Goal: Information Seeking & Learning: Check status

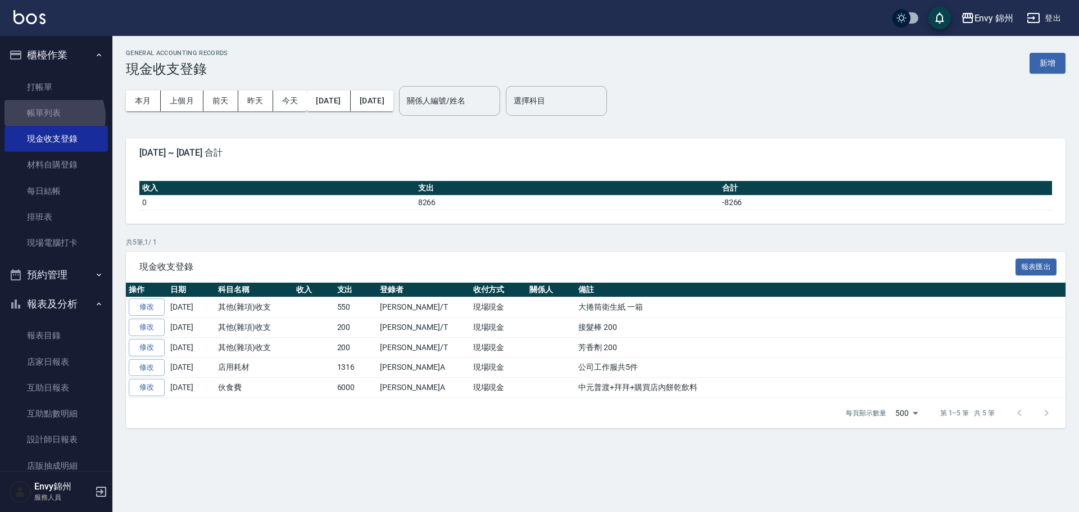
click at [51, 117] on link "帳單列表" at bounding box center [55, 113] width 103 height 26
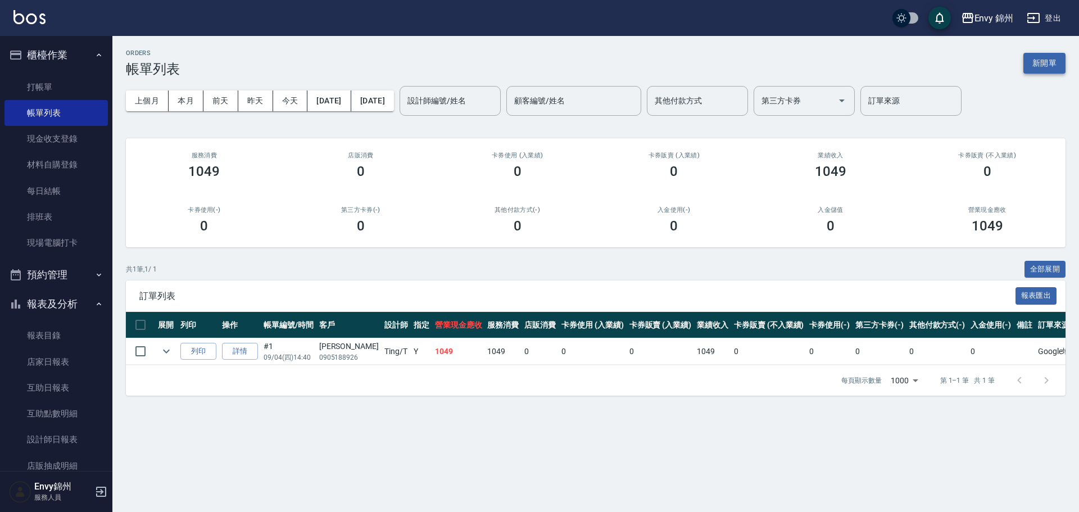
click at [1052, 70] on button "新開單" at bounding box center [1045, 63] width 42 height 21
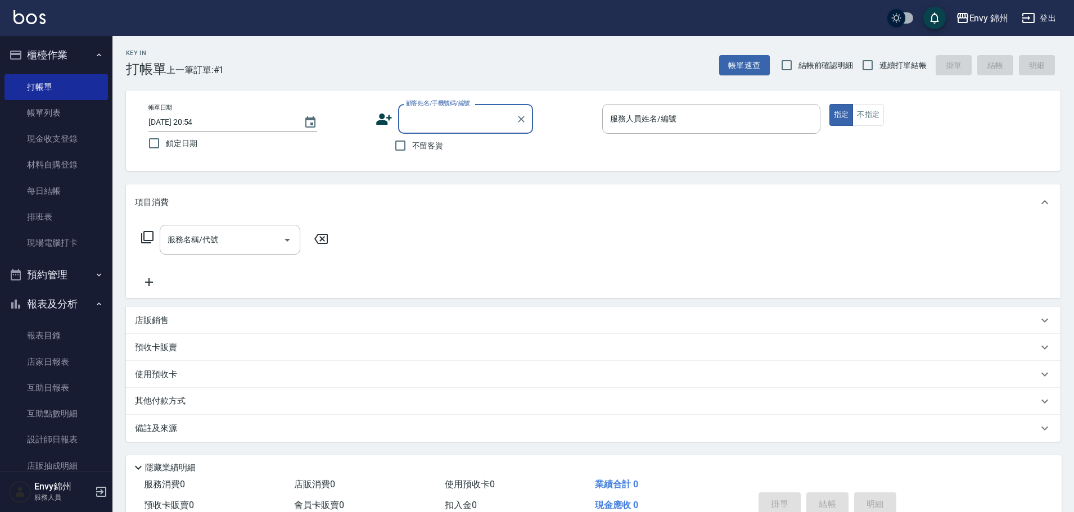
click at [418, 133] on div "顧客姓名/手機號碼/編號" at bounding box center [465, 119] width 135 height 30
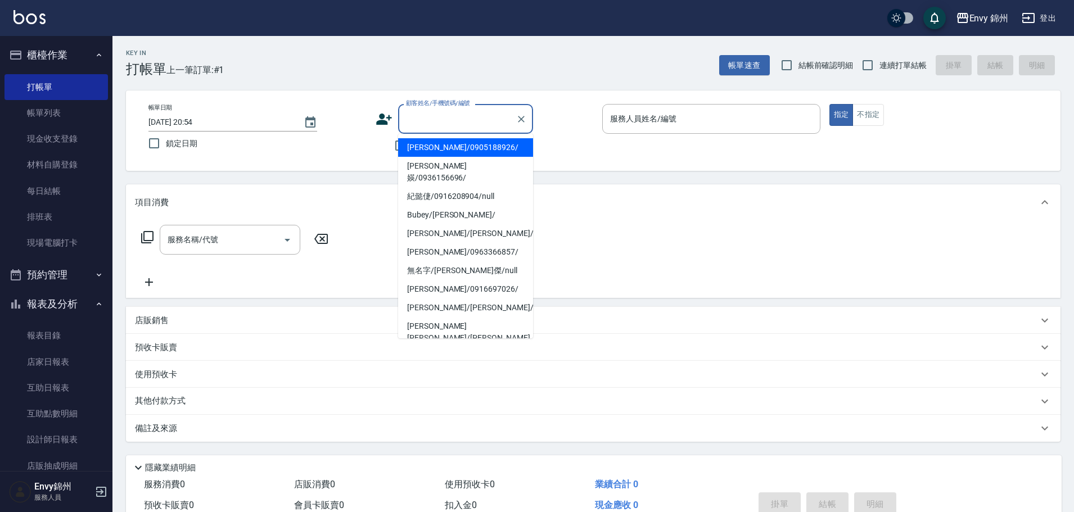
click at [420, 143] on li "陳嘉郁/0905188926/" at bounding box center [465, 147] width 135 height 19
type input "陳嘉郁/0905188926/"
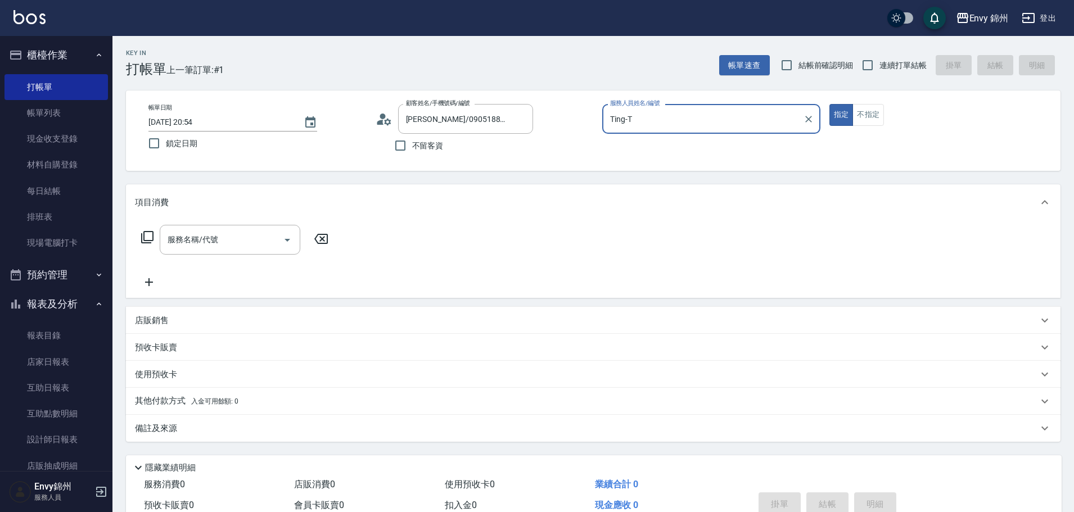
type input "Ting-T"
click at [524, 116] on icon "Clear" at bounding box center [521, 119] width 7 height 7
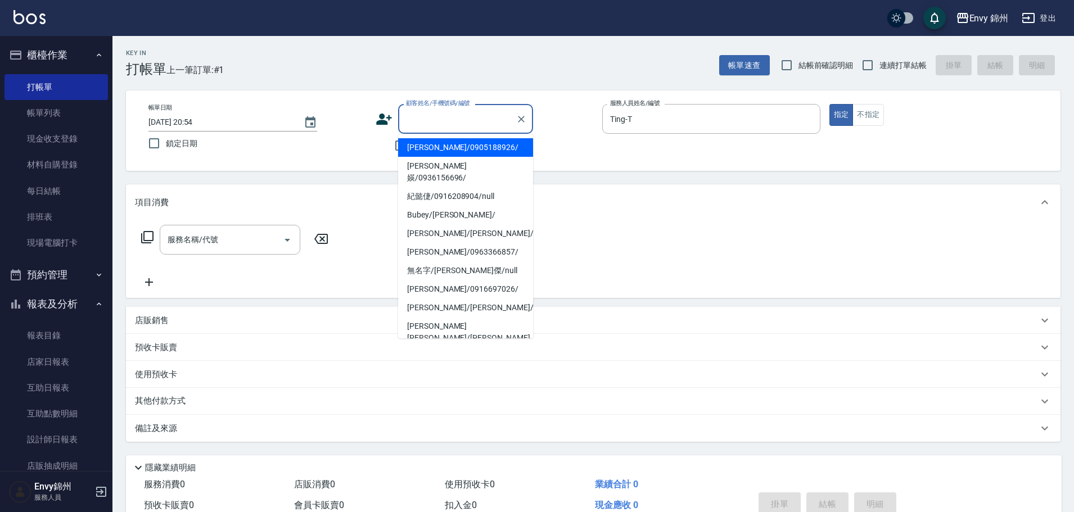
click at [483, 123] on input "顧客姓名/手機號碼/編號" at bounding box center [457, 119] width 108 height 20
click at [382, 147] on div "不留客資" at bounding box center [454, 146] width 157 height 24
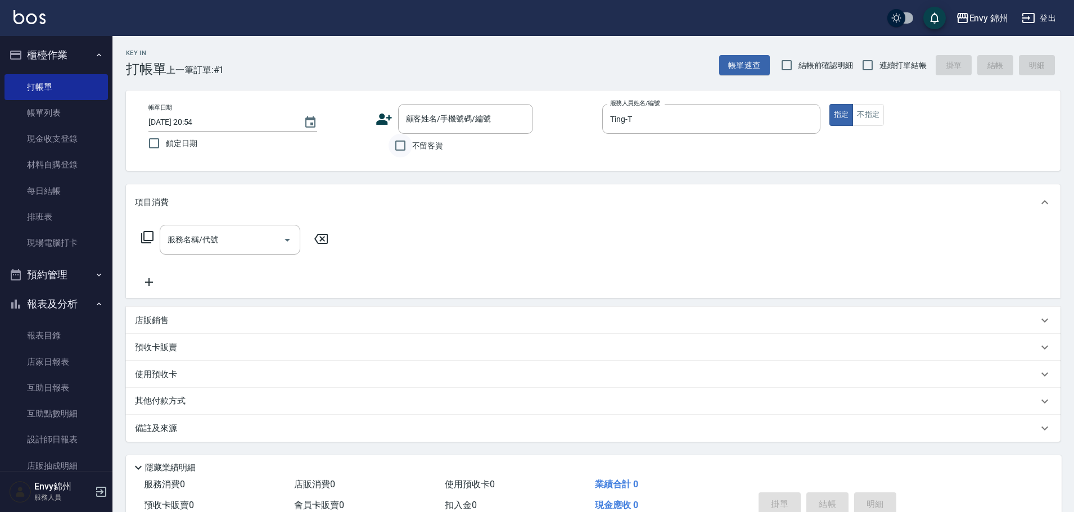
click at [407, 135] on input "不留客資" at bounding box center [400, 146] width 24 height 24
checkbox input "true"
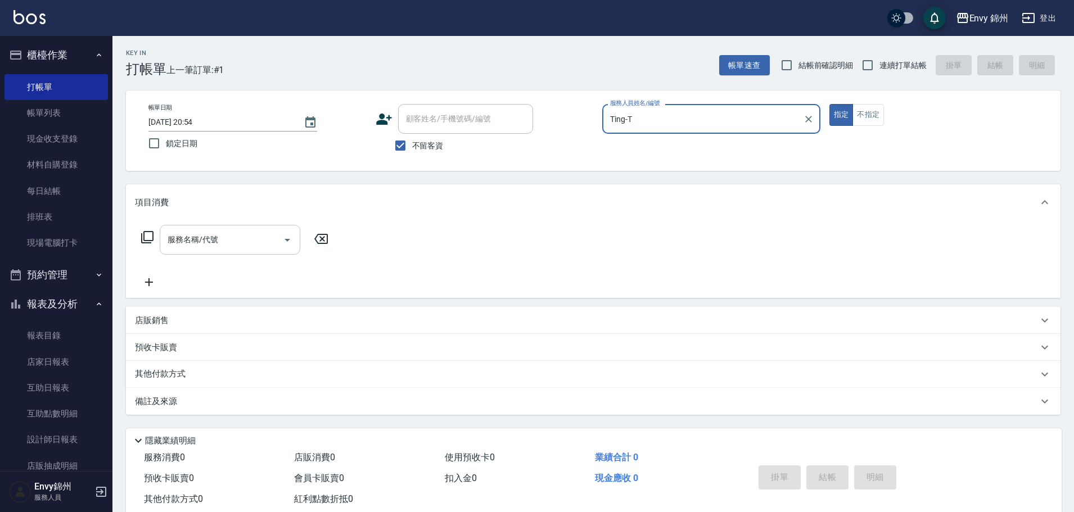
click at [227, 245] on input "服務名稱/代號" at bounding box center [222, 240] width 114 height 20
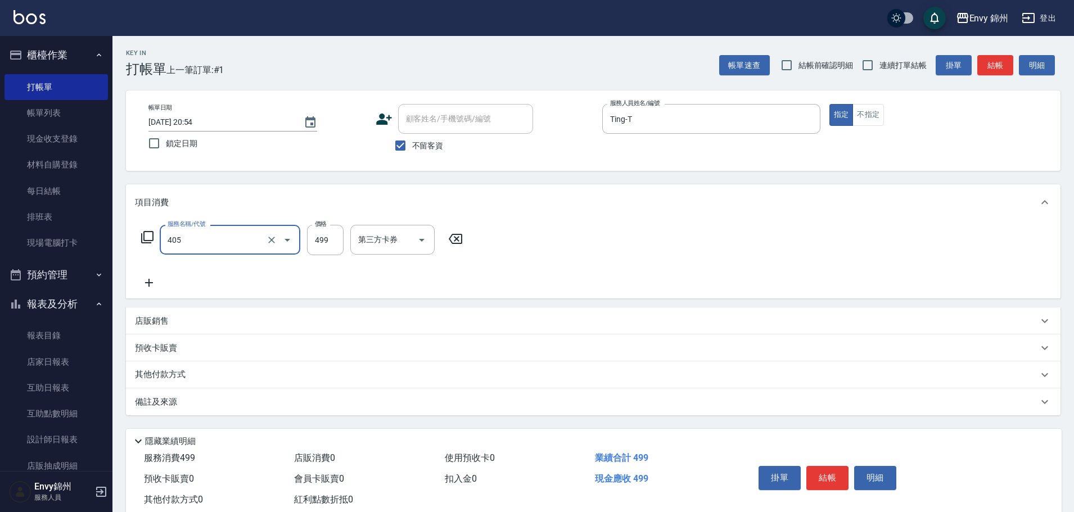
type input "MOYO頭皮clean系列499(405)"
type input "599"
drag, startPoint x: 346, startPoint y: 403, endPoint x: 394, endPoint y: 408, distance: 48.0
click at [347, 403] on div "備註及來源" at bounding box center [586, 402] width 903 height 12
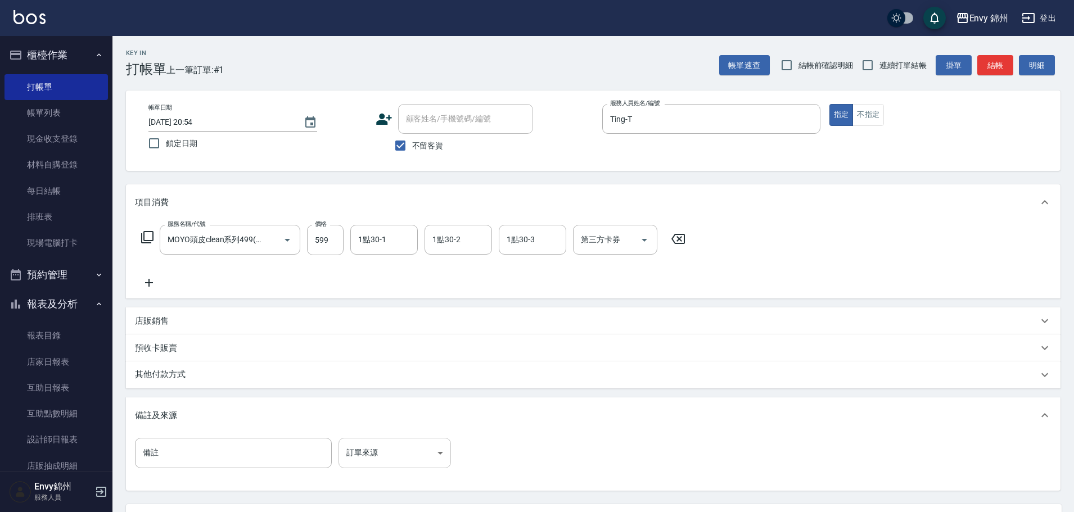
click at [418, 451] on body "Envy 錦州 登出 櫃檯作業 打帳單 帳單列表 現金收支登錄 材料自購登錄 每日結帳 排班表 現場電腦打卡 預約管理 預約管理 單日預約紀錄 單週預約紀錄 …" at bounding box center [537, 306] width 1074 height 613
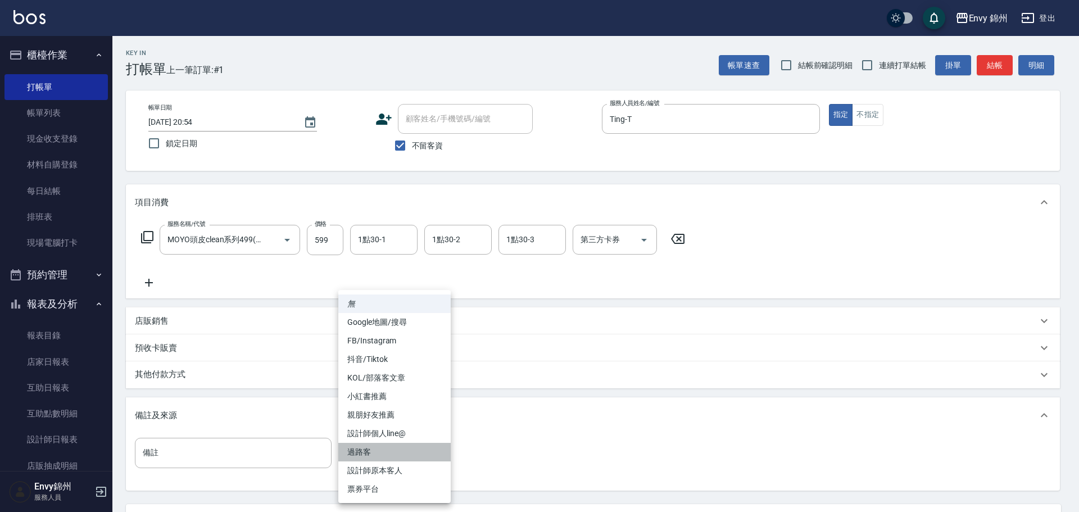
click at [403, 456] on li "過路客" at bounding box center [394, 452] width 112 height 19
type input "過路客"
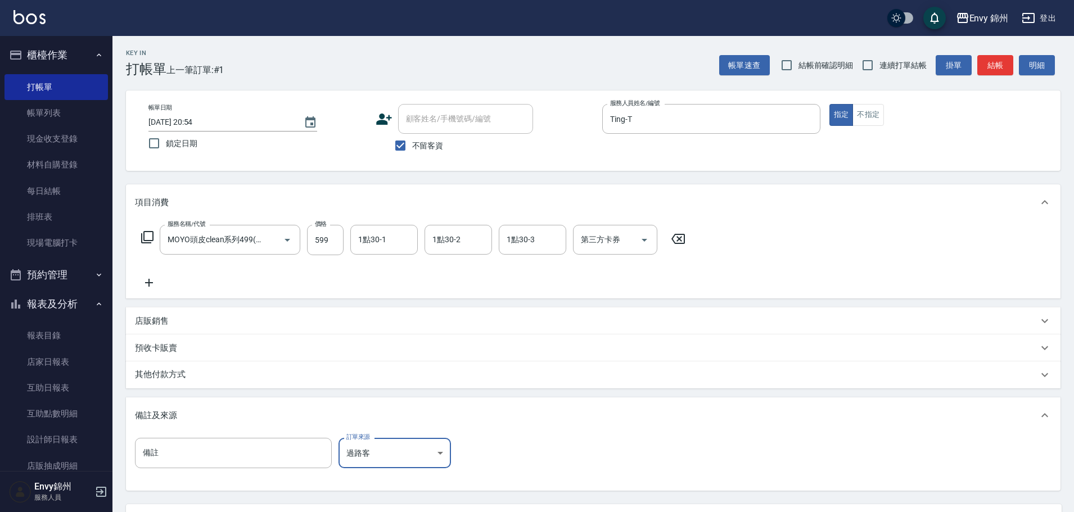
scroll to position [106, 0]
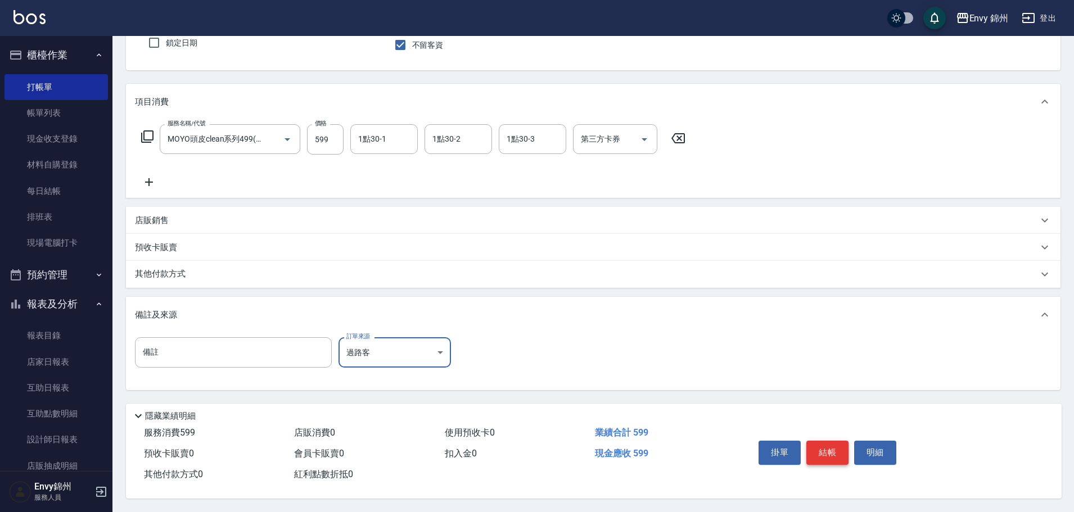
click at [824, 441] on button "結帳" at bounding box center [827, 453] width 42 height 24
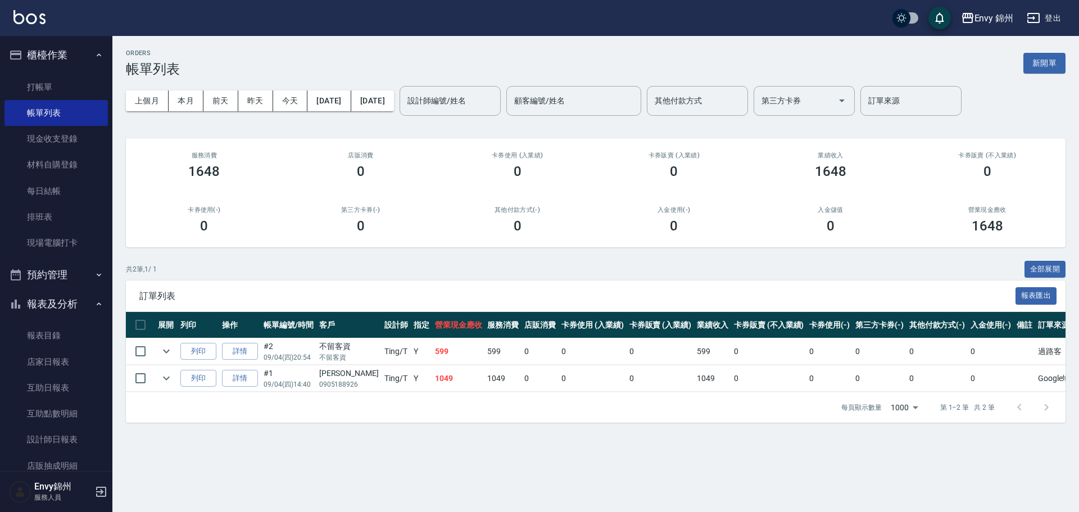
click at [1062, 70] on button "新開單" at bounding box center [1045, 63] width 42 height 21
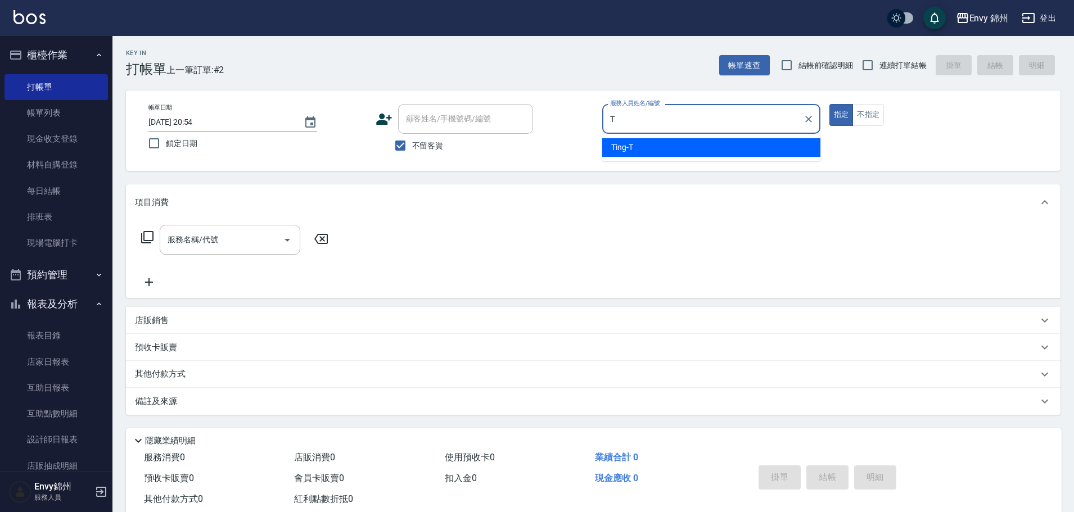
click at [645, 151] on div "Ting -T" at bounding box center [711, 147] width 218 height 19
type input "Ting-T"
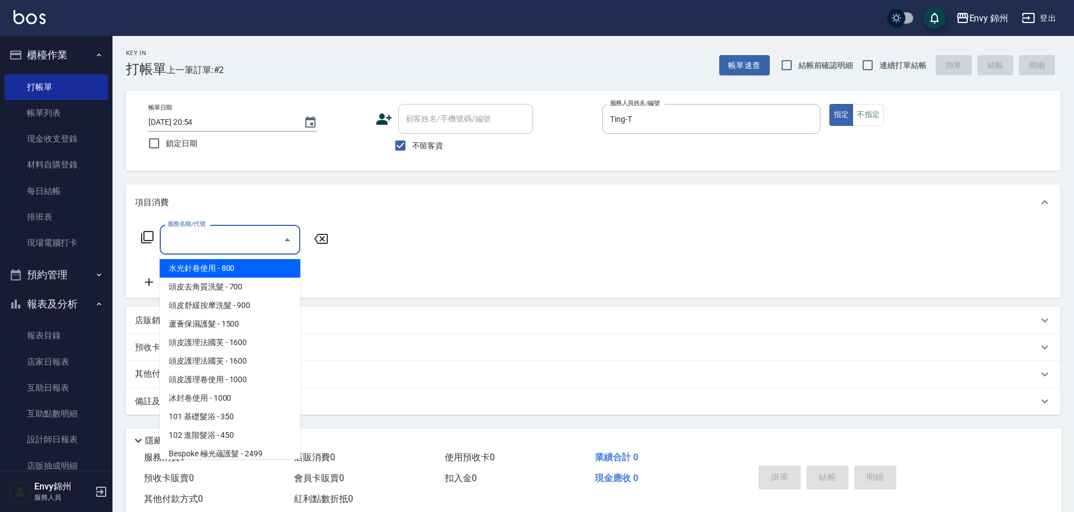
click at [247, 244] on input "服務名稱/代號" at bounding box center [222, 240] width 114 height 20
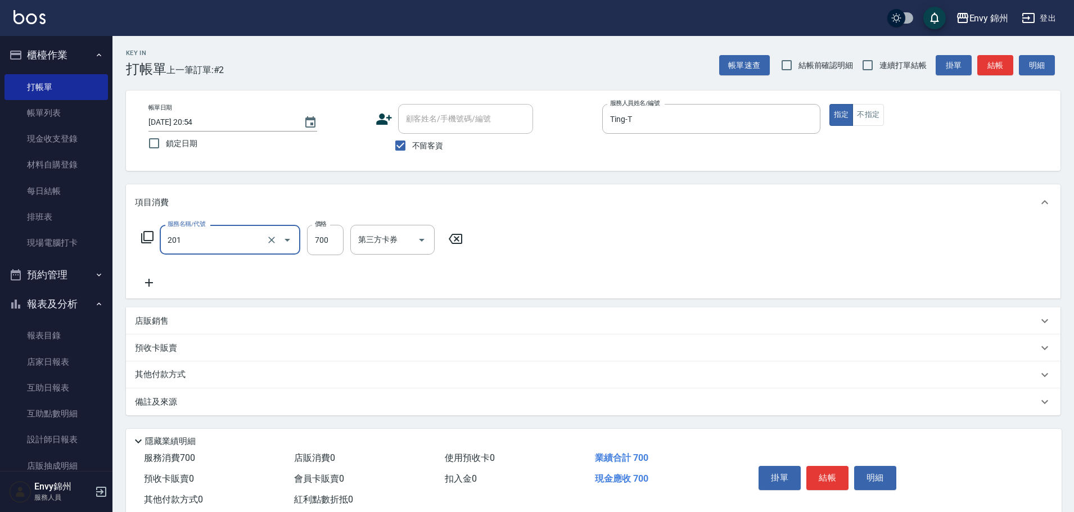
type input "201 剪髮(201)"
type input "800"
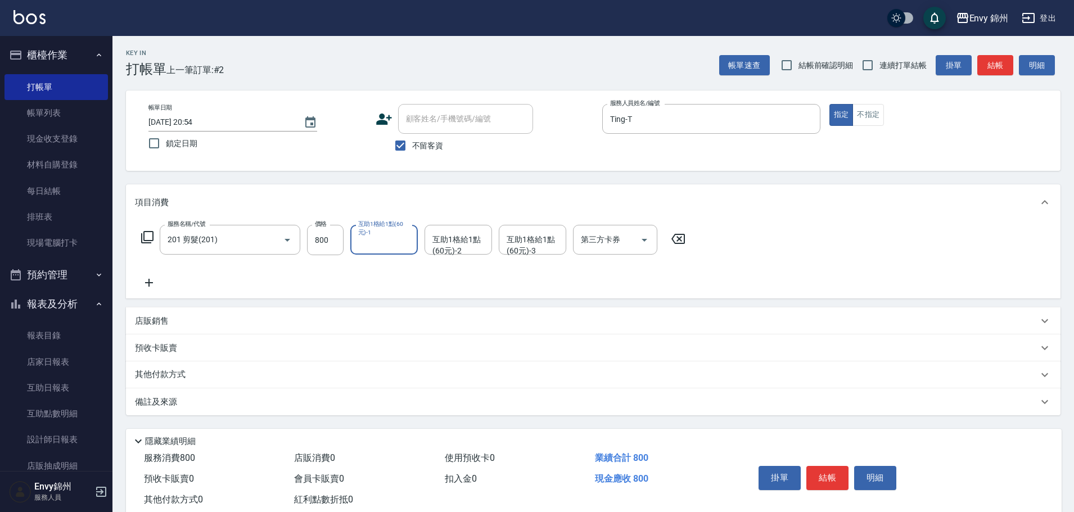
click at [256, 401] on div "備註及來源" at bounding box center [586, 402] width 903 height 12
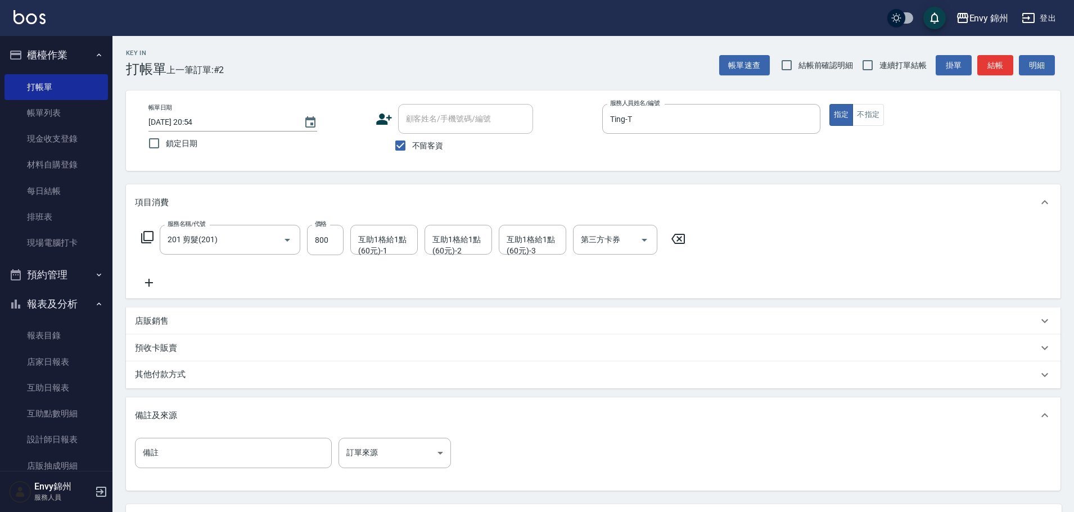
click at [394, 433] on div "備註及來源" at bounding box center [593, 415] width 934 height 36
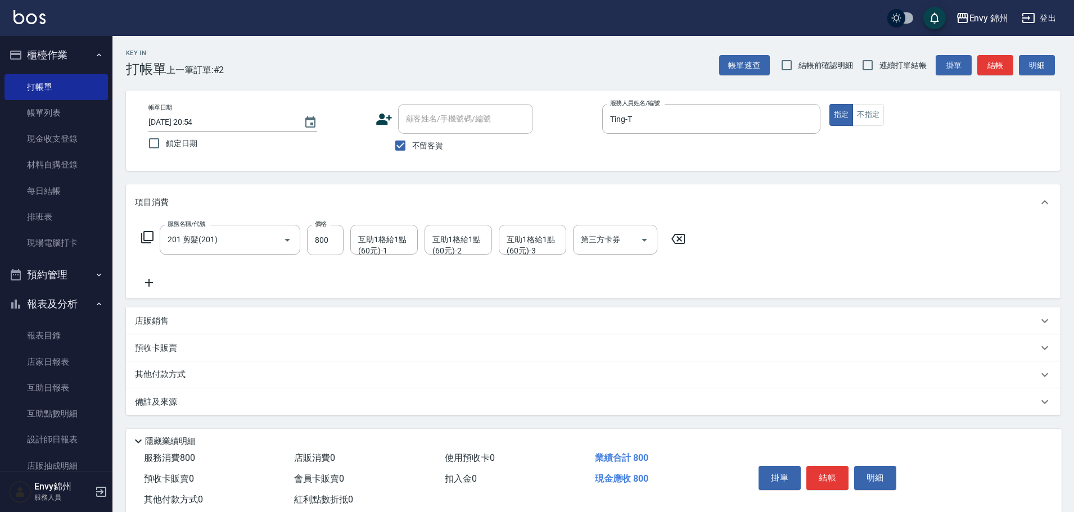
click at [404, 417] on div "Key In 打帳單 上一筆訂單:#2 帳單速查 結帳前確認明細 連續打單結帳 掛單 結帳 明細 帳單日期 2025/09/04 20:54 鎖定日期 顧客姓…" at bounding box center [592, 286] width 961 height 501
click at [411, 410] on div "備註及來源" at bounding box center [593, 401] width 934 height 27
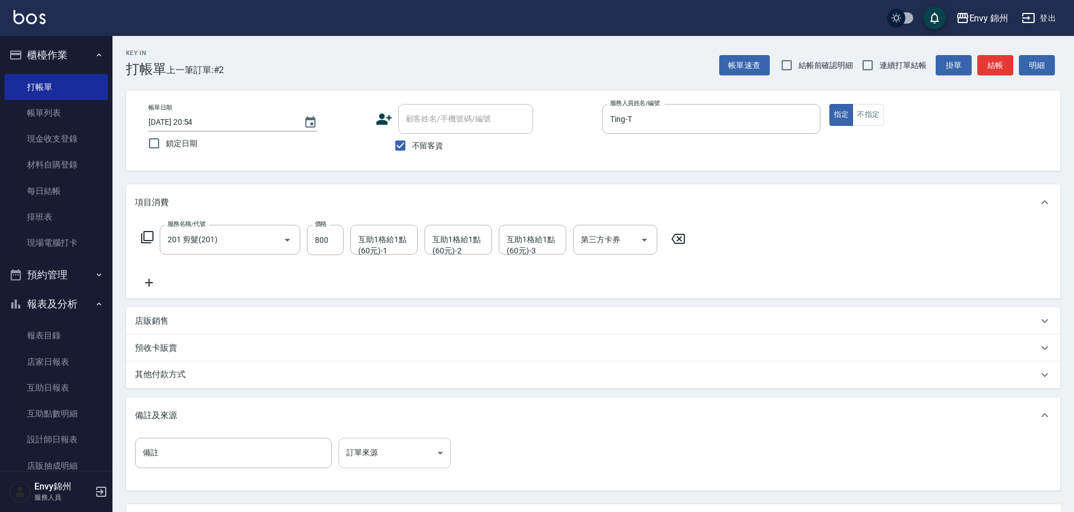
click at [405, 447] on body "Envy 錦州 登出 櫃檯作業 打帳單 帳單列表 現金收支登錄 材料自購登錄 每日結帳 排班表 現場電腦打卡 預約管理 預約管理 單日預約紀錄 單週預約紀錄 …" at bounding box center [537, 306] width 1074 height 613
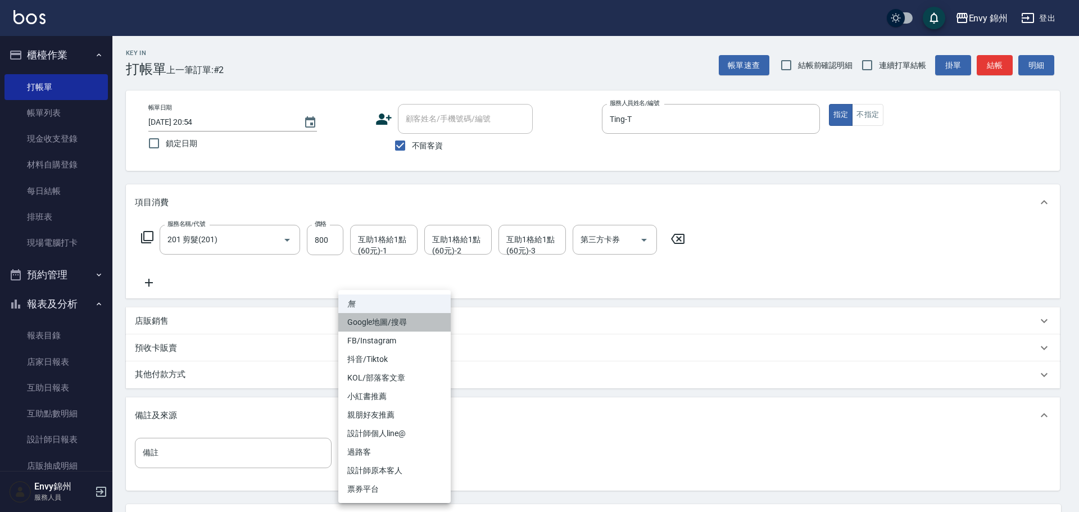
drag, startPoint x: 401, startPoint y: 329, endPoint x: 414, endPoint y: 331, distance: 13.0
click at [401, 330] on li "Google地圖/搜尋" at bounding box center [394, 322] width 112 height 19
type input "Google地圖/搜尋"
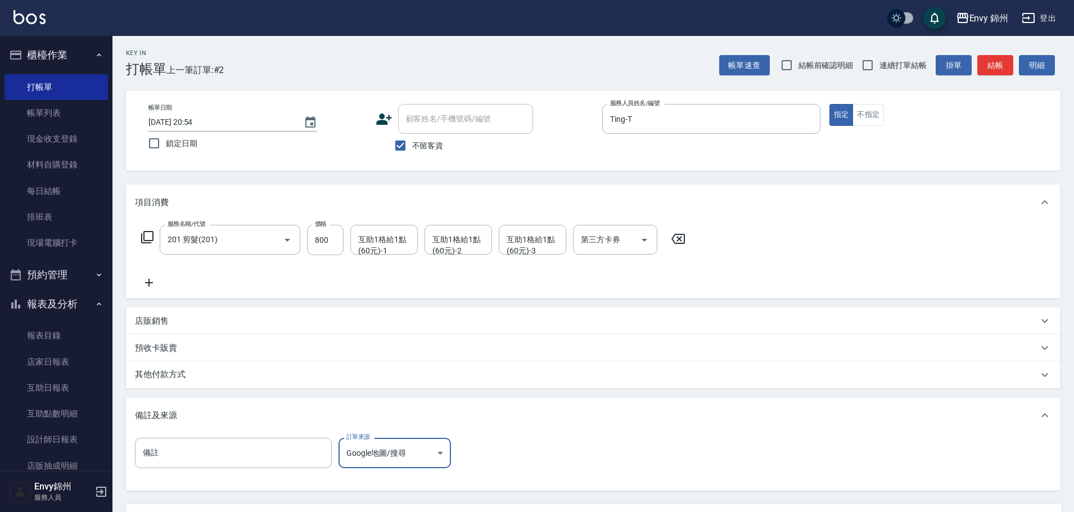
scroll to position [106, 0]
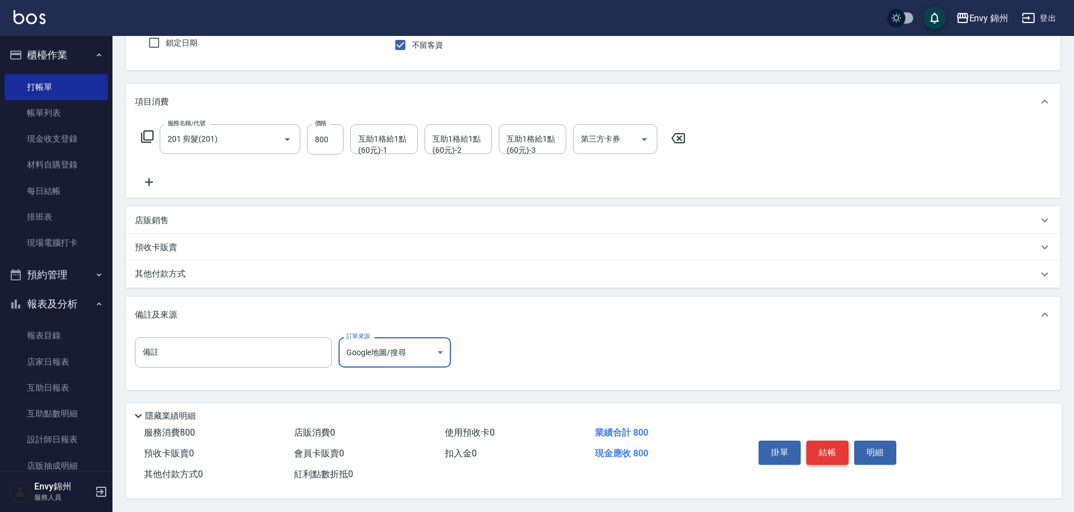
click at [843, 450] on button "結帳" at bounding box center [827, 453] width 42 height 24
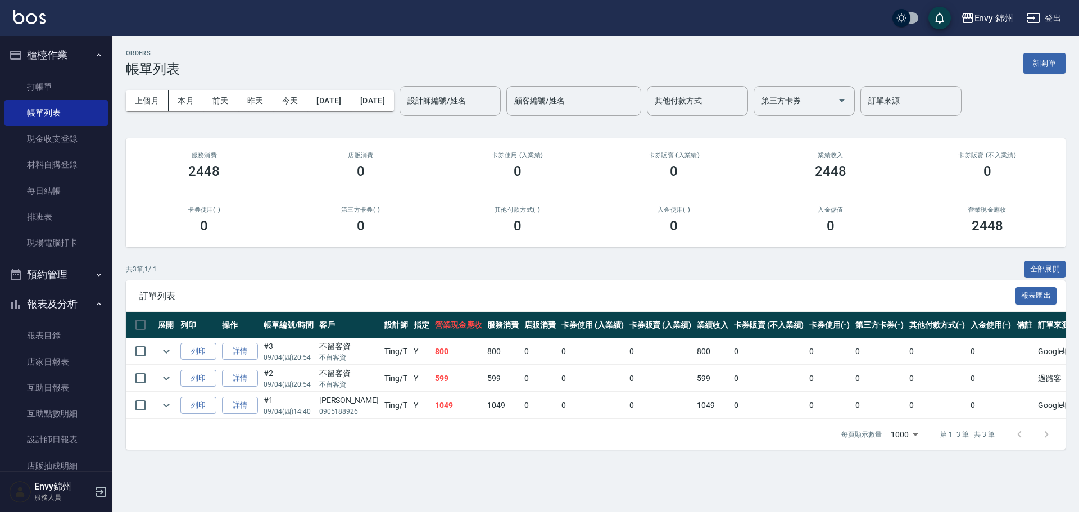
click at [227, 385] on link "詳情" at bounding box center [240, 378] width 36 height 17
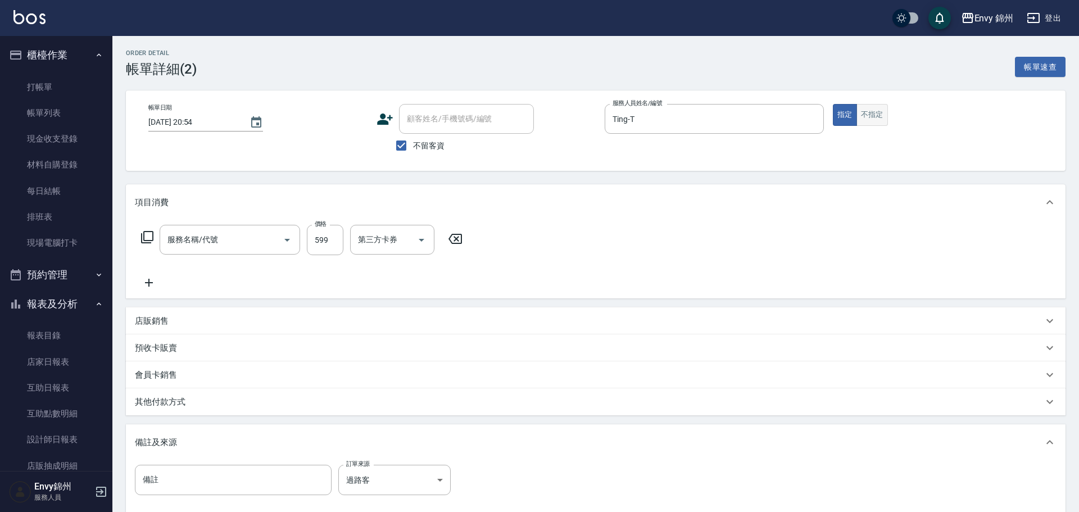
checkbox input "true"
type input "Ting-T"
type input "過路客"
click at [876, 116] on button "不指定" at bounding box center [867, 115] width 31 height 22
type input "MOYO頭皮clean系列499(405)"
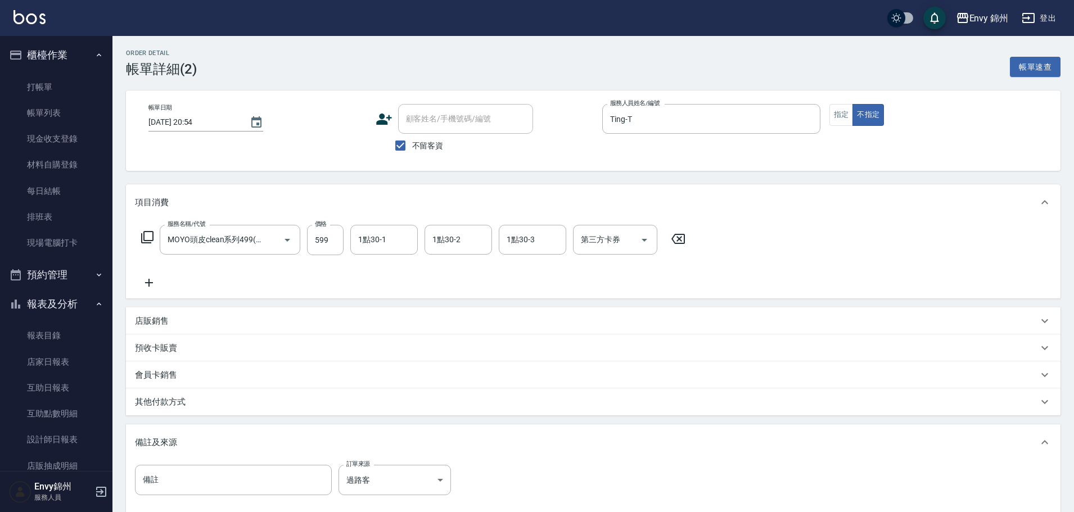
scroll to position [127, 0]
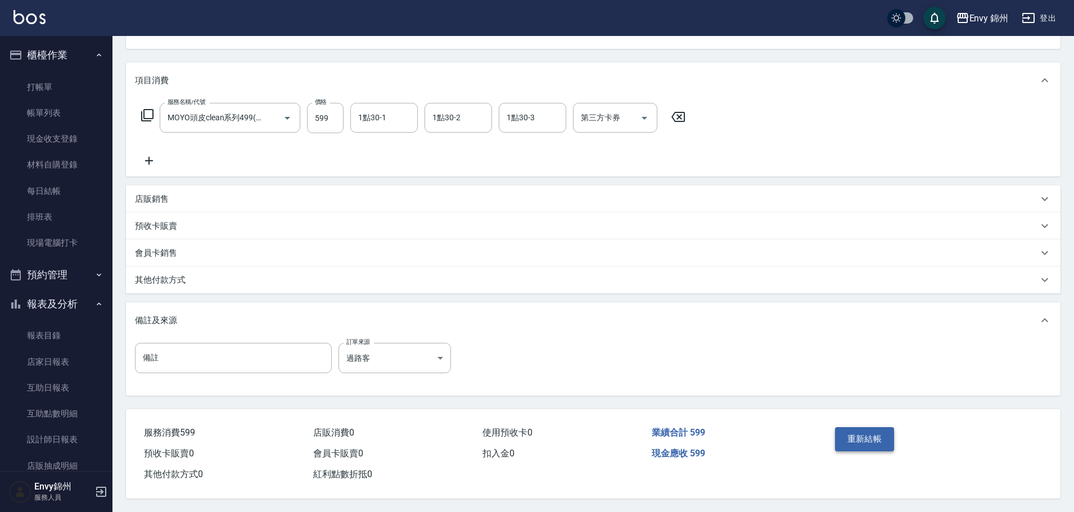
click at [869, 434] on button "重新結帳" at bounding box center [865, 439] width 60 height 24
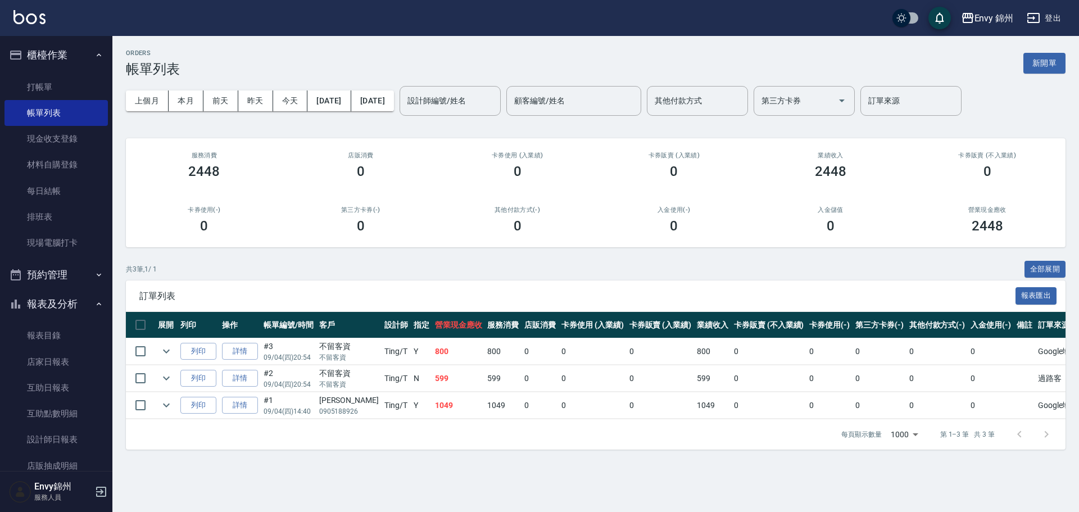
click at [1020, 57] on div "ORDERS 帳單列表 新開單" at bounding box center [596, 63] width 940 height 28
click at [1056, 67] on button "新開單" at bounding box center [1045, 63] width 42 height 21
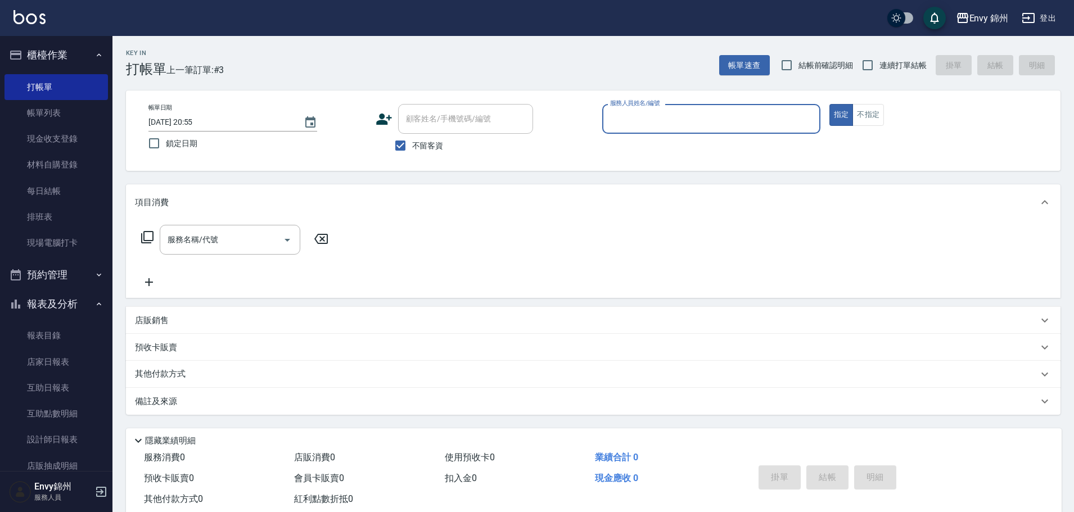
click at [413, 152] on label "不留客資" at bounding box center [415, 146] width 55 height 24
click at [412, 152] on input "不留客資" at bounding box center [400, 146] width 24 height 24
checkbox input "false"
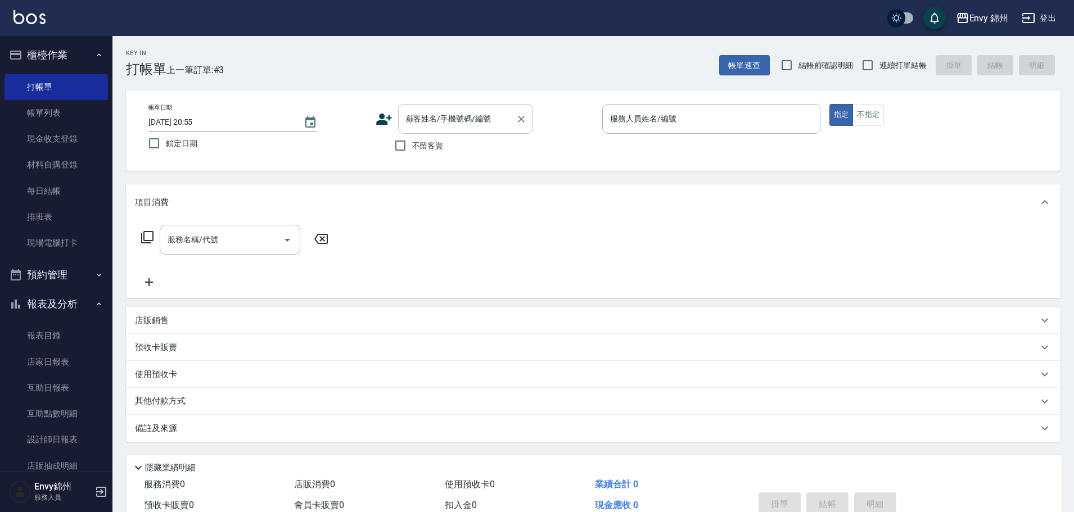
click at [432, 128] on input "顧客姓名/手機號碼/編號" at bounding box center [457, 119] width 108 height 20
click at [431, 150] on li "小佩/小佩/" at bounding box center [465, 147] width 135 height 19
type input "小佩/小佩/"
type input "Annie-A"
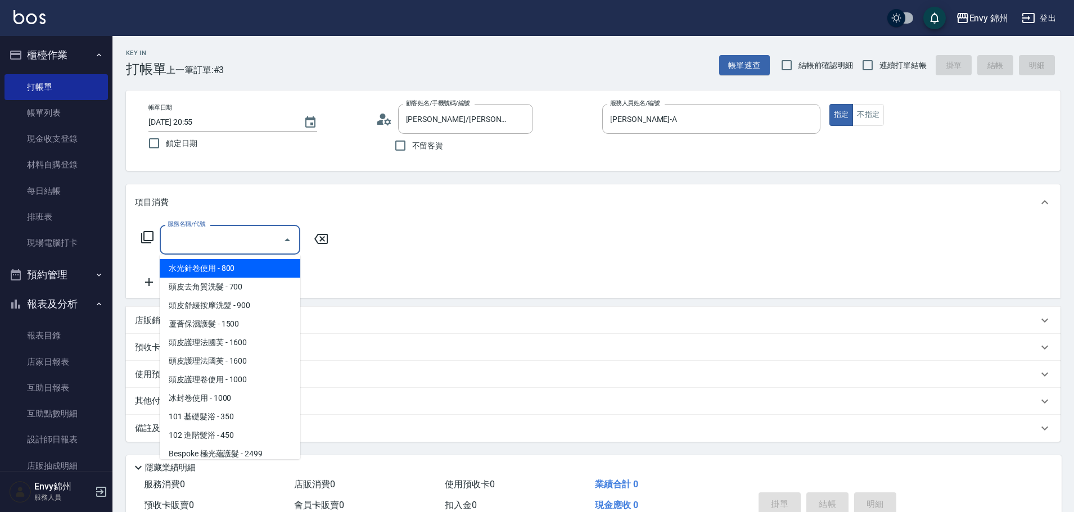
click at [216, 248] on input "服務名稱/代號" at bounding box center [222, 240] width 114 height 20
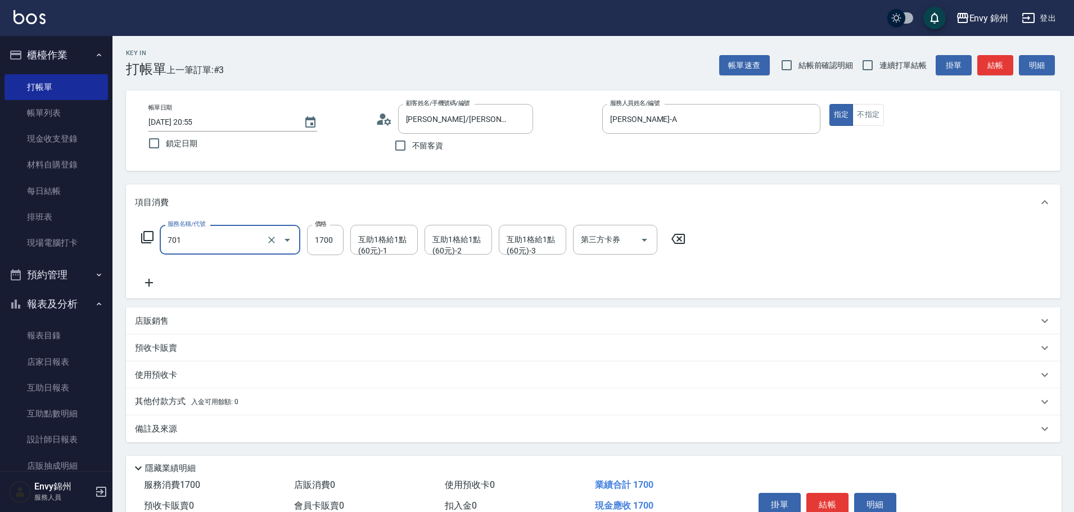
type input "701 染髮(701)"
type input "1500"
type input "Ting-T"
click at [148, 284] on icon at bounding box center [149, 283] width 8 height 8
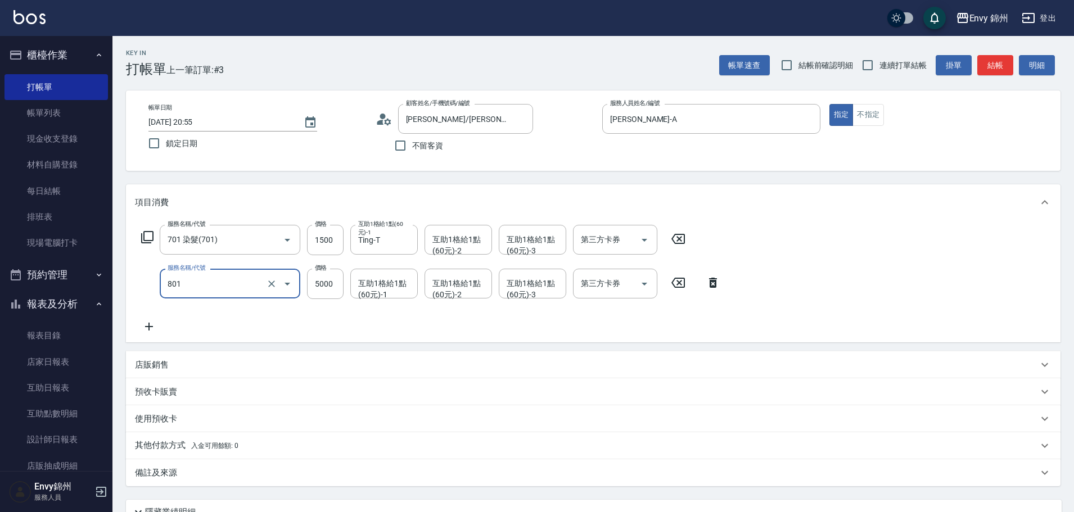
type input "801 接髮(801)"
type input "2000"
type input "Ting-T"
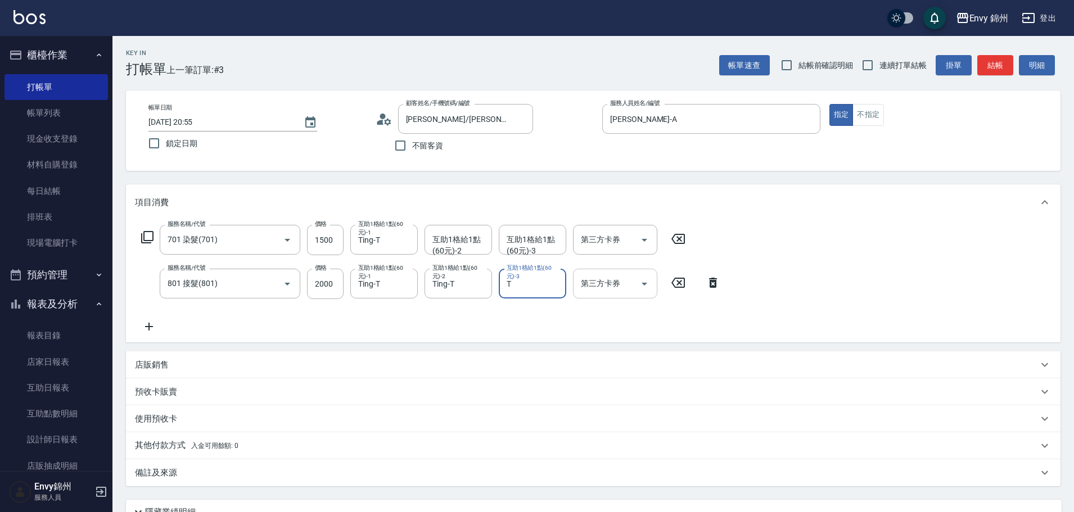
type input "Ting-T"
click at [182, 468] on div "備註及來源" at bounding box center [586, 473] width 903 height 12
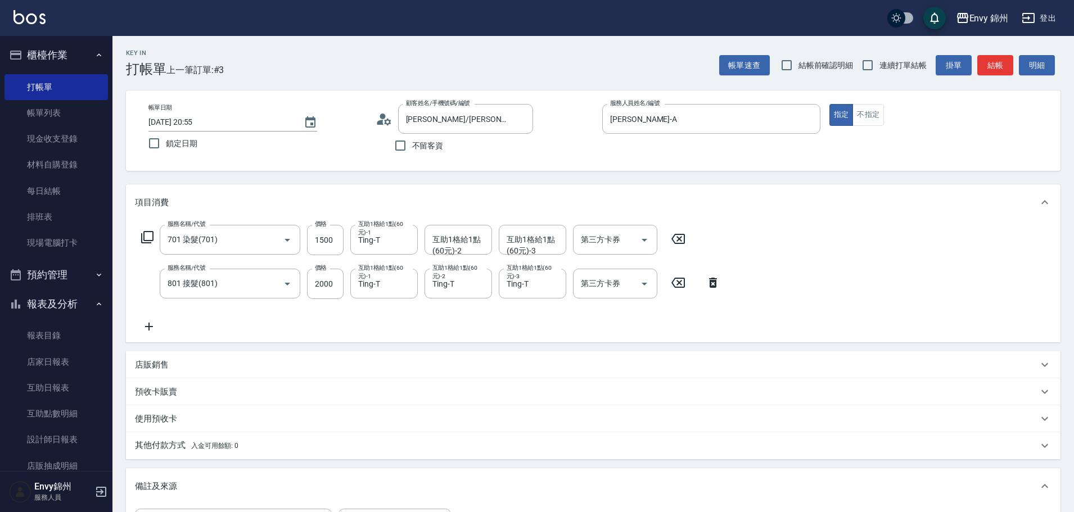
scroll to position [169, 0]
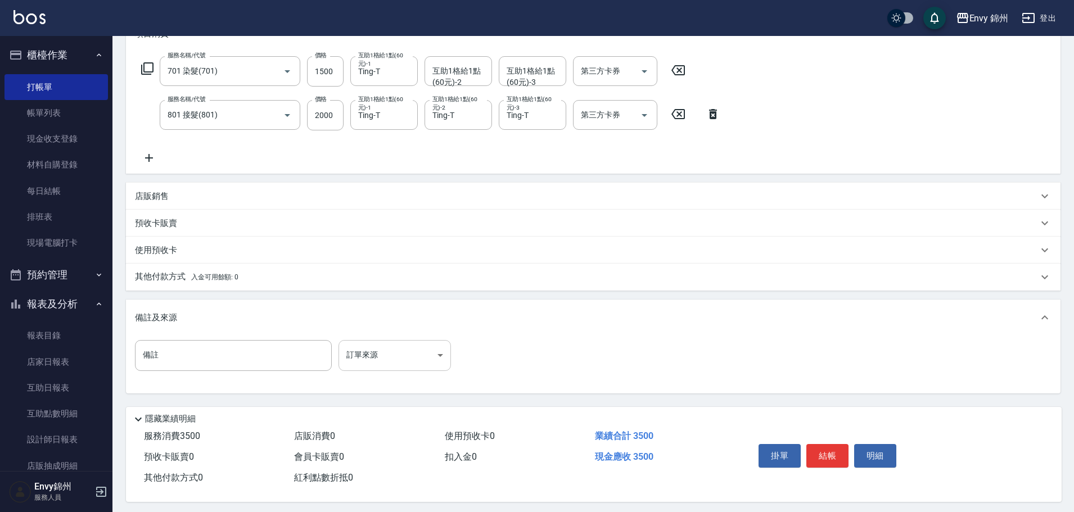
click at [404, 349] on body "Envy 錦州 登出 櫃檯作業 打帳單 帳單列表 現金收支登錄 材料自購登錄 每日結帳 排班表 現場電腦打卡 預約管理 預約管理 單日預約紀錄 單週預約紀錄 …" at bounding box center [537, 173] width 1074 height 684
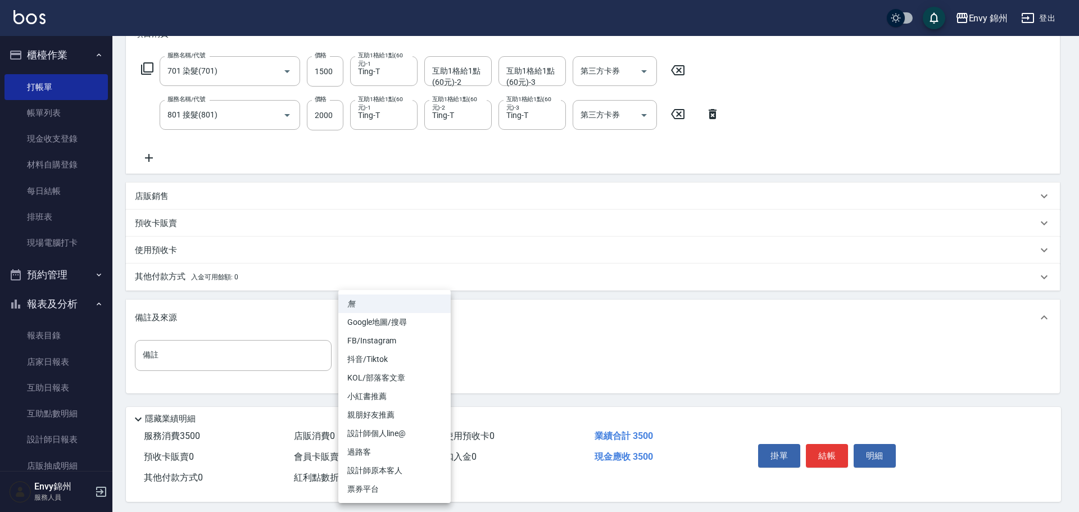
click at [410, 473] on li "設計師原本客人" at bounding box center [394, 471] width 112 height 19
type input "設計師原本客人"
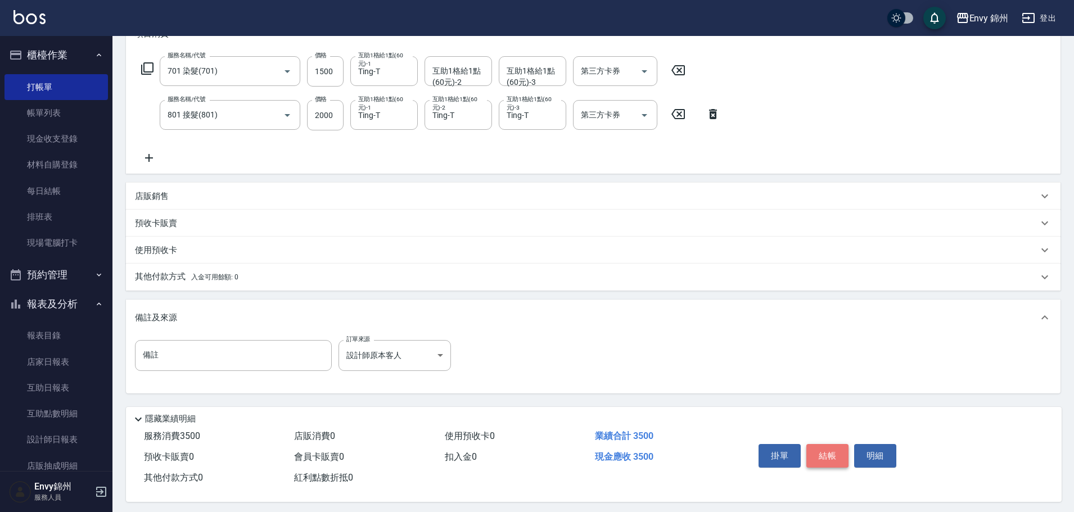
click at [842, 452] on button "結帳" at bounding box center [827, 456] width 42 height 24
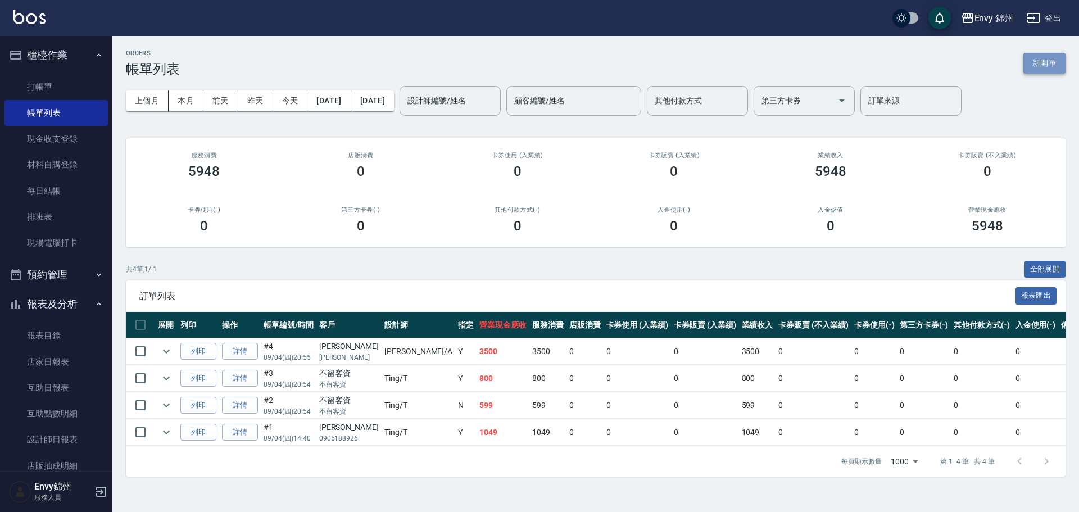
click at [1036, 67] on button "新開單" at bounding box center [1045, 63] width 42 height 21
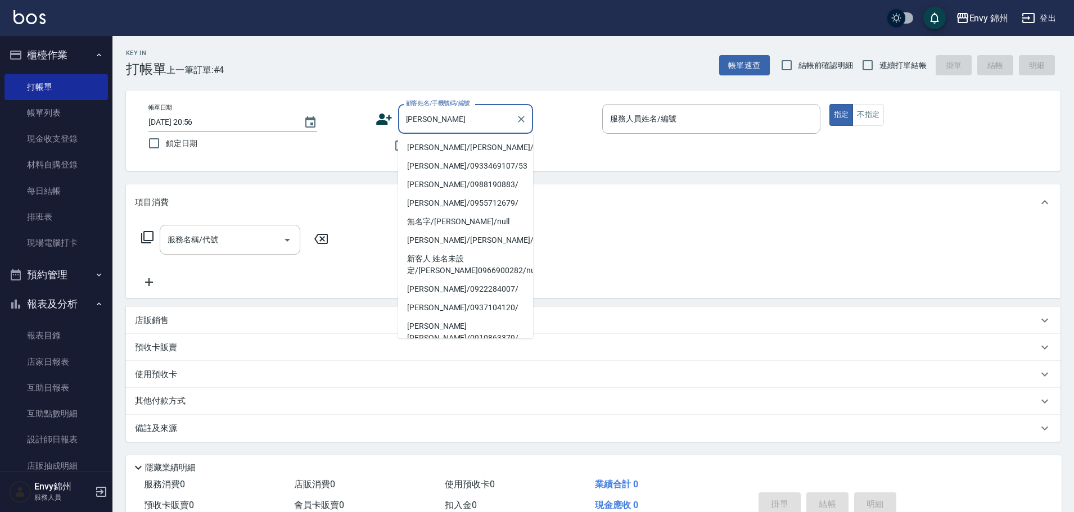
click at [445, 146] on li "李思萱/李思萱/null" at bounding box center [465, 147] width 135 height 19
type input "李思萱/李思萱/null"
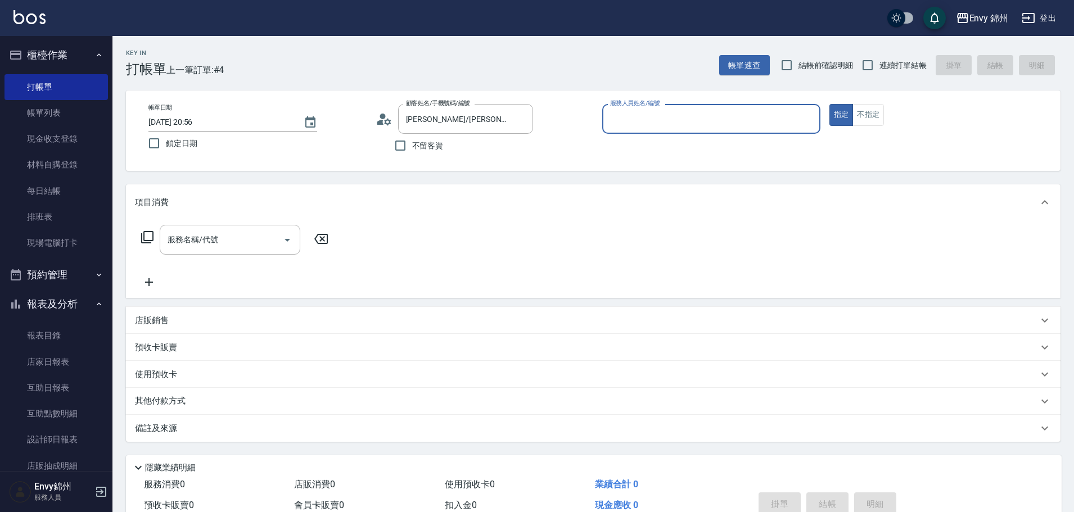
type input "Annie-A"
click at [212, 247] on input "服務名稱/代號" at bounding box center [222, 240] width 114 height 20
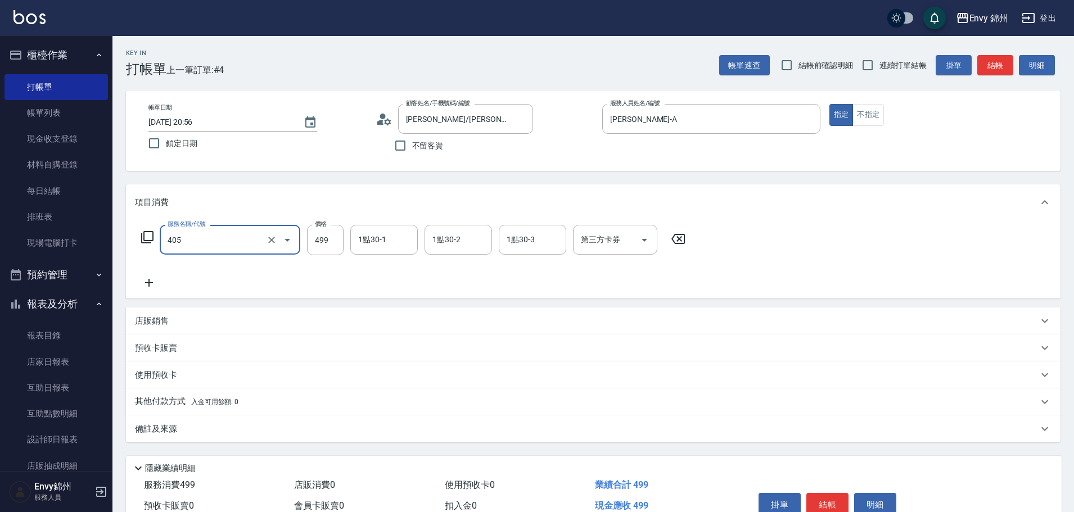
type input "MOYO頭皮clean系列499(405)"
type input "699"
type input "Ting-T"
click at [269, 440] on div "備註及來源" at bounding box center [593, 428] width 934 height 27
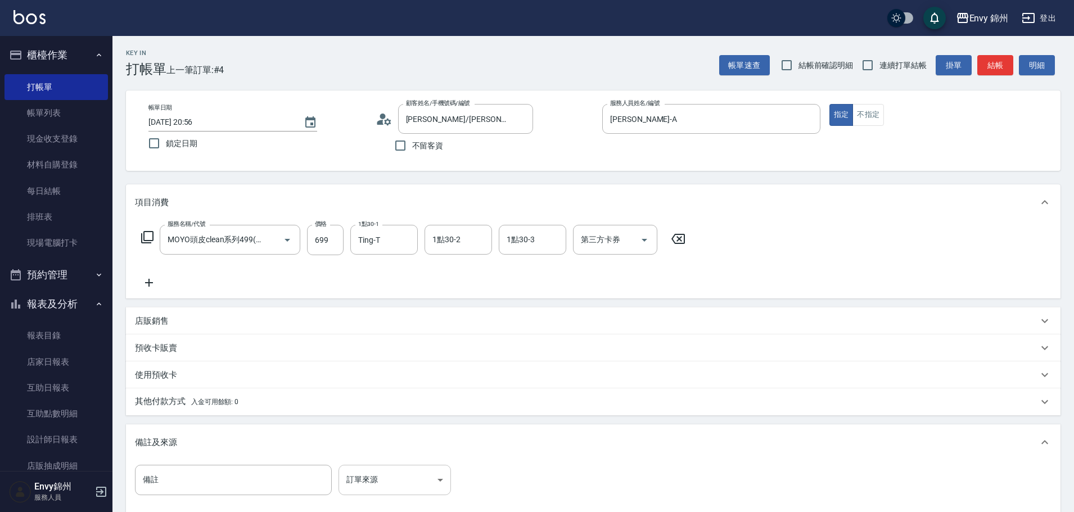
click at [376, 468] on body "Envy 錦州 登出 櫃檯作業 打帳單 帳單列表 現金收支登錄 材料自購登錄 每日結帳 排班表 現場電腦打卡 預約管理 預約管理 單日預約紀錄 單週預約紀錄 …" at bounding box center [537, 320] width 1074 height 640
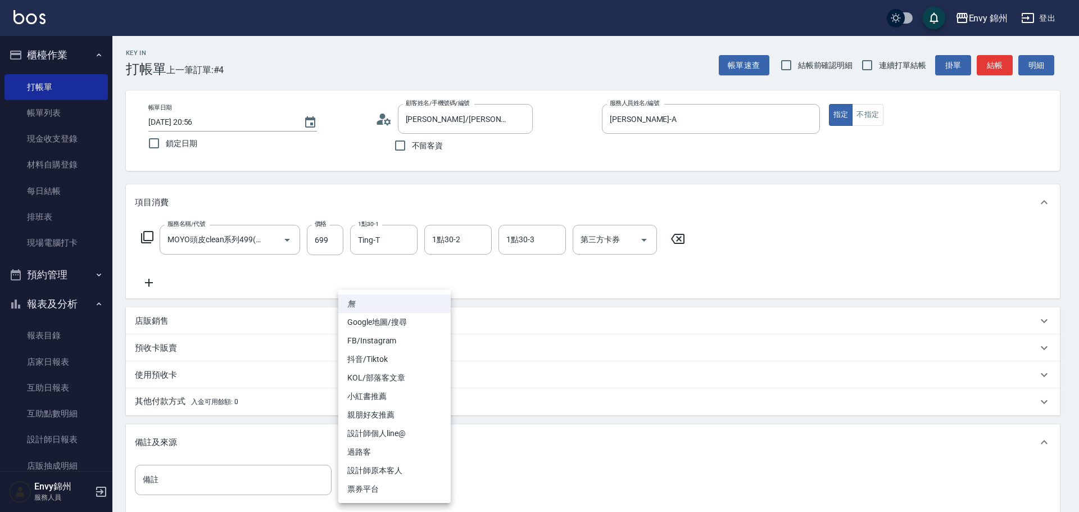
click at [410, 467] on li "設計師原本客人" at bounding box center [394, 471] width 112 height 19
type input "設計師原本客人"
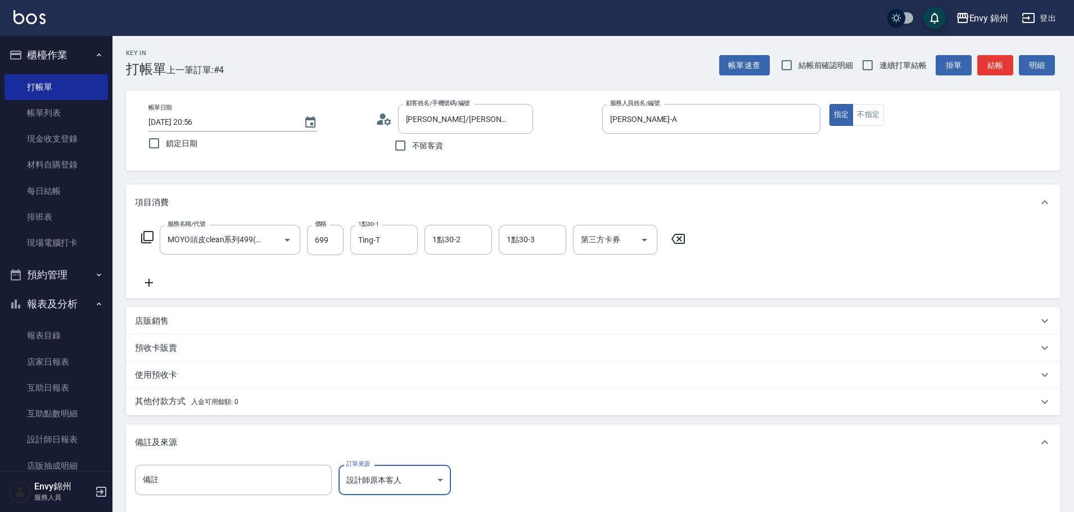
scroll to position [133, 0]
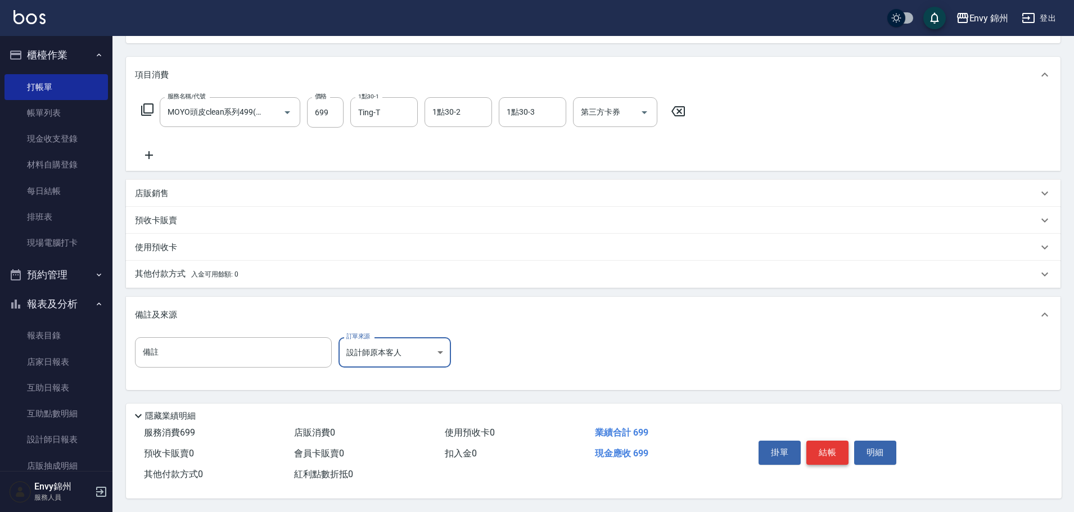
click at [808, 444] on button "結帳" at bounding box center [827, 453] width 42 height 24
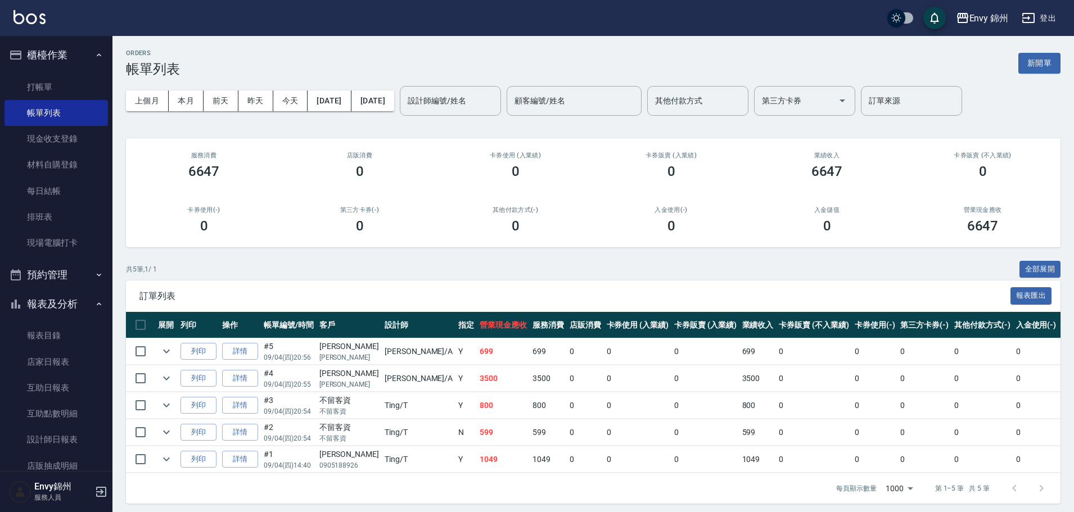
click at [1042, 50] on div "ORDERS 帳單列表 新開單" at bounding box center [593, 63] width 934 height 28
click at [1050, 64] on button "新開單" at bounding box center [1039, 63] width 42 height 21
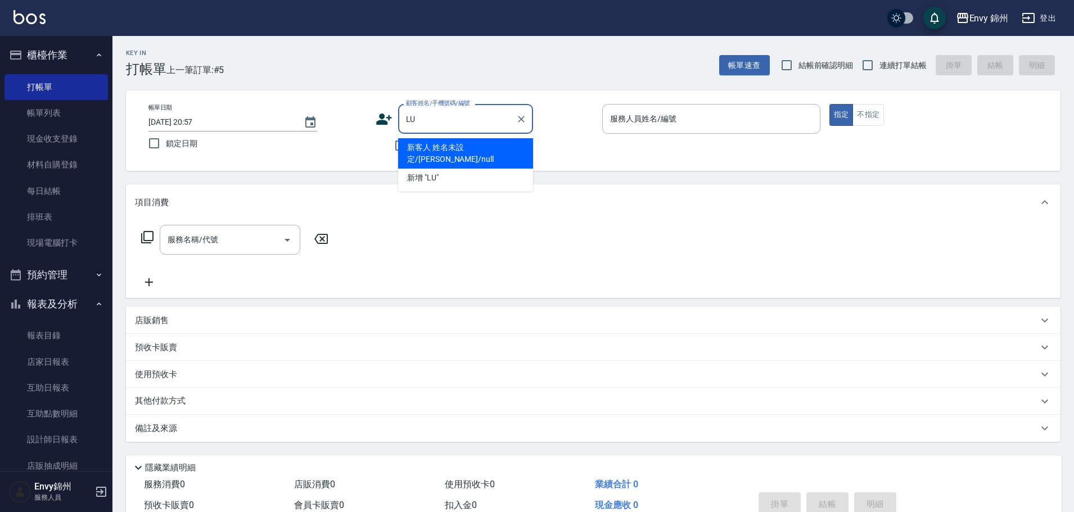
click at [469, 143] on li "新客人 姓名未設定/lucy/null" at bounding box center [465, 153] width 135 height 30
type input "新客人 姓名未設定/lucy/null"
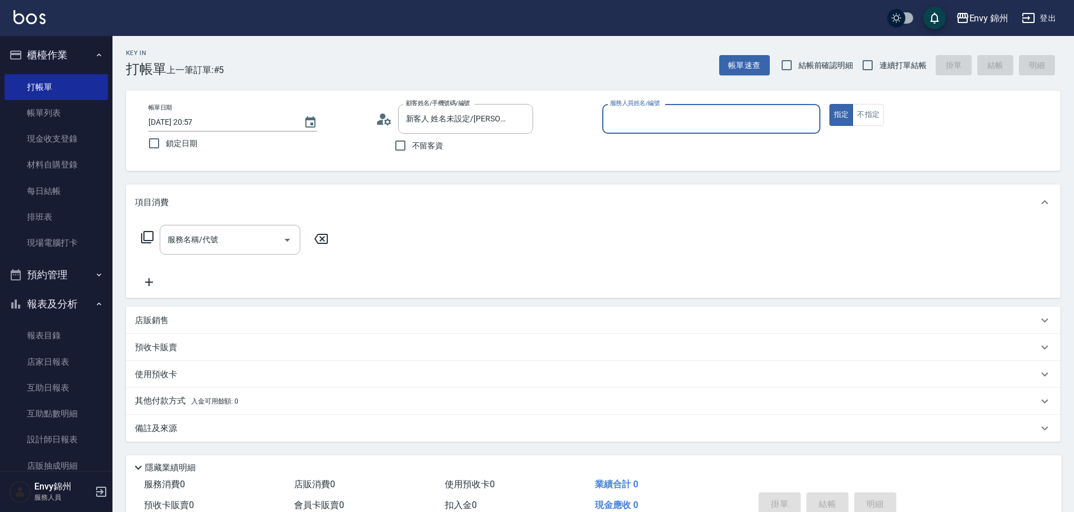
click at [383, 121] on icon at bounding box center [384, 119] width 17 height 17
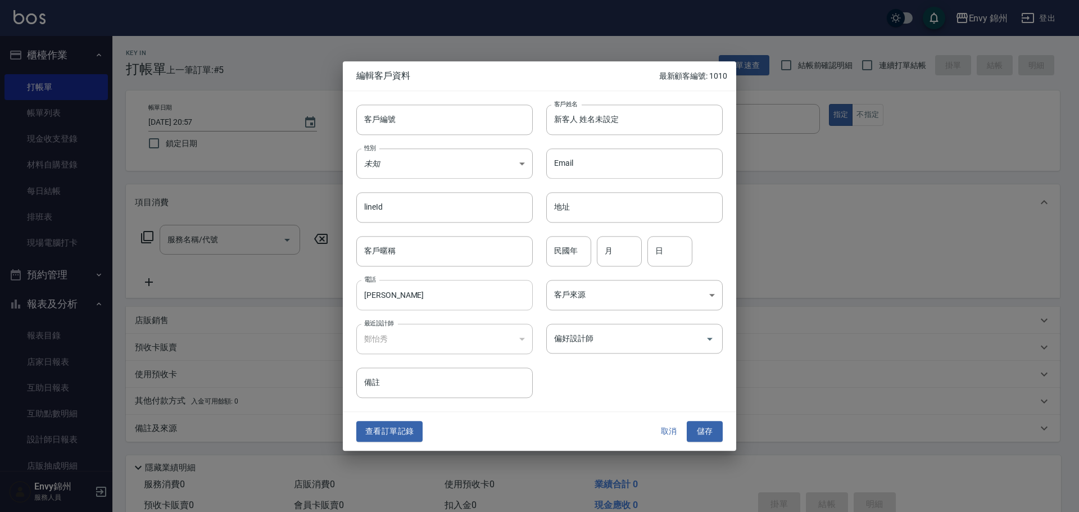
click at [402, 301] on input "lucy" at bounding box center [444, 295] width 177 height 30
click at [627, 121] on input "新客人 姓名未設定" at bounding box center [634, 120] width 177 height 30
paste input "lucy"
type input "lucy"
drag, startPoint x: 451, startPoint y: 190, endPoint x: 456, endPoint y: 178, distance: 13.2
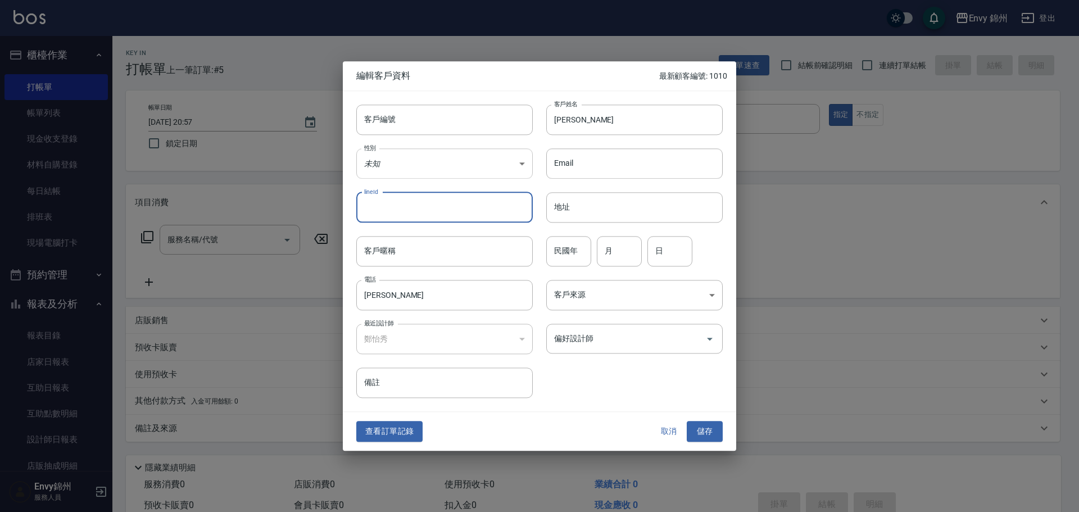
click at [451, 188] on div "lineId lineId" at bounding box center [438, 201] width 190 height 44
click at [456, 178] on body "Envy 錦州 登出 櫃檯作業 打帳單 帳單列表 現金收支登錄 材料自購登錄 每日結帳 排班表 現場電腦打卡 預約管理 預約管理 單日預約紀錄 單週預約紀錄 …" at bounding box center [539, 282] width 1079 height 564
click at [436, 234] on li "女" at bounding box center [444, 229] width 177 height 19
type input "FEMALE"
click at [639, 301] on body "Envy 錦州 登出 櫃檯作業 打帳單 帳單列表 現金收支登錄 材料自購登錄 每日結帳 排班表 現場電腦打卡 預約管理 預約管理 單日預約紀錄 單週預約紀錄 …" at bounding box center [539, 282] width 1079 height 564
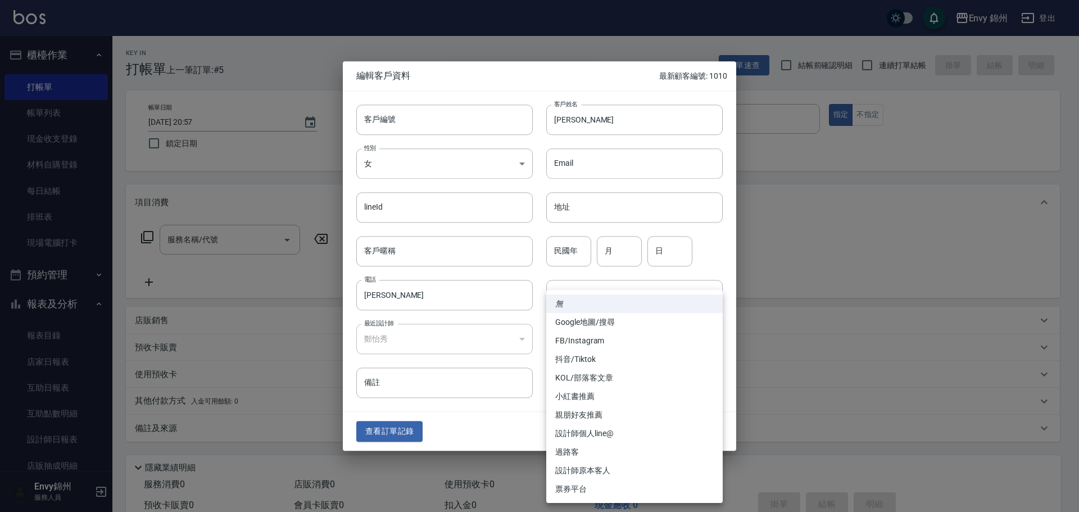
click at [608, 468] on li "設計師原本客人" at bounding box center [634, 471] width 177 height 19
type input "設計師原本客人"
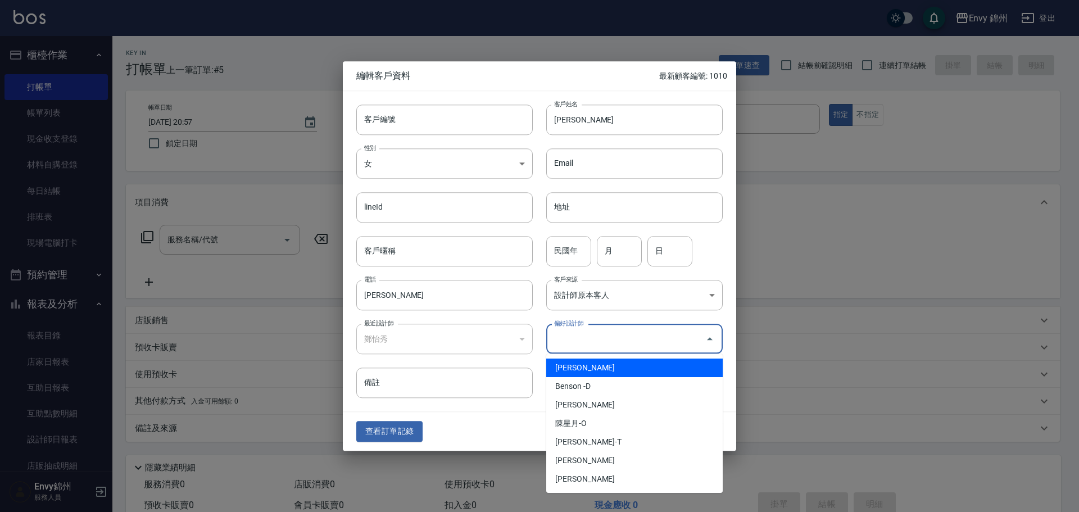
click at [631, 335] on input "偏好設計師" at bounding box center [626, 339] width 150 height 20
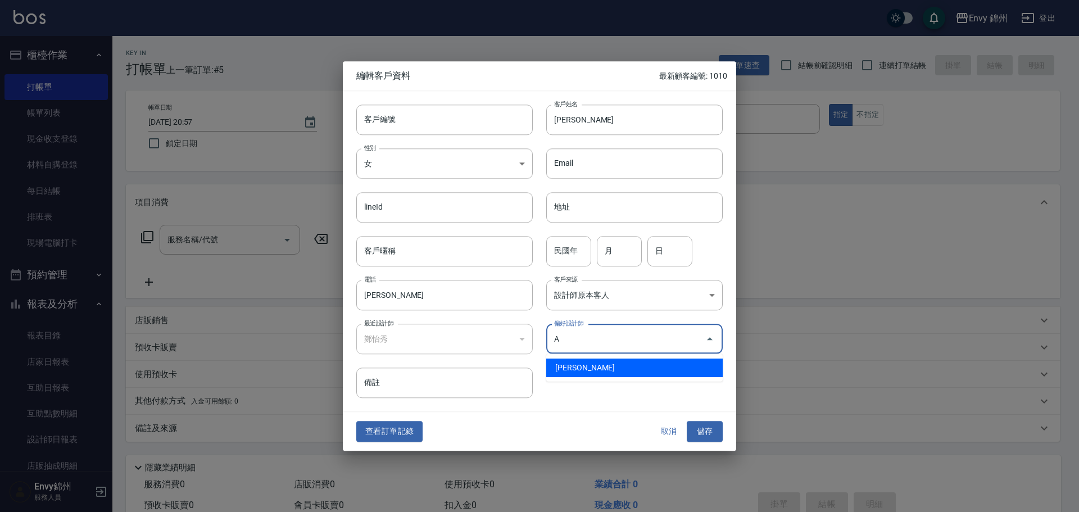
click at [606, 375] on li "鄭怡秀-A" at bounding box center [634, 368] width 177 height 19
type input "鄭怡秀"
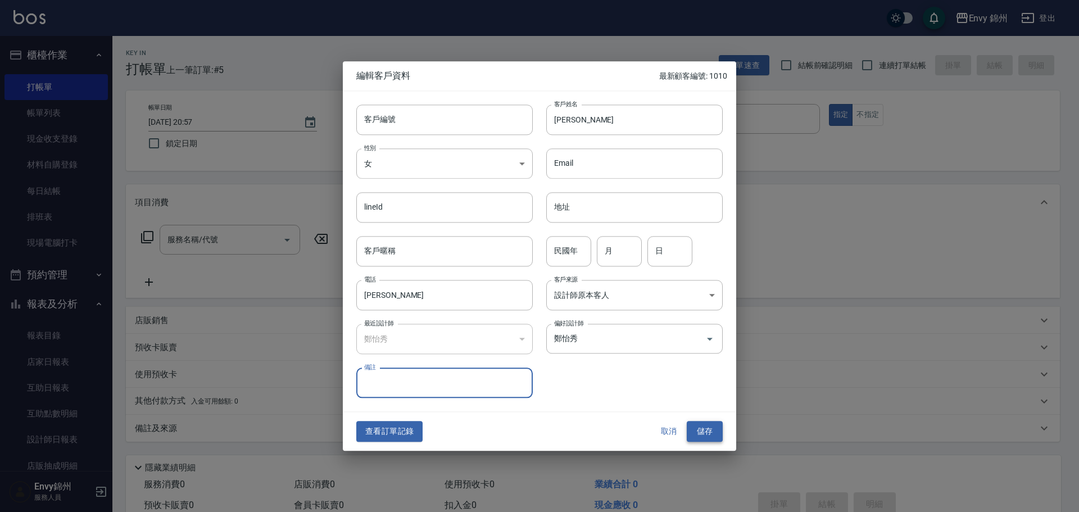
drag, startPoint x: 710, startPoint y: 443, endPoint x: 709, endPoint y: 423, distance: 19.7
click at [710, 442] on div "查看訂單記錄 取消 儲存" at bounding box center [540, 432] width 394 height 39
click at [709, 423] on button "儲存" at bounding box center [705, 432] width 36 height 21
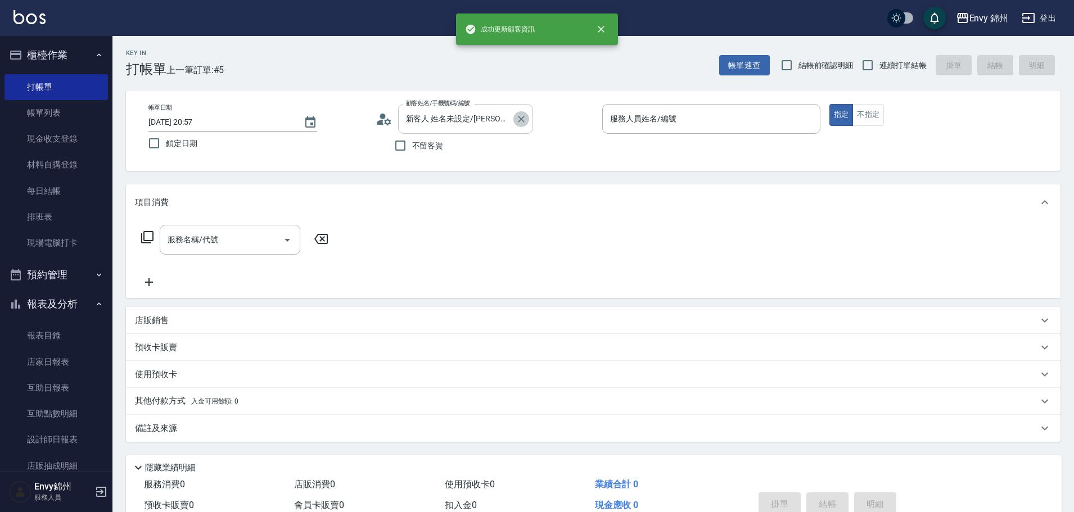
click at [522, 118] on icon "Clear" at bounding box center [521, 119] width 7 height 7
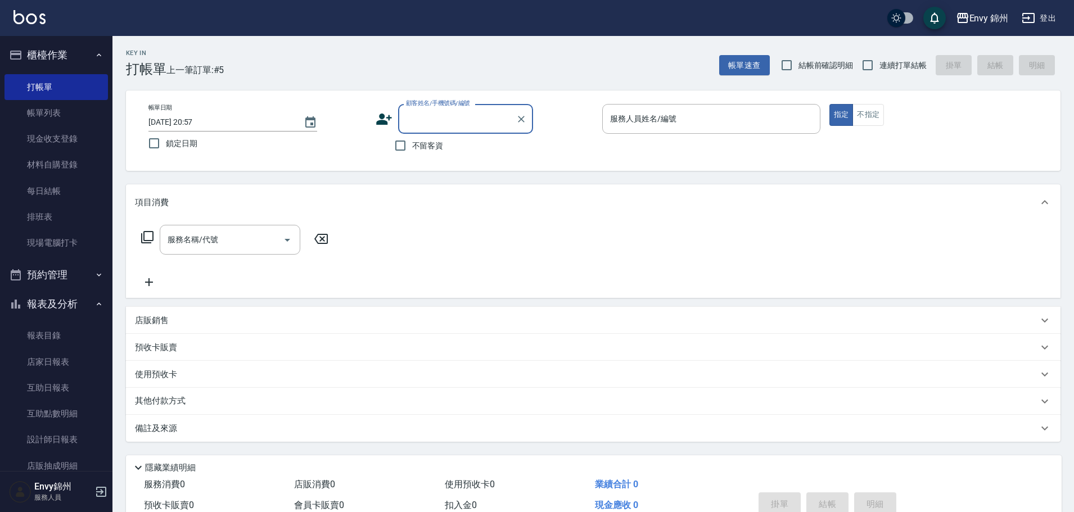
click at [464, 119] on input "顧客姓名/手機號碼/編號" at bounding box center [457, 119] width 108 height 20
paste input "lucy"
click at [469, 143] on li "lucy/lucy/" at bounding box center [465, 147] width 135 height 19
type input "lucy/lucy/"
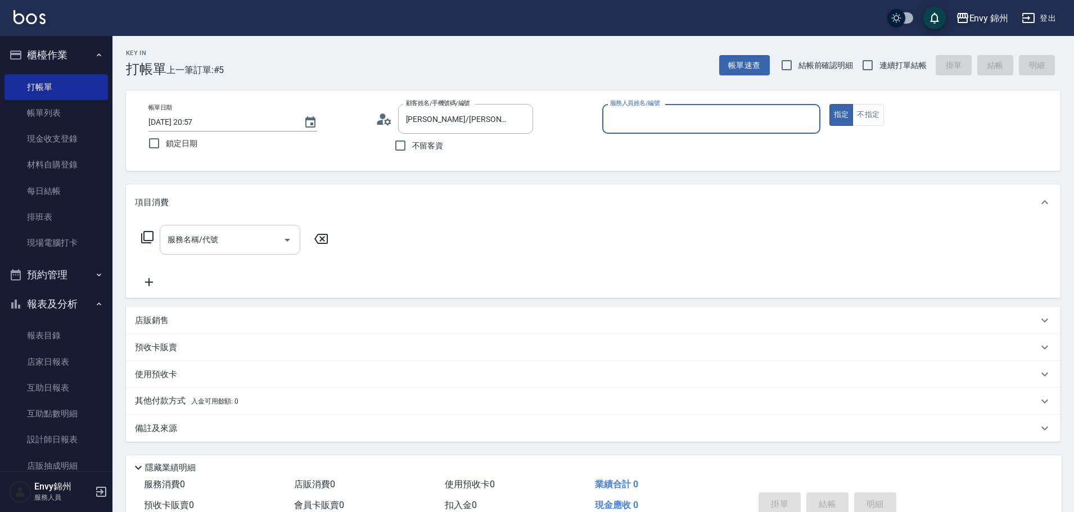
type input "Annie-A"
click at [263, 229] on div "服務名稱/代號" at bounding box center [230, 240] width 141 height 30
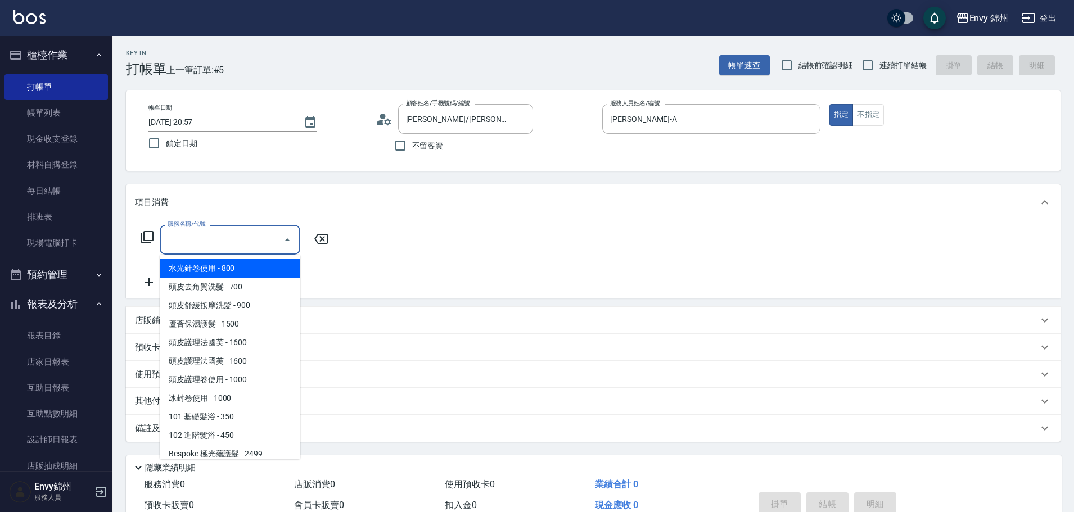
type input "4"
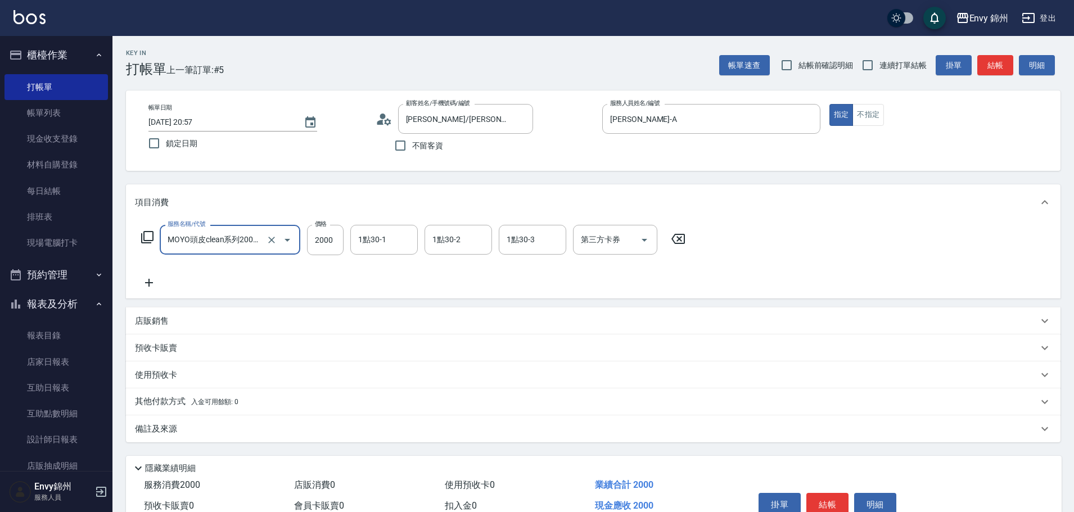
type input "MOYO頭皮clean系列2000(408)"
type input "2099"
click at [234, 427] on div "備註及來源" at bounding box center [586, 429] width 903 height 12
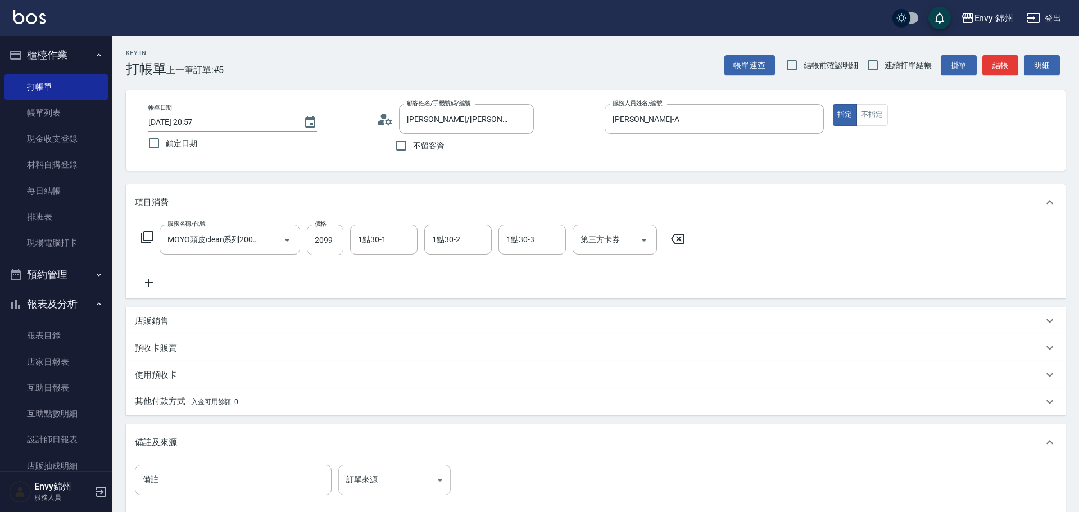
click at [436, 487] on body "Envy 錦州 登出 櫃檯作業 打帳單 帳單列表 現金收支登錄 材料自購登錄 每日結帳 排班表 現場電腦打卡 預約管理 預約管理 單日預約紀錄 單週預約紀錄 …" at bounding box center [539, 320] width 1079 height 640
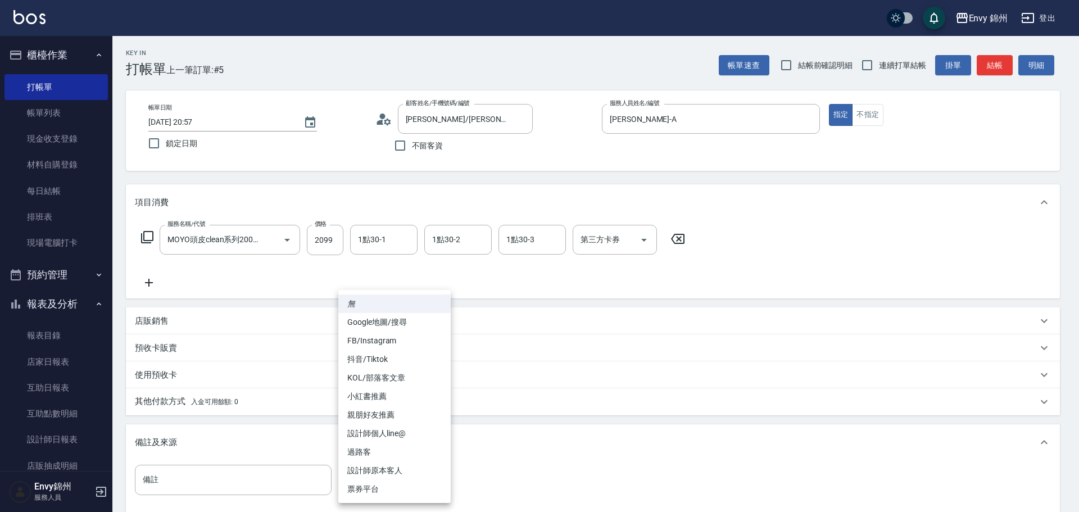
click at [418, 464] on li "設計師原本客人" at bounding box center [394, 471] width 112 height 19
type input "設計師原本客人"
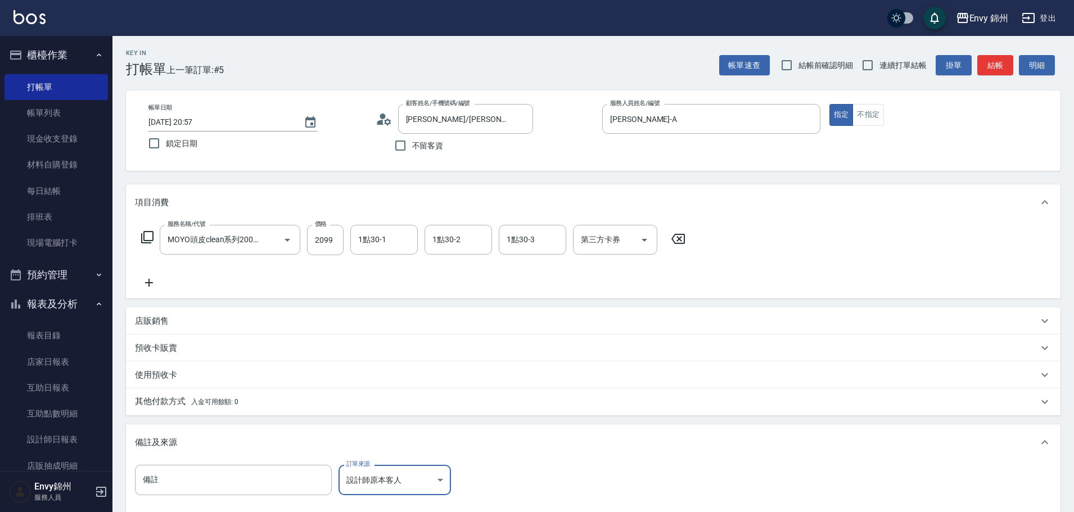
scroll to position [133, 0]
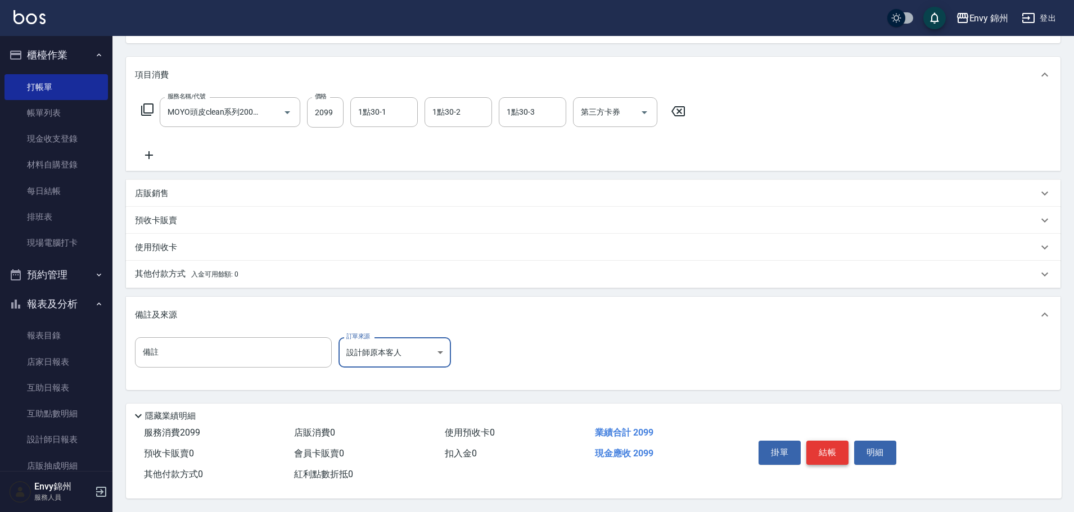
click at [829, 446] on button "結帳" at bounding box center [827, 453] width 42 height 24
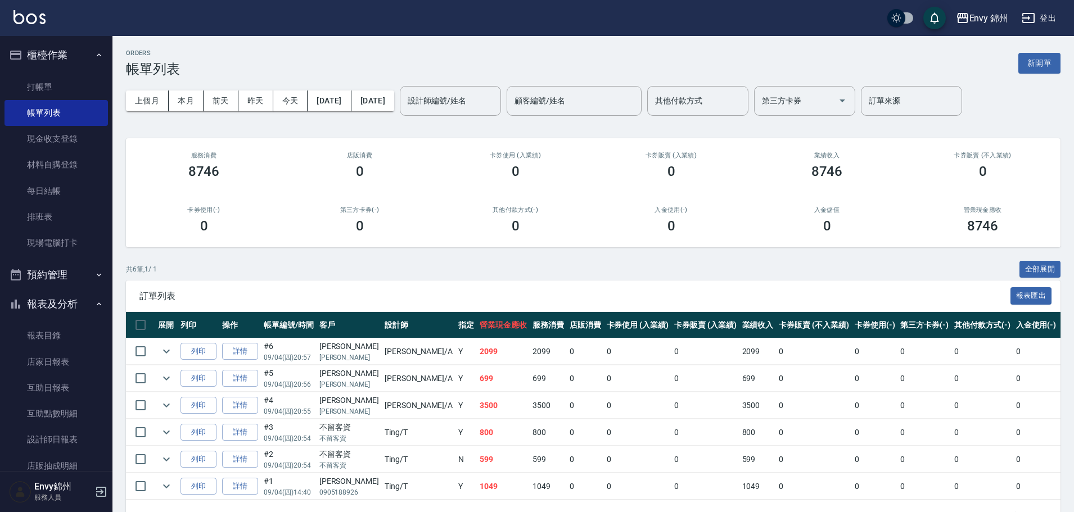
drag, startPoint x: 1047, startPoint y: 64, endPoint x: 1035, endPoint y: 67, distance: 11.7
click at [1047, 64] on button "新開單" at bounding box center [1039, 63] width 42 height 21
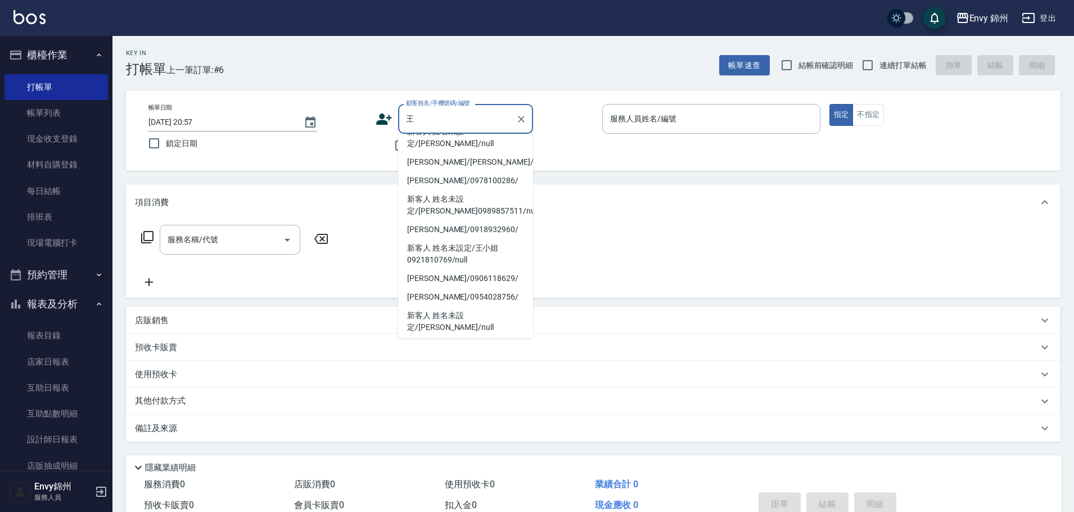
scroll to position [4, 0]
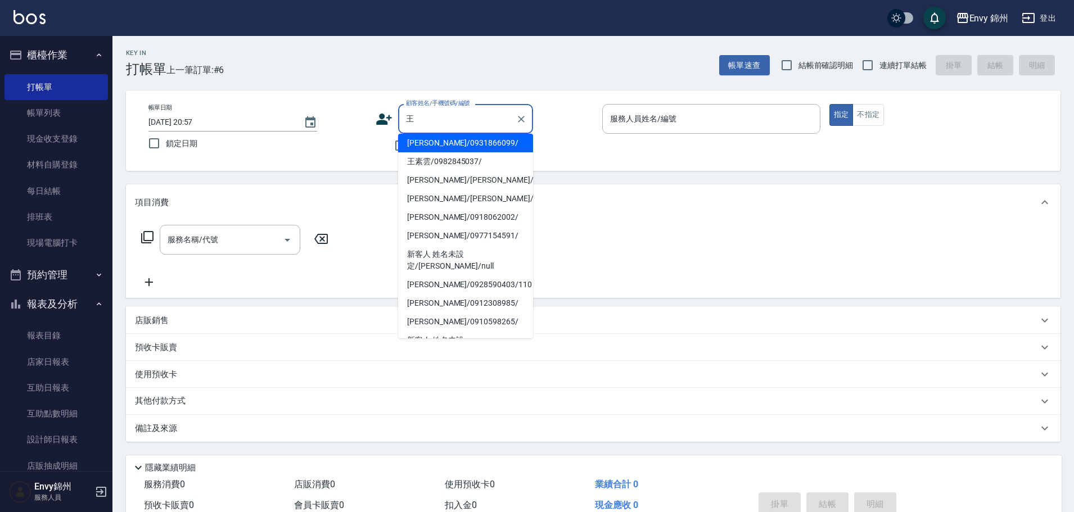
type input "王采綺/0931866099/"
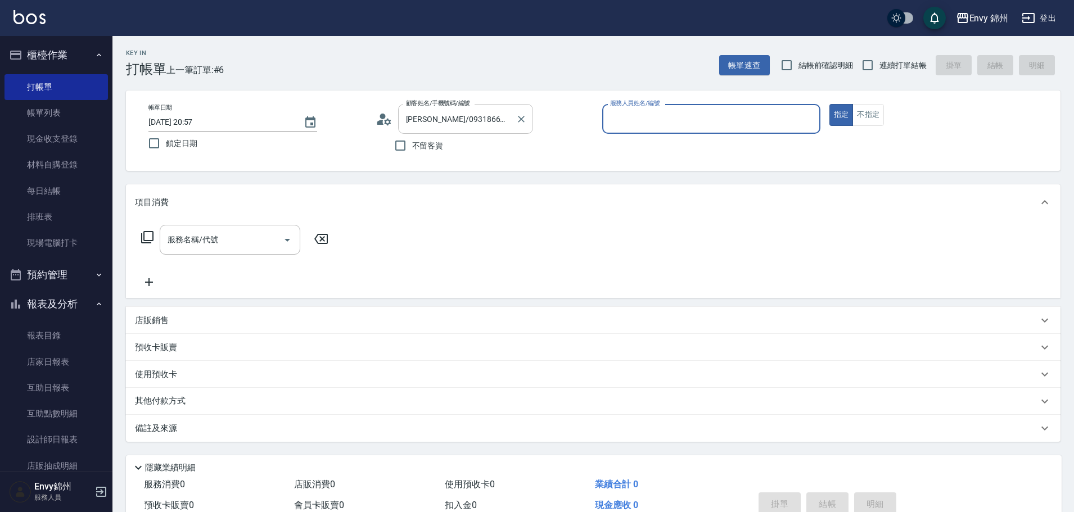
type input "Annie-A"
click at [161, 248] on div "服務名稱/代號" at bounding box center [230, 240] width 141 height 30
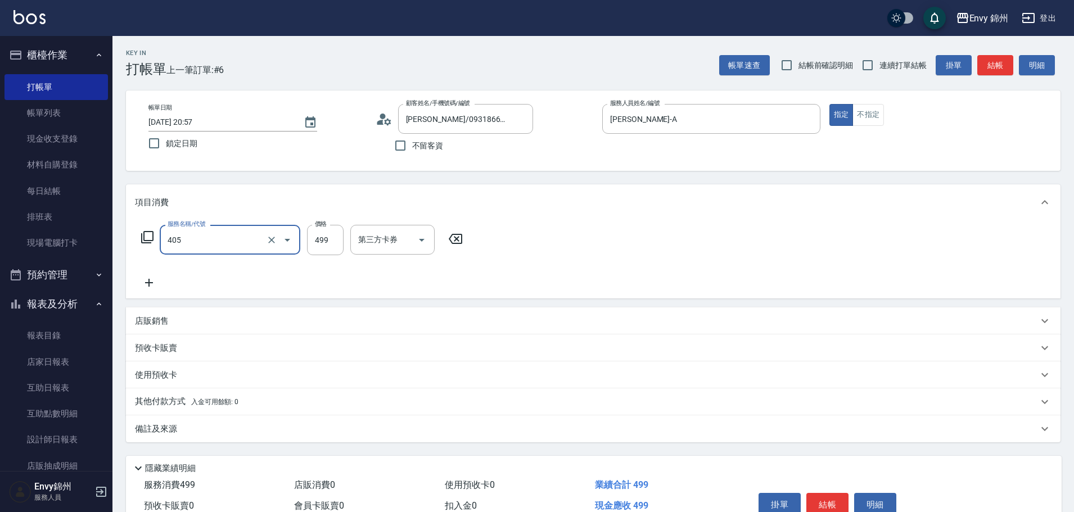
type input "MOYO頭皮clean系列499(405)"
type input "699"
click at [168, 395] on div "其他付款方式 入金可用餘額: 0" at bounding box center [593, 401] width 934 height 27
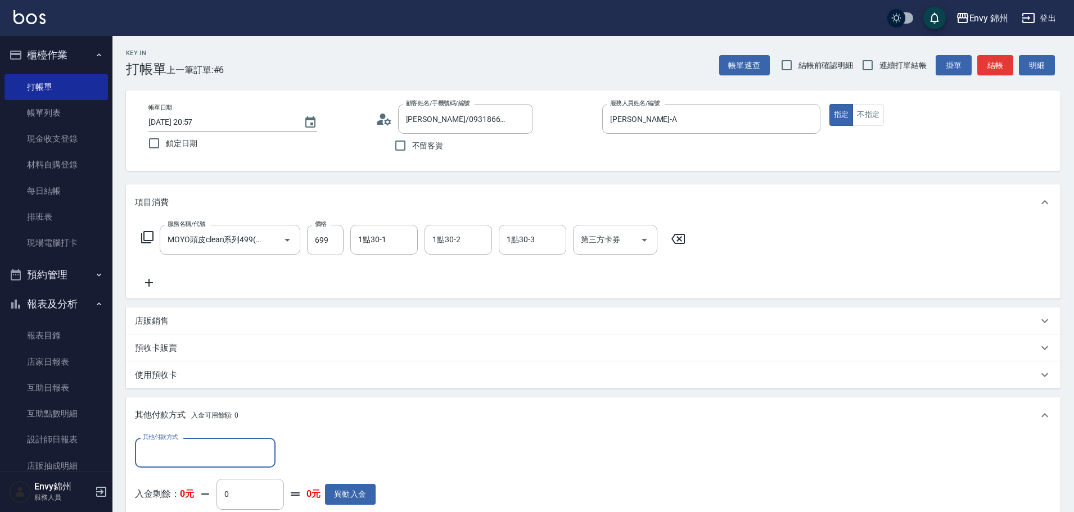
scroll to position [0, 0]
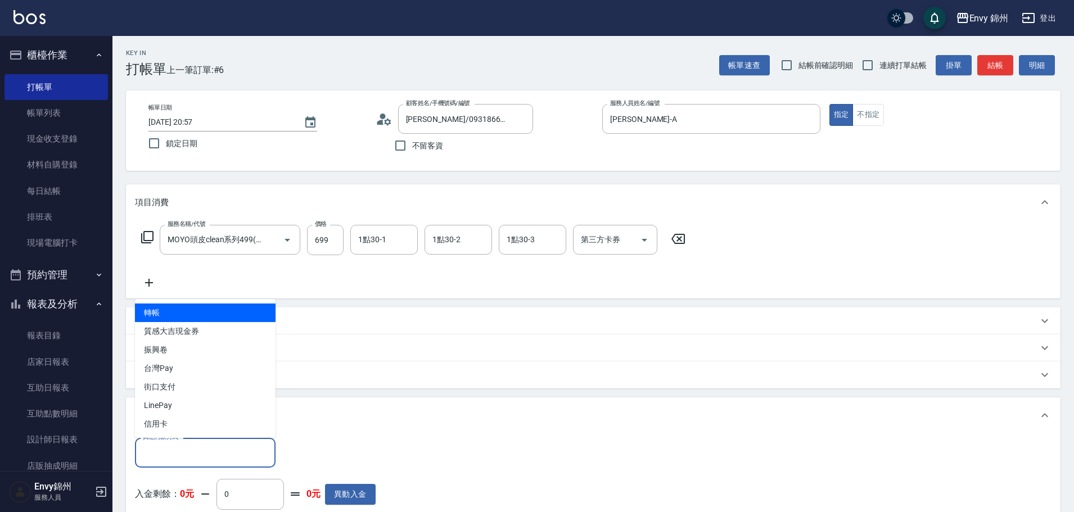
click at [176, 453] on input "其他付款方式" at bounding box center [205, 453] width 130 height 20
click at [177, 310] on span "轉帳" at bounding box center [205, 313] width 141 height 19
type input "轉帳"
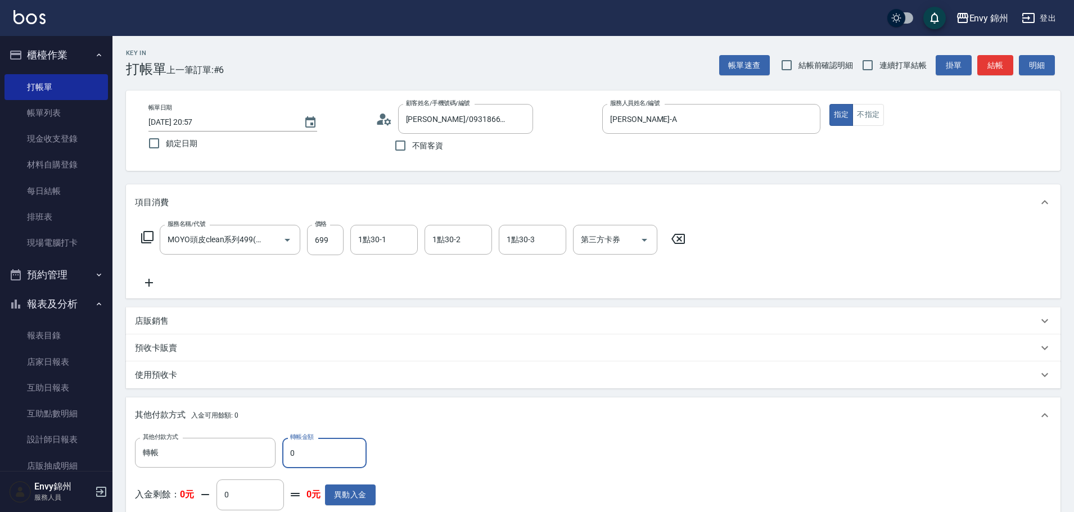
drag, startPoint x: 328, startPoint y: 455, endPoint x: 278, endPoint y: 449, distance: 50.4
click at [278, 449] on div "其他付款方式 轉帳 其他付款方式 轉帳金額 0 轉帳金額" at bounding box center [255, 453] width 241 height 30
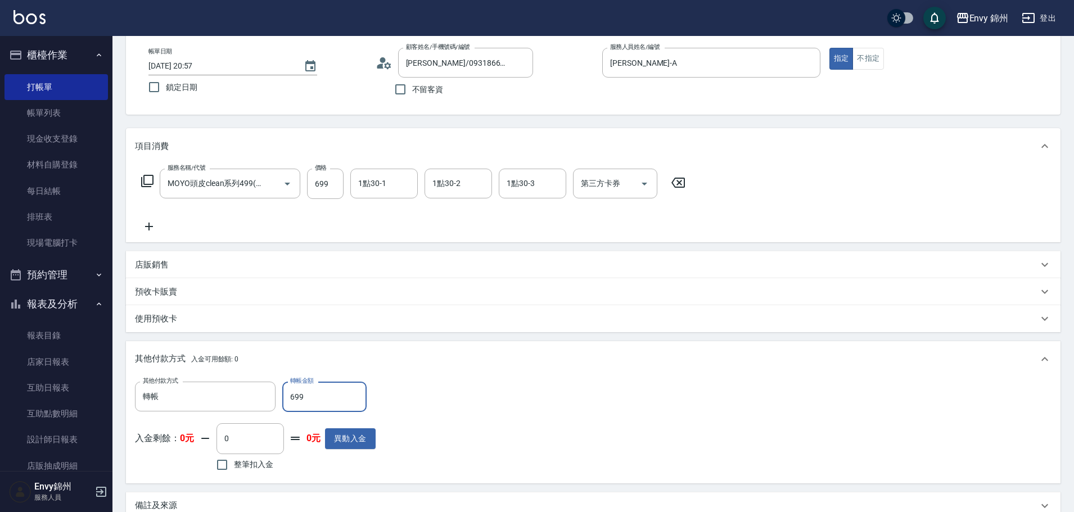
scroll to position [191, 0]
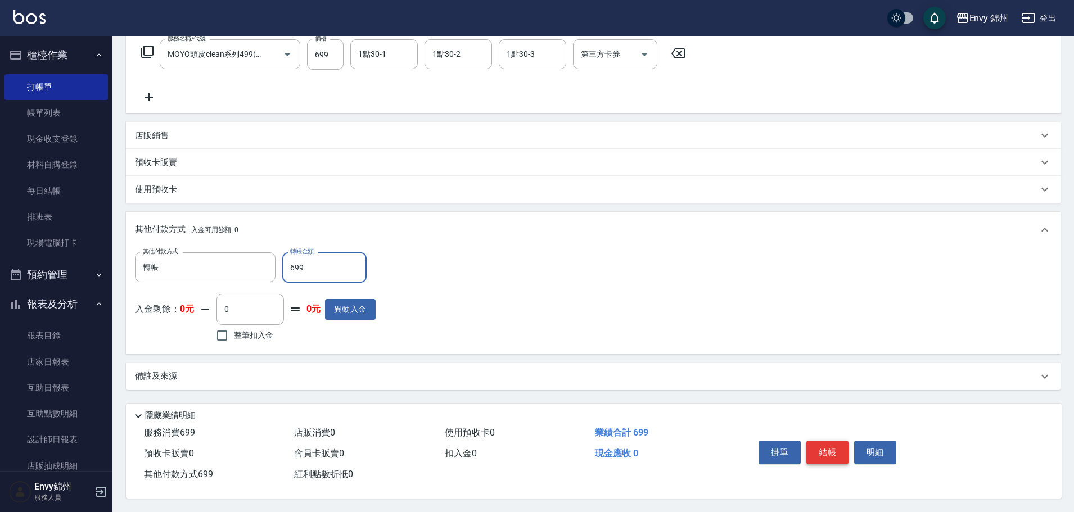
type input "699"
click at [826, 448] on button "結帳" at bounding box center [827, 453] width 42 height 24
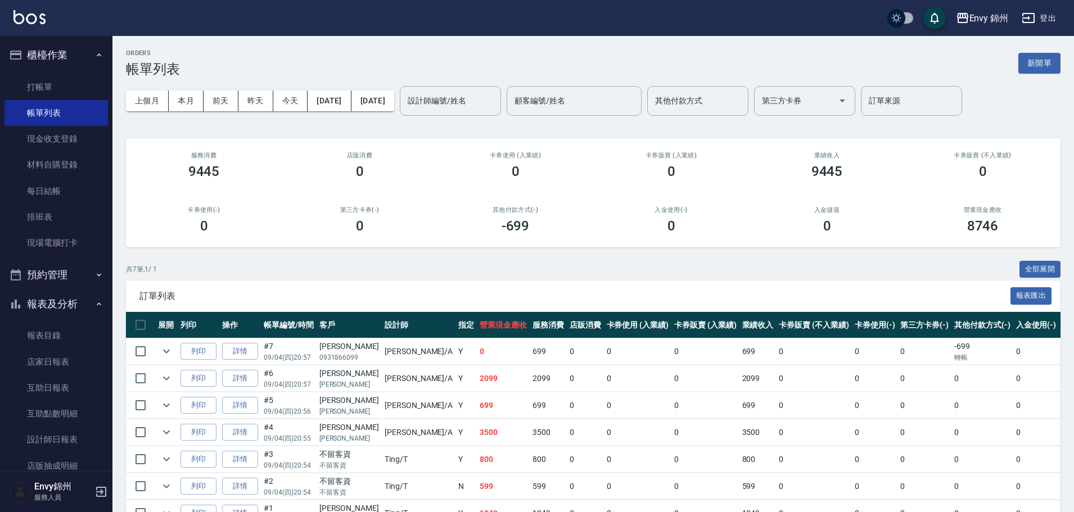
click at [1048, 76] on div "ORDERS 帳單列表 新開單" at bounding box center [593, 63] width 934 height 28
click at [1046, 71] on button "新開單" at bounding box center [1039, 63] width 42 height 21
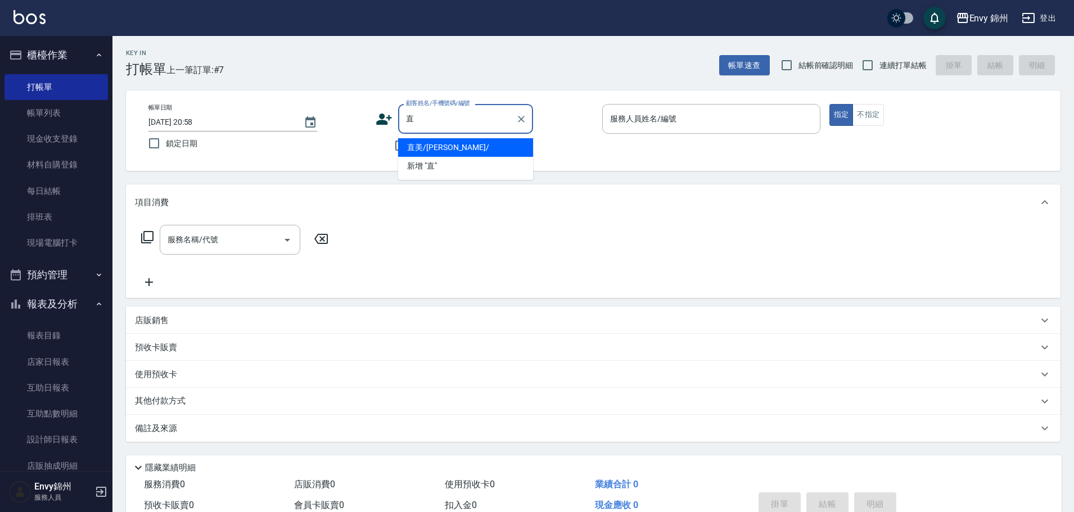
type input "直美/莊子萱/"
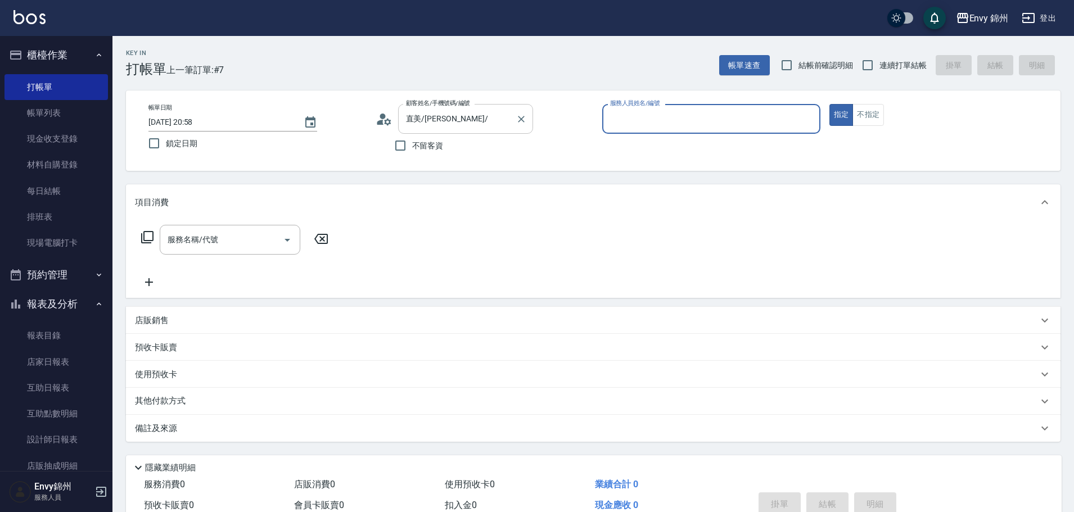
type input "Annie-A"
click at [234, 247] on input "服務名稱/代號" at bounding box center [222, 240] width 114 height 20
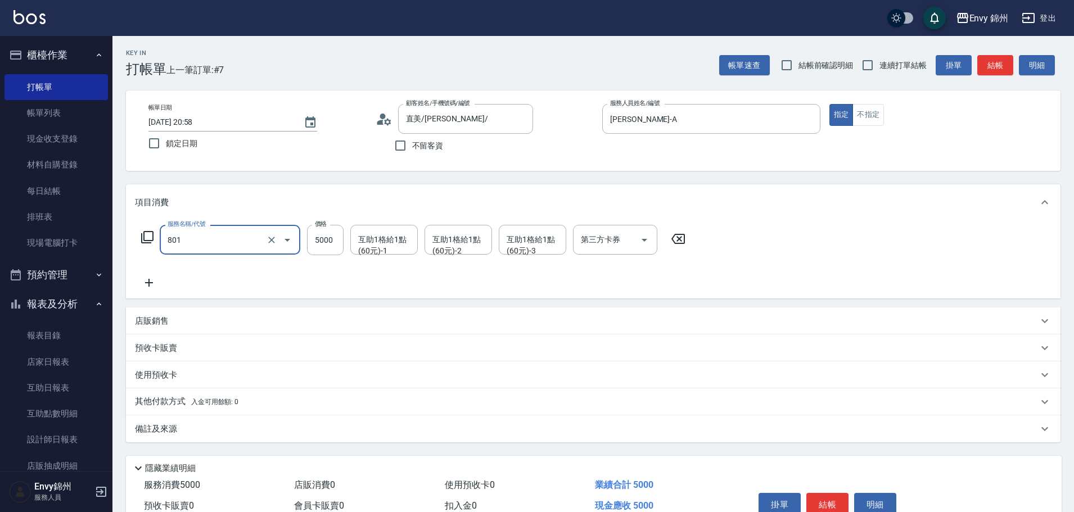
type input "801 接髮(801)"
type input "1000"
type input "Ting-T"
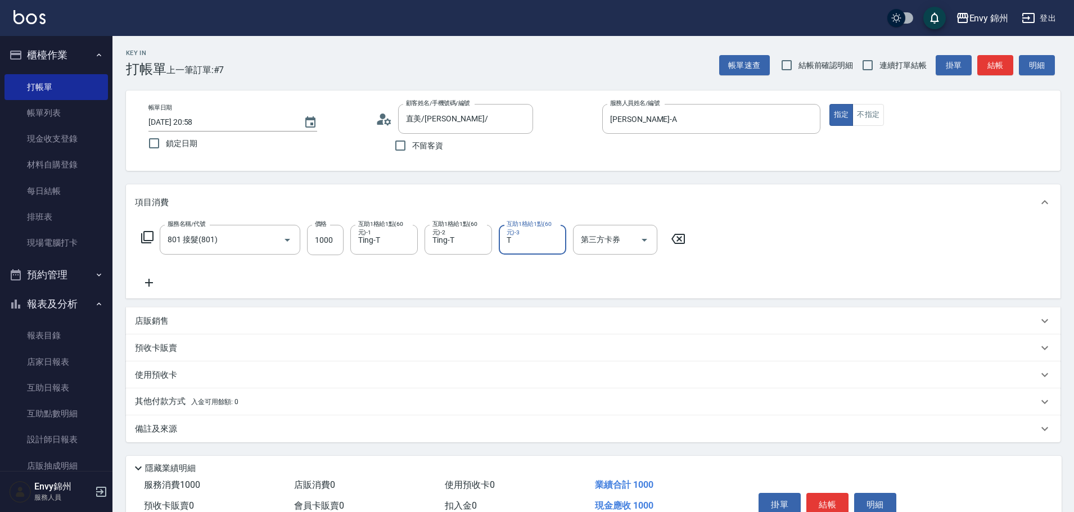
type input "Ting-T"
click at [328, 435] on div "備註及來源" at bounding box center [593, 428] width 934 height 27
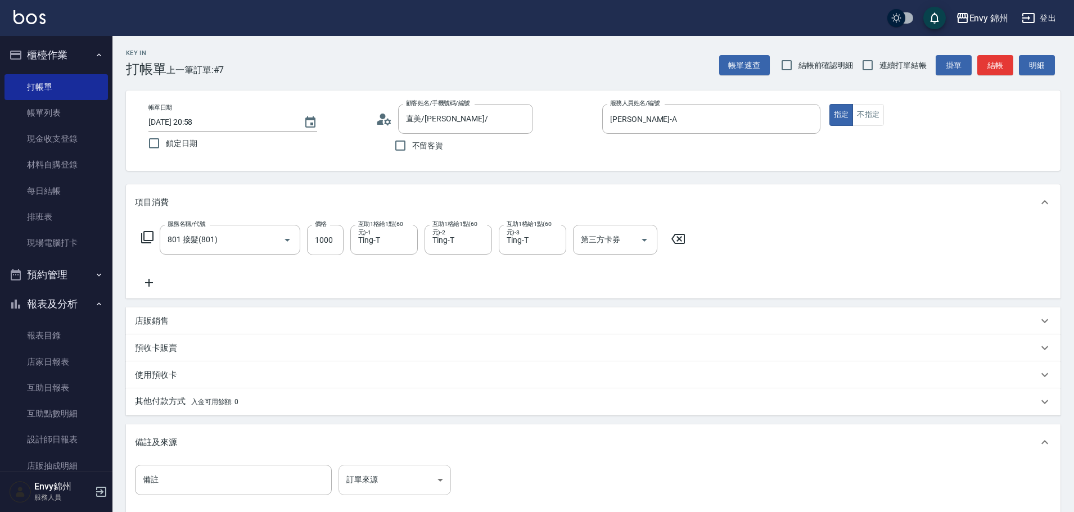
click at [391, 489] on body "Envy 錦州 登出 櫃檯作業 打帳單 帳單列表 現金收支登錄 材料自購登錄 每日結帳 排班表 現場電腦打卡 預約管理 預約管理 單日預約紀錄 單週預約紀錄 …" at bounding box center [537, 320] width 1074 height 640
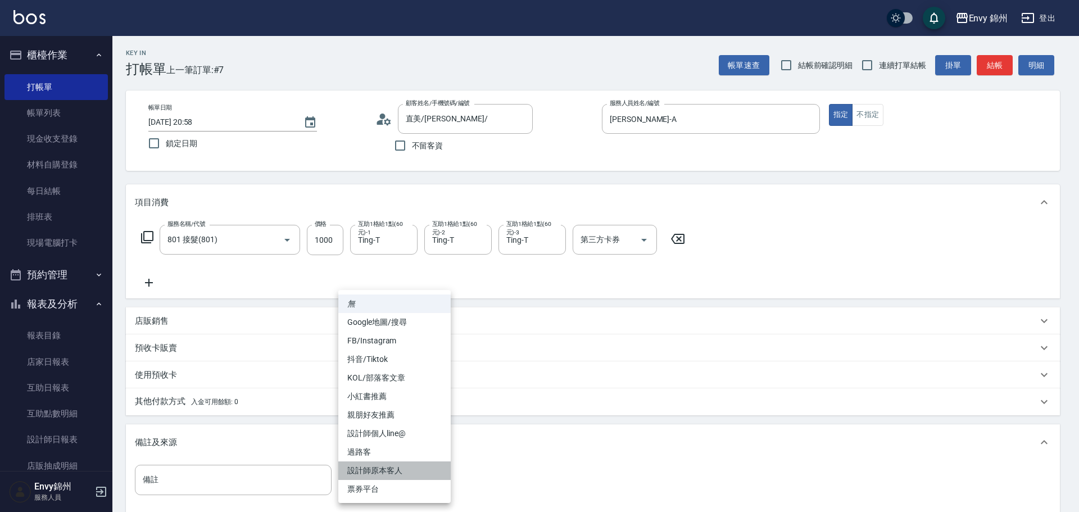
click at [410, 473] on li "設計師原本客人" at bounding box center [394, 471] width 112 height 19
type input "設計師原本客人"
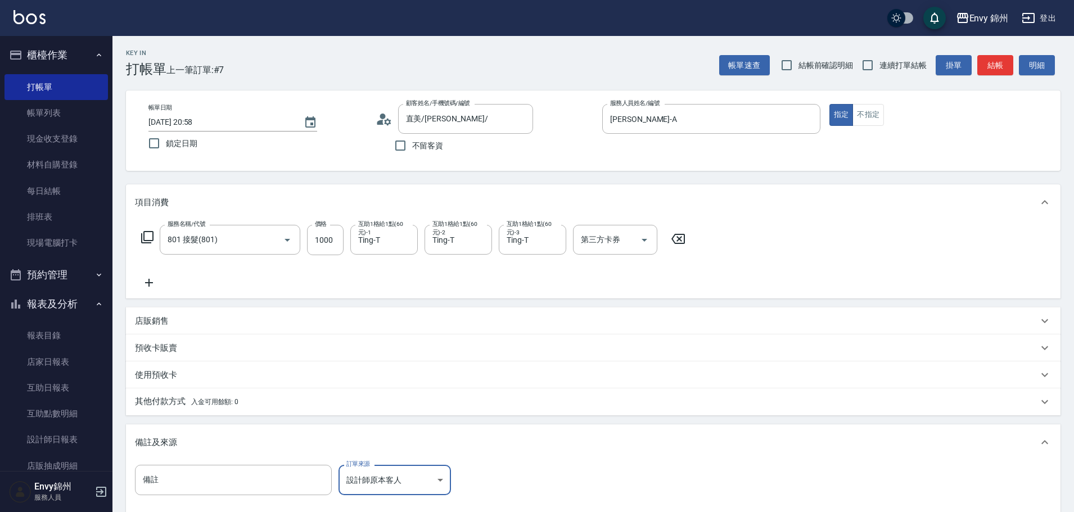
scroll to position [133, 0]
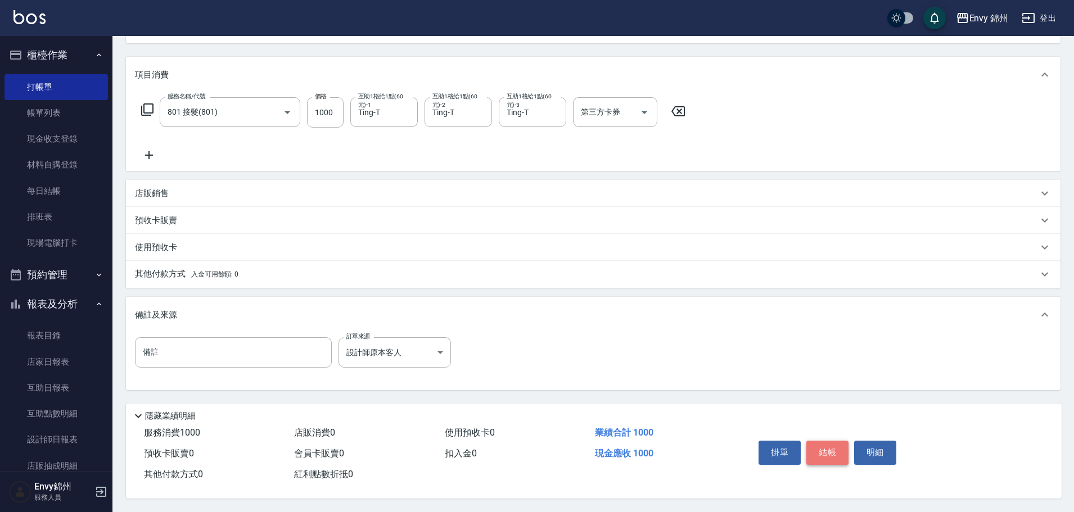
click at [828, 453] on button "結帳" at bounding box center [827, 453] width 42 height 24
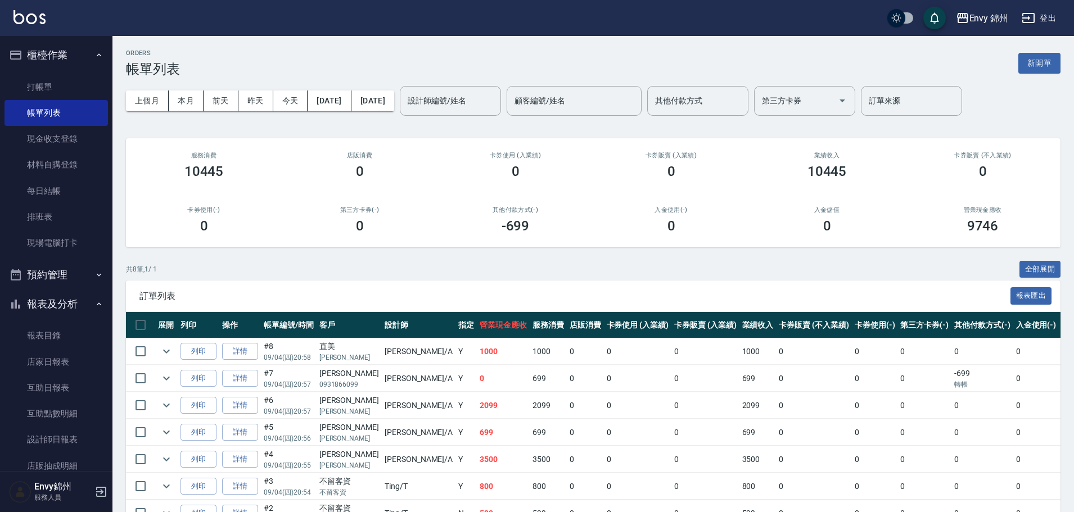
scroll to position [56, 0]
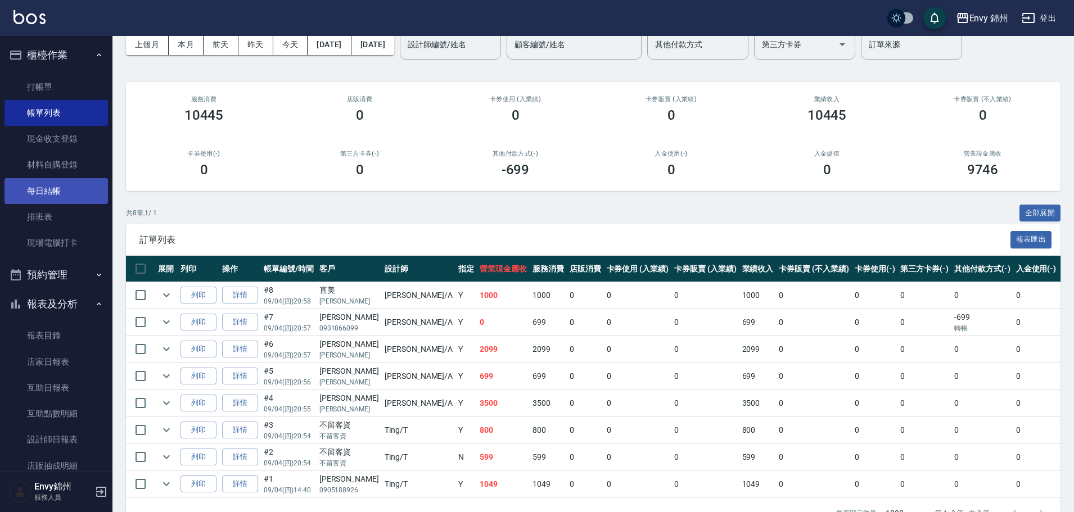
click at [72, 188] on link "每日結帳" at bounding box center [55, 191] width 103 height 26
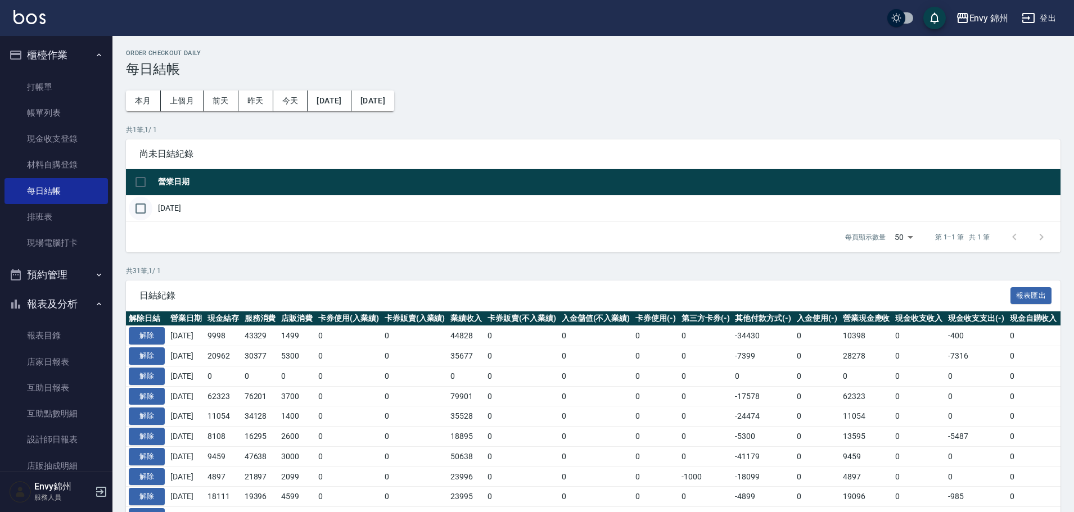
click at [141, 201] on input "checkbox" at bounding box center [141, 209] width 24 height 24
checkbox input "true"
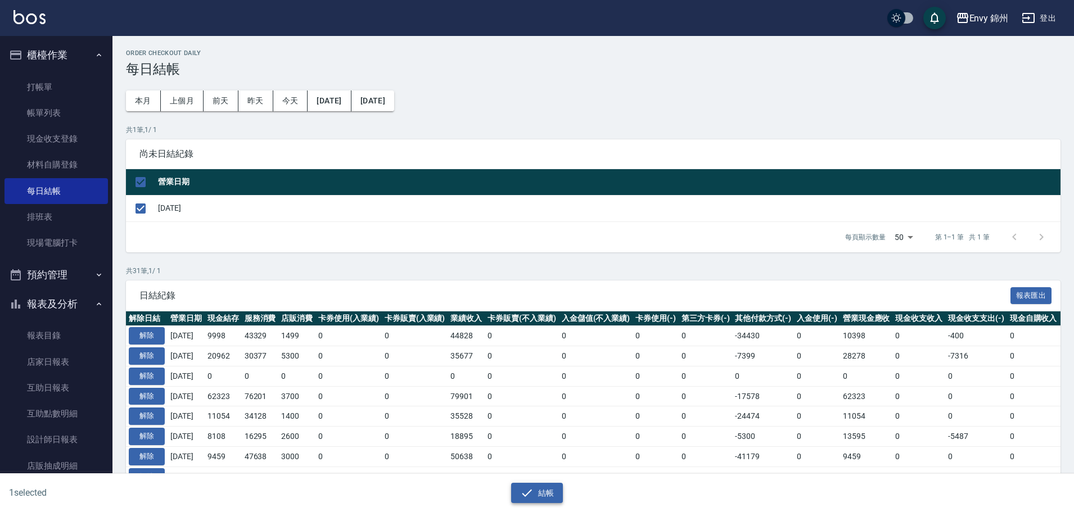
click at [547, 502] on button "結帳" at bounding box center [537, 493] width 52 height 21
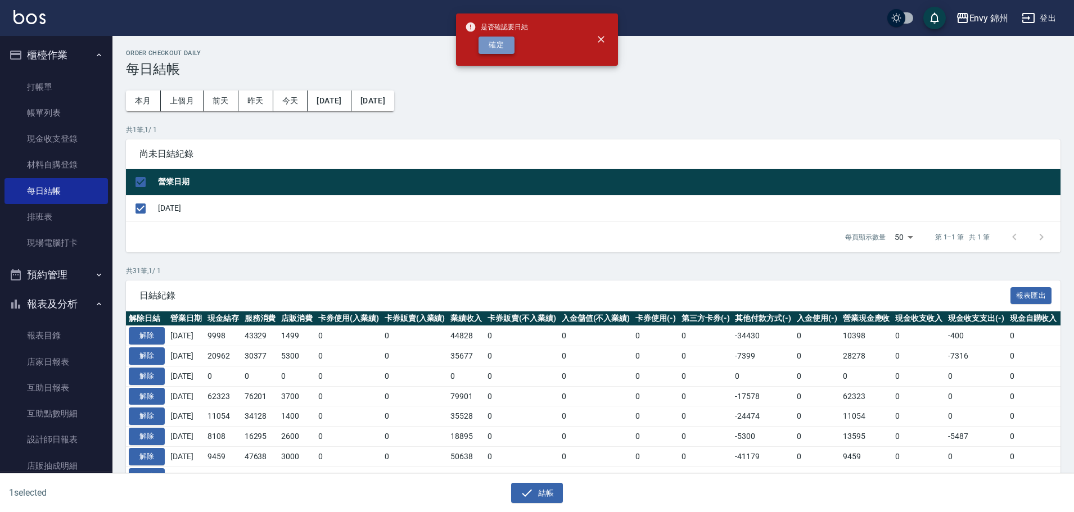
click at [490, 39] on button "確定" at bounding box center [496, 45] width 36 height 17
checkbox input "false"
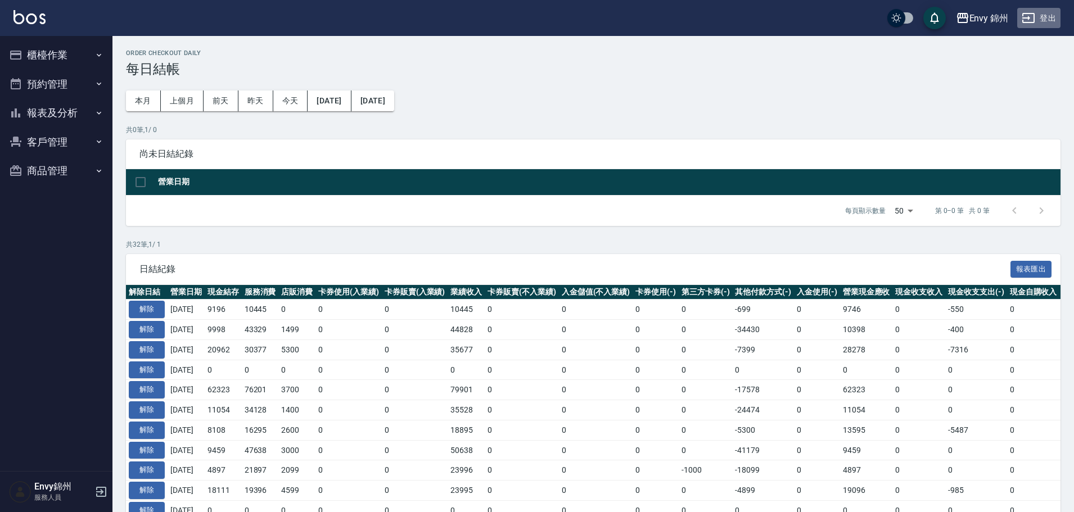
click at [1055, 16] on button "登出" at bounding box center [1038, 18] width 43 height 21
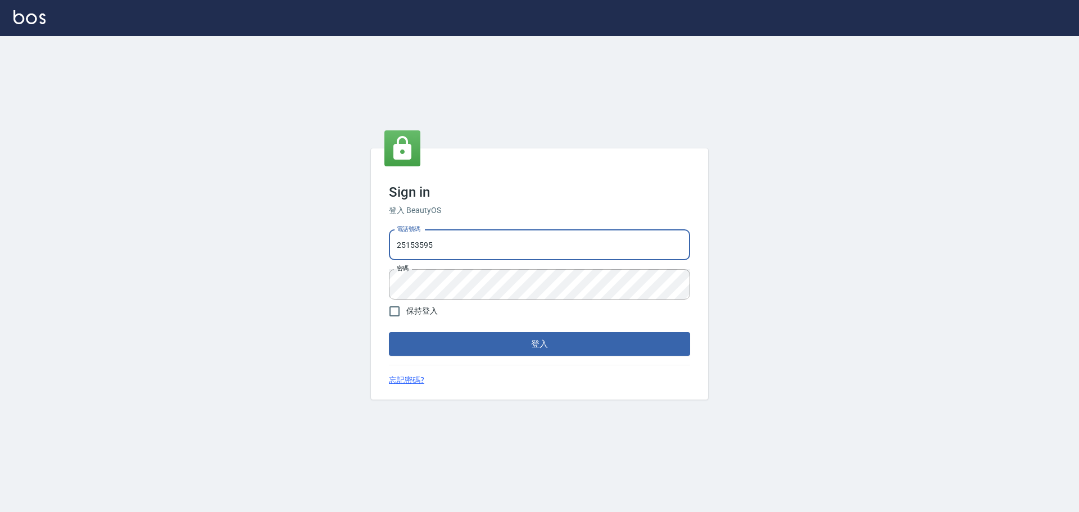
click at [466, 255] on input "25153595" at bounding box center [539, 245] width 301 height 30
type input "9990001234567"
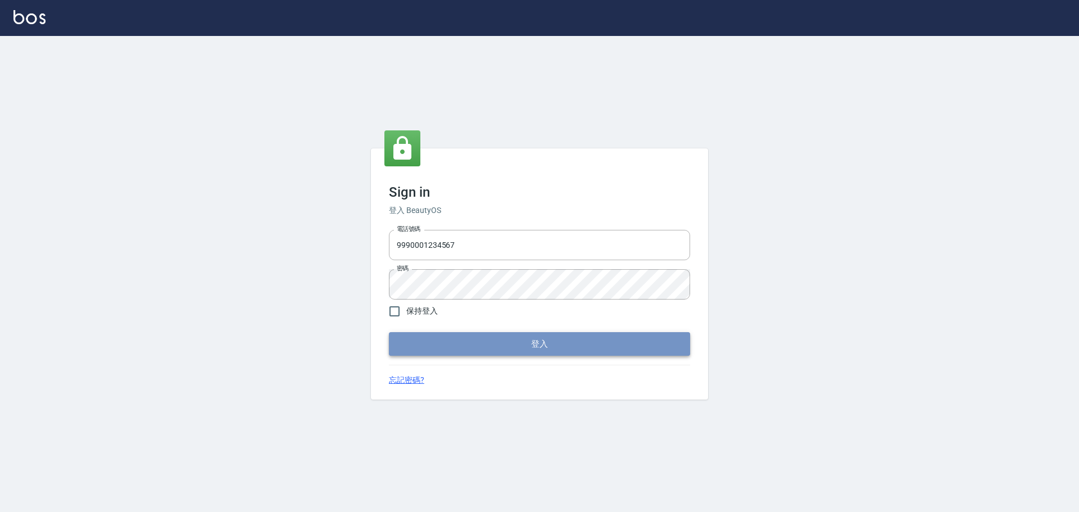
click at [482, 351] on button "登入" at bounding box center [539, 344] width 301 height 24
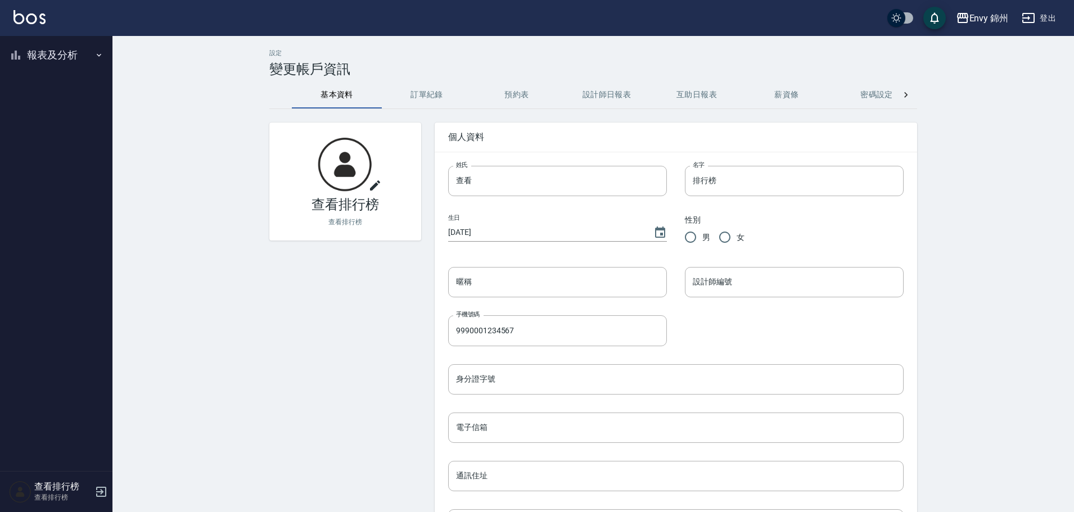
click at [61, 59] on button "報表及分析" at bounding box center [55, 54] width 103 height 29
click at [63, 144] on link "設計師排行榜" at bounding box center [55, 139] width 103 height 26
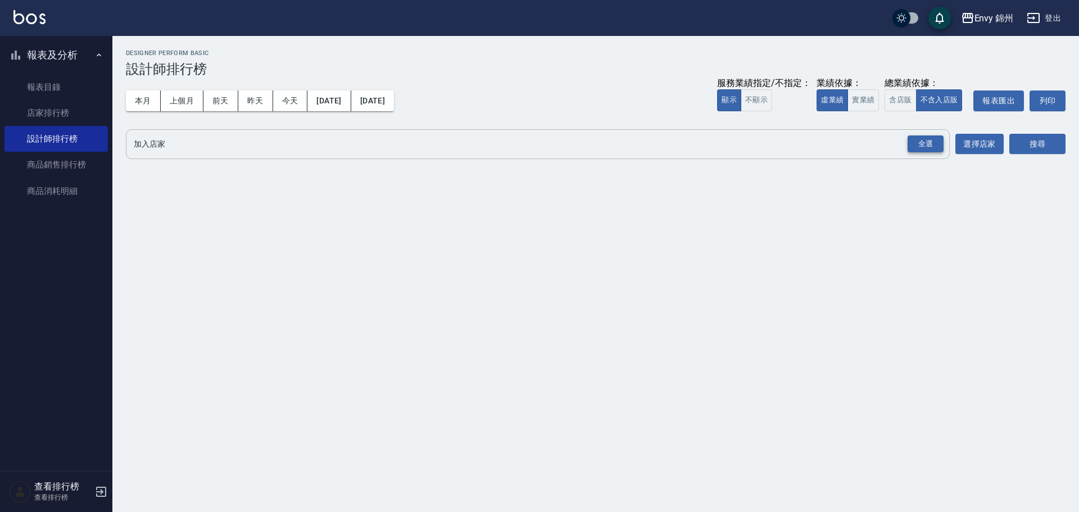
click at [924, 145] on div "全選" at bounding box center [926, 143] width 36 height 17
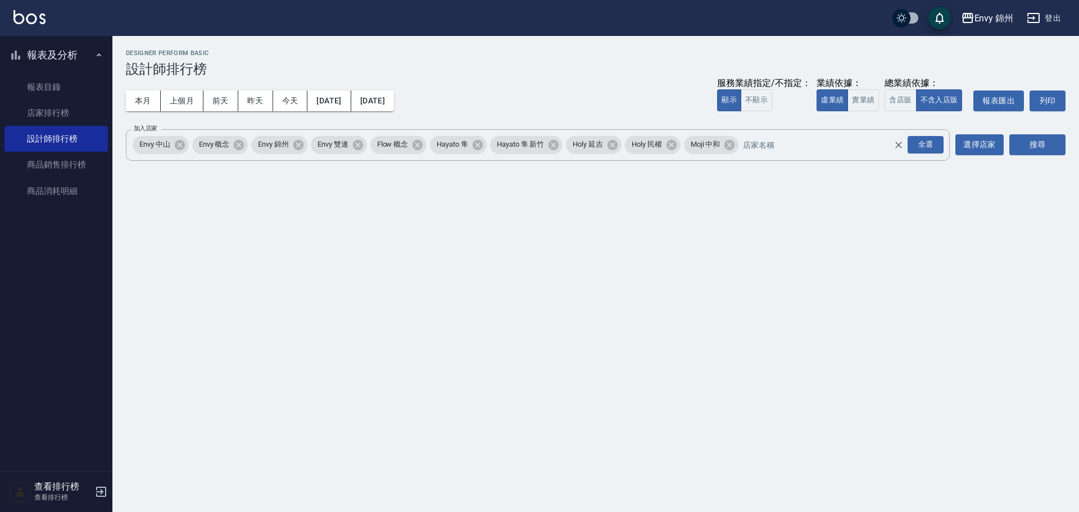
click at [1008, 145] on div "加入店家 Envy 中山 Envy 概念 Envy 錦州 Envy 雙連 Flow 概念 Hayato 隼 Hayato 隼 新竹 Holy 延吉 Holy …" at bounding box center [596, 144] width 940 height 31
click at [1024, 143] on button "搜尋" at bounding box center [1038, 144] width 56 height 21
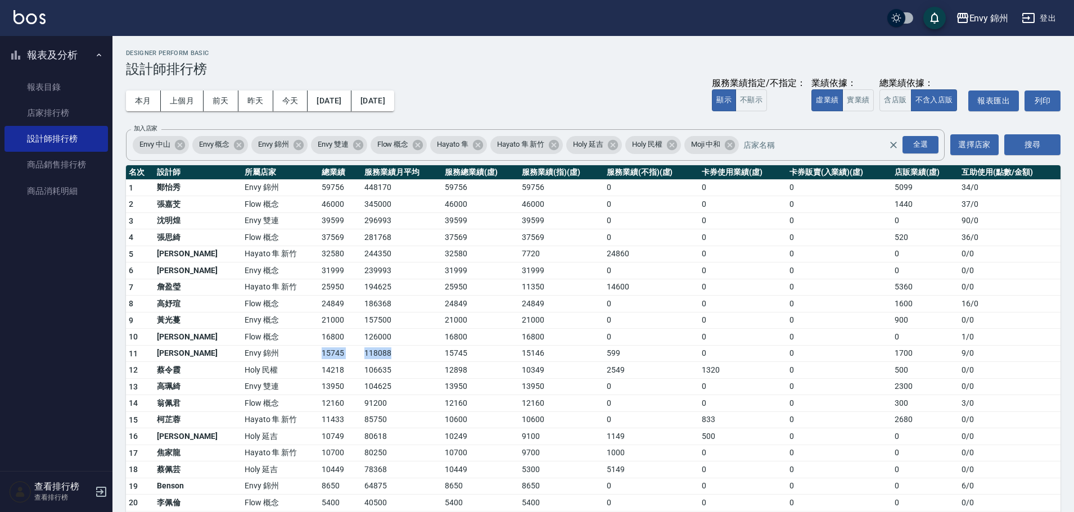
drag, startPoint x: 243, startPoint y: 360, endPoint x: 391, endPoint y: 360, distance: 148.4
click at [391, 360] on tr "11 潘昀廷 Envy 錦州 15745 118088 15745 15146 599 0 0 1700 9 / 0" at bounding box center [593, 353] width 934 height 17
click at [394, 359] on td "118088" at bounding box center [401, 353] width 80 height 17
click at [300, 105] on button "今天" at bounding box center [290, 101] width 35 height 21
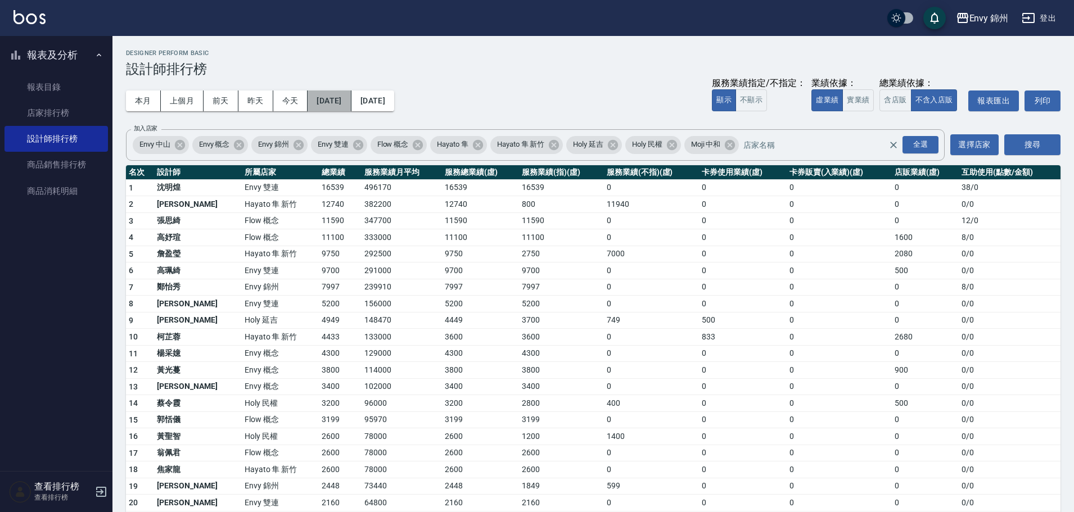
click at [346, 103] on button "[DATE]" at bounding box center [328, 101] width 43 height 21
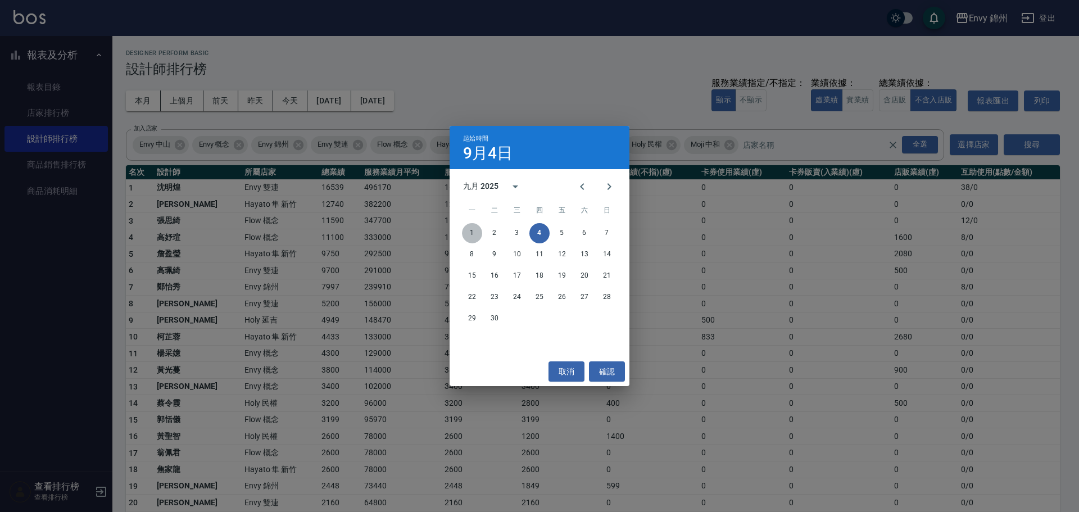
click at [468, 227] on button "1" at bounding box center [472, 233] width 20 height 20
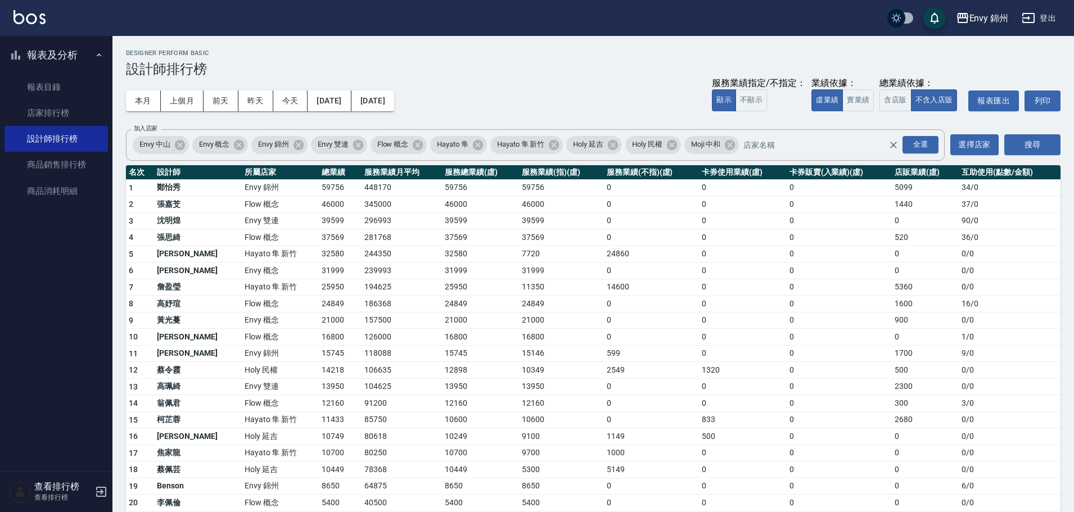
click at [970, 16] on div "Envy 錦州" at bounding box center [988, 18] width 39 height 14
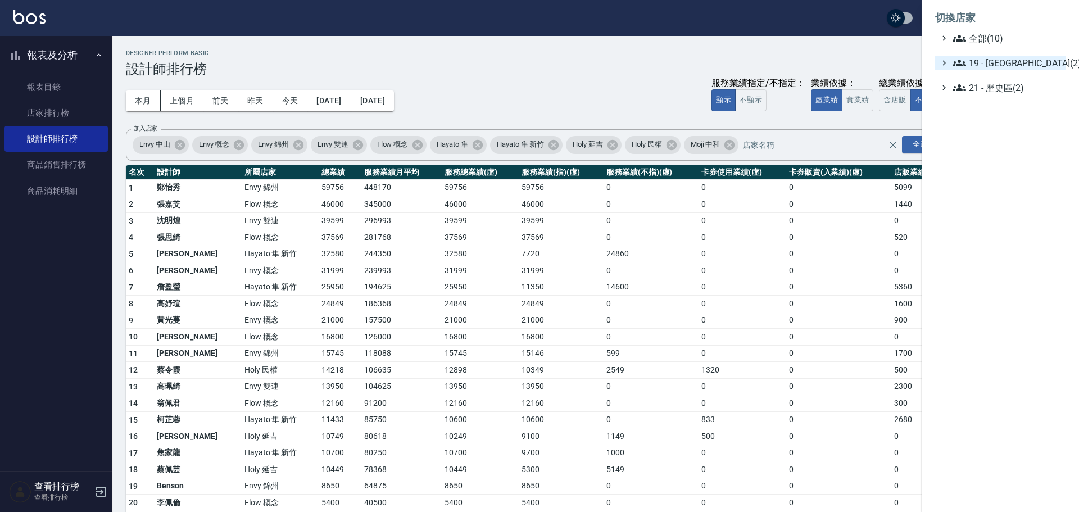
click at [997, 62] on span "19 - [GEOGRAPHIC_DATA](2)" at bounding box center [1007, 62] width 108 height 13
click at [1003, 75] on span "19.01 - [GEOGRAPHIC_DATA] (3)" at bounding box center [1012, 76] width 97 height 13
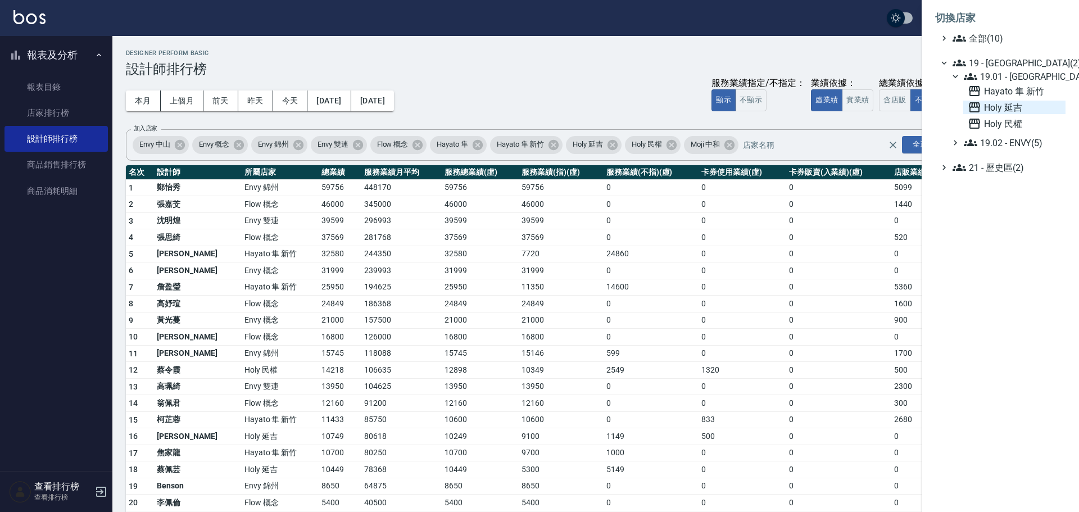
click at [1007, 104] on span "Holy 延吉" at bounding box center [1014, 107] width 93 height 13
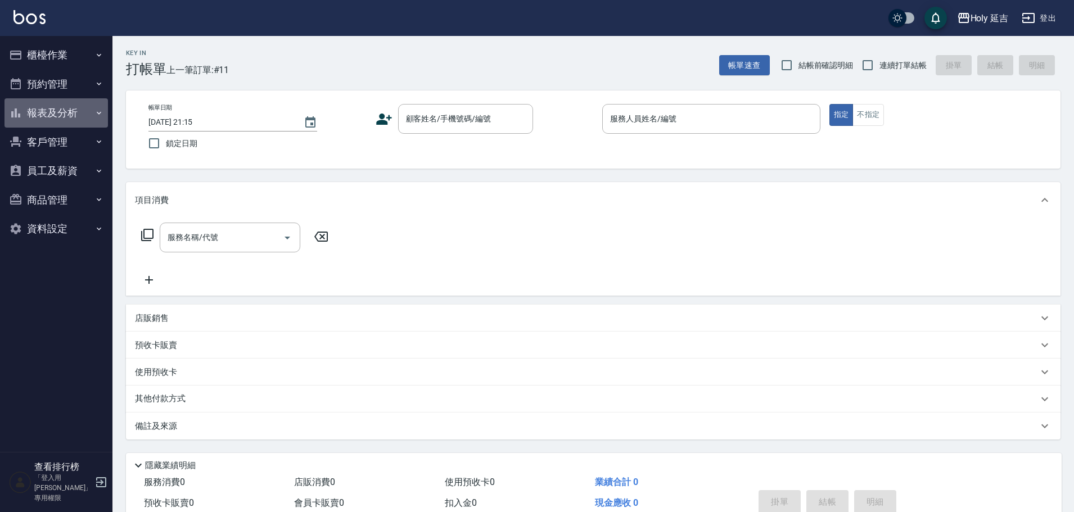
click at [70, 115] on button "報表及分析" at bounding box center [55, 112] width 103 height 29
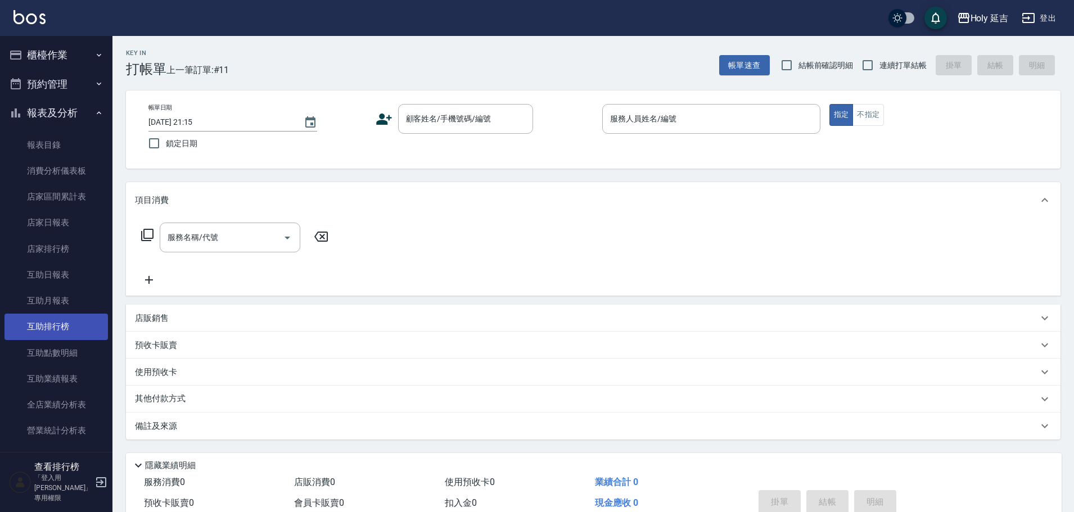
click at [60, 327] on link "互助排行榜" at bounding box center [55, 327] width 103 height 26
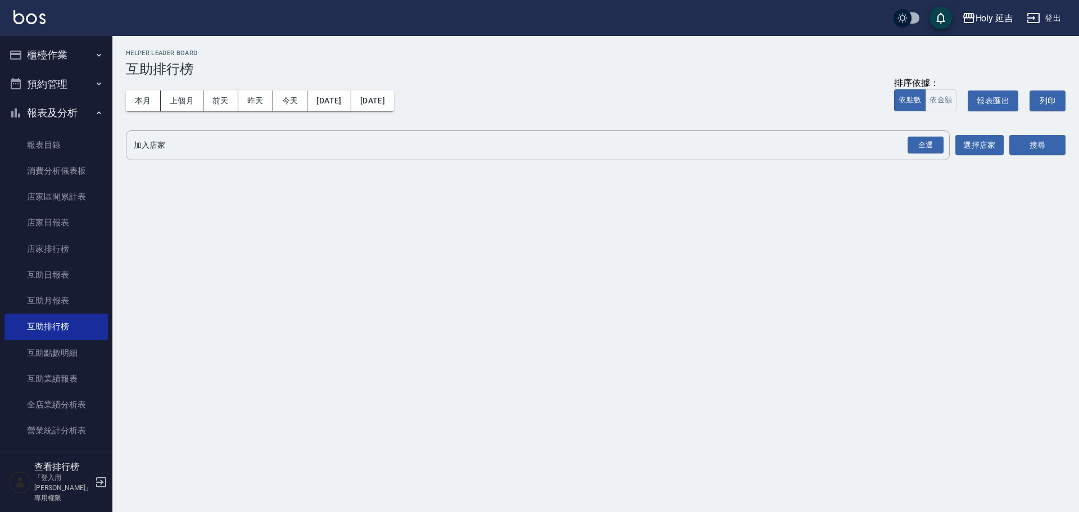
click at [932, 147] on div "全選" at bounding box center [926, 145] width 36 height 17
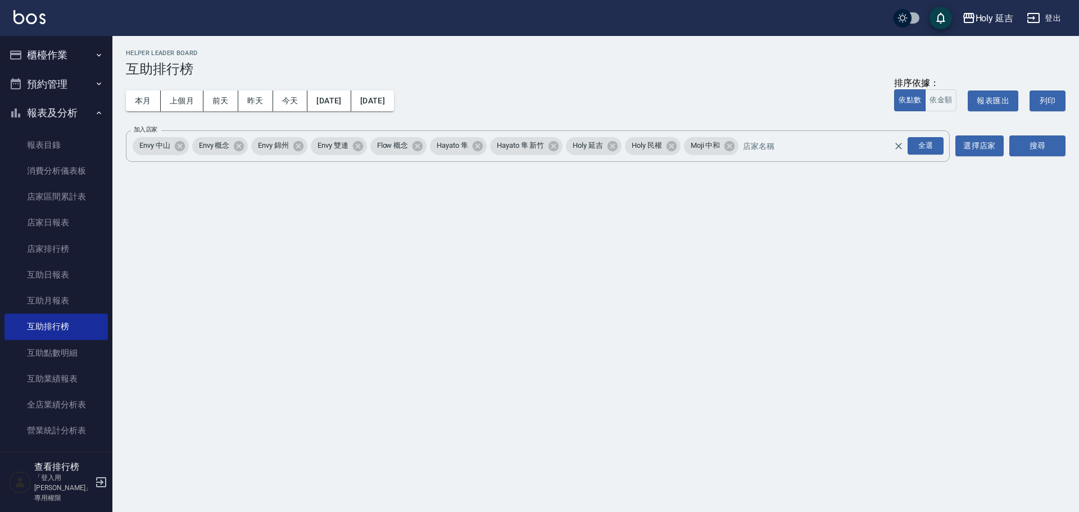
click at [1079, 139] on div "Holy 延吉 2025-09-01 - 2025-09-04 互助排行榜 列印時間： 2025-09-04-21:15 Helper Leader Boar…" at bounding box center [595, 108] width 967 height 145
click at [1026, 146] on button "搜尋" at bounding box center [1038, 145] width 56 height 21
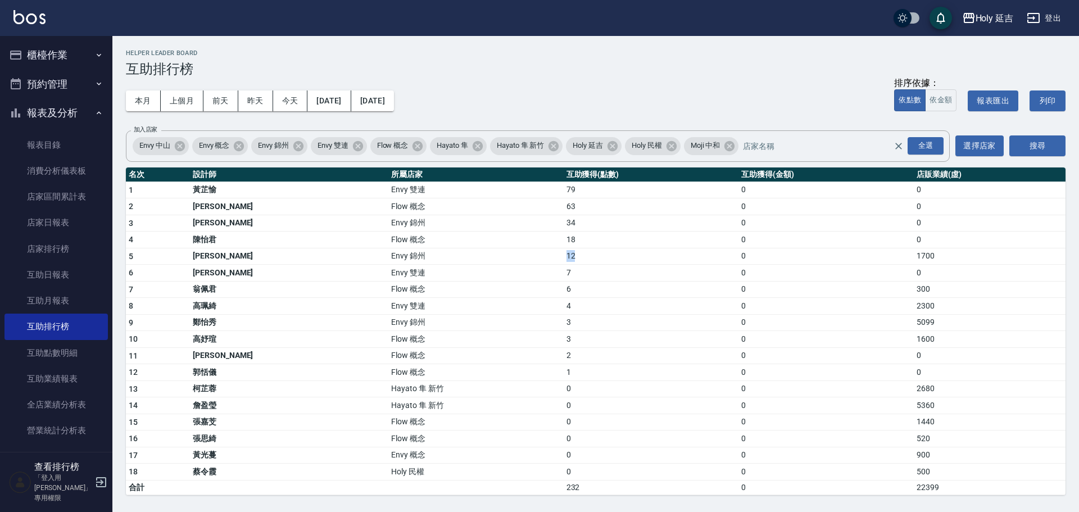
drag, startPoint x: 521, startPoint y: 257, endPoint x: 485, endPoint y: 257, distance: 36.0
click at [485, 257] on tr "5 潘昀廷 Envy 錦州 12 0 1700" at bounding box center [596, 256] width 940 height 17
click at [466, 277] on td "Envy 雙連" at bounding box center [475, 273] width 175 height 17
drag, startPoint x: 456, startPoint y: 272, endPoint x: 572, endPoint y: 269, distance: 116.4
click at [572, 269] on tr "6 葉莉娜 Envy 雙連 7 0 0" at bounding box center [596, 273] width 940 height 17
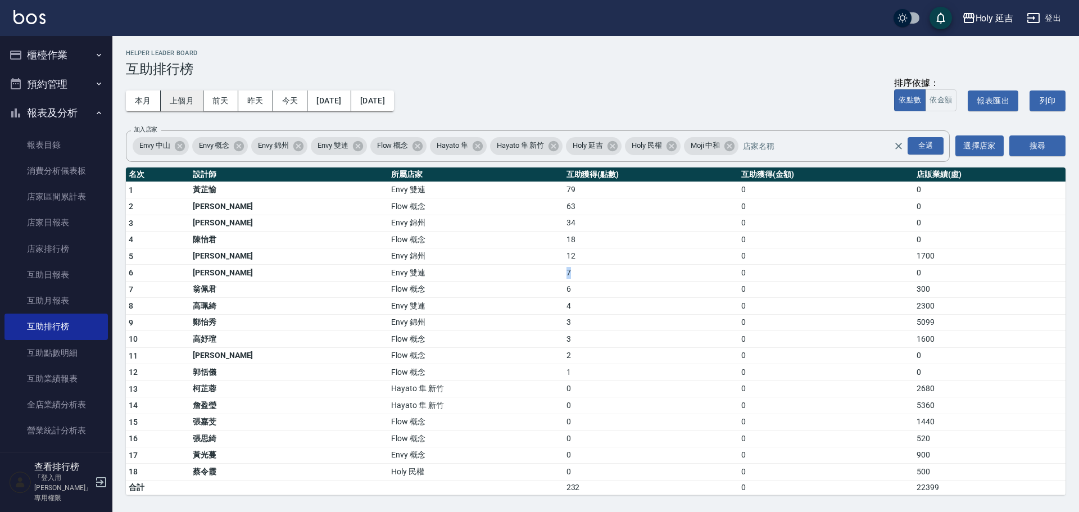
click at [187, 102] on button "上個月" at bounding box center [182, 101] width 43 height 21
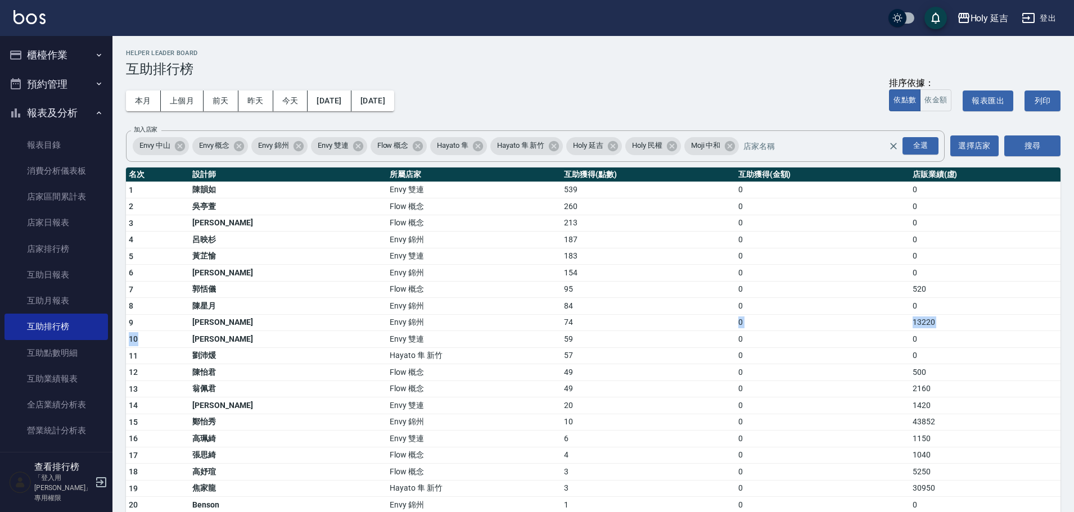
drag, startPoint x: 197, startPoint y: 340, endPoint x: 623, endPoint y: 331, distance: 426.2
click at [607, 329] on tbody "1 陳韻如 Envy 雙連 539 0 0 2 吳亭萱 Flow 概念 260 0 0 3 楊佳蒨 Flow 概念 213 0 0 4 呂映杉 Envy 錦州…" at bounding box center [593, 421] width 934 height 479
drag, startPoint x: 573, startPoint y: 341, endPoint x: 196, endPoint y: 344, distance: 377.2
click at [196, 344] on tr "10 葉莉娜 Envy 雙連 59 0 0" at bounding box center [593, 339] width 934 height 17
click at [577, 110] on div "本月 上個月 前天 昨天 今天 2025/08/01 2025/08/31 排序依據： 依點數 依金額 報表匯出 列印" at bounding box center [593, 101] width 934 height 48
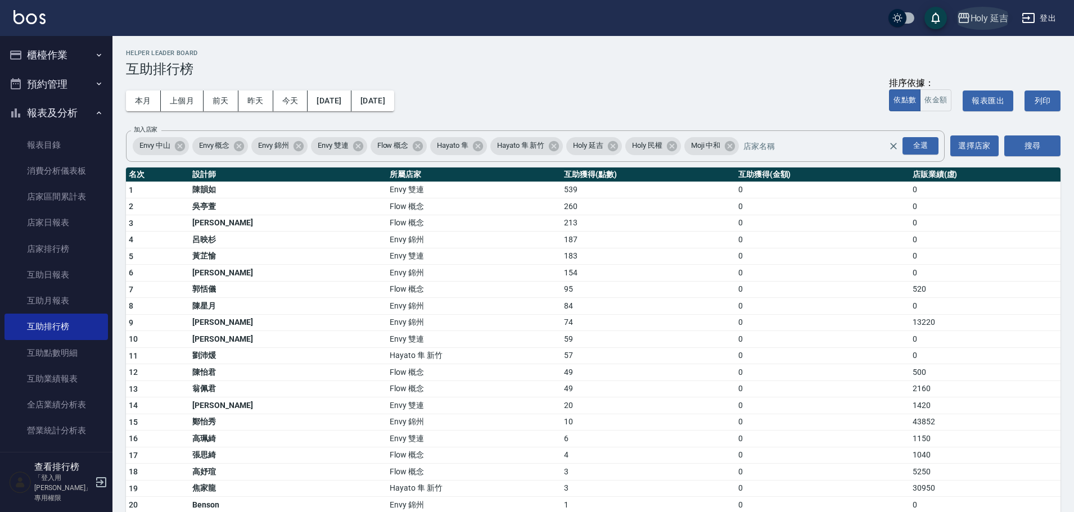
click at [992, 19] on div "Holy 延吉" at bounding box center [989, 18] width 38 height 14
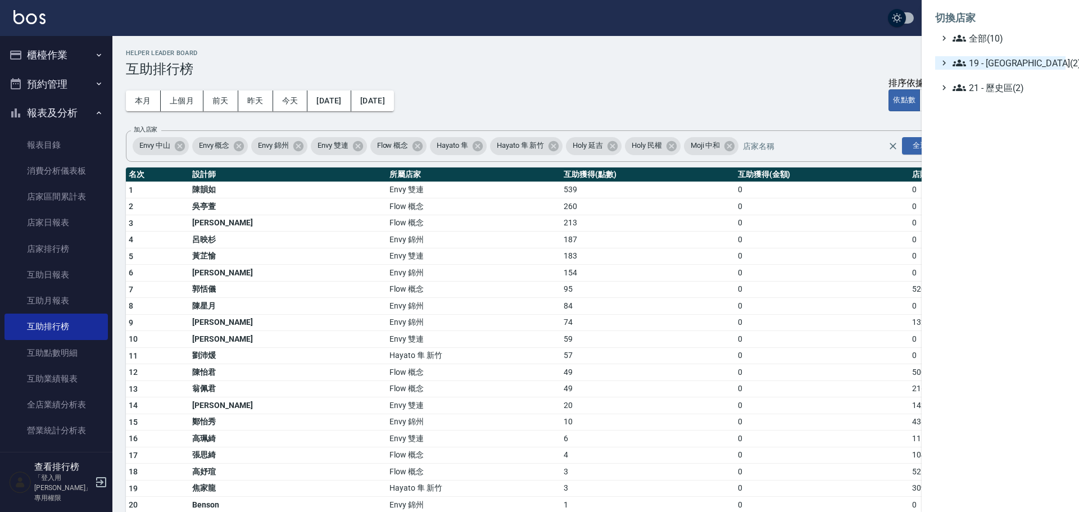
click at [1013, 61] on span "19 - [GEOGRAPHIC_DATA](2)" at bounding box center [1007, 62] width 108 height 13
click at [1000, 97] on span "19.02 - ENVY(5)" at bounding box center [1012, 95] width 97 height 13
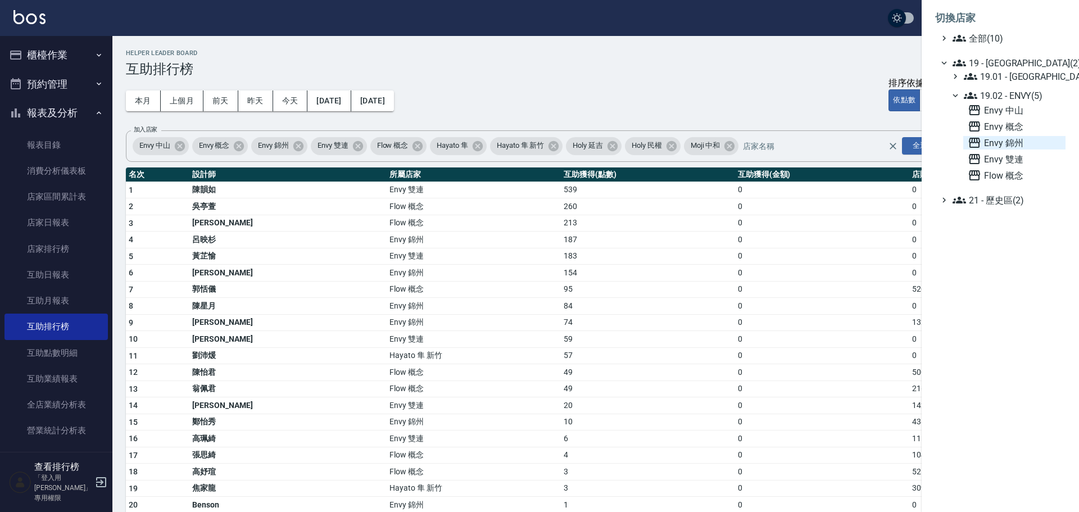
click at [1011, 139] on span "Envy 錦州" at bounding box center [1014, 142] width 93 height 13
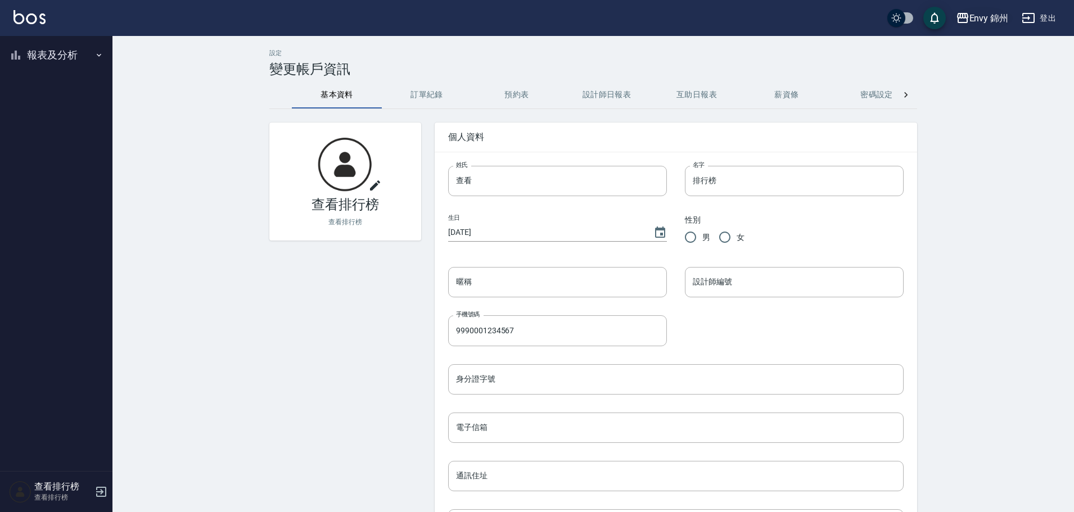
click at [991, 20] on div "Envy 錦州" at bounding box center [988, 18] width 39 height 14
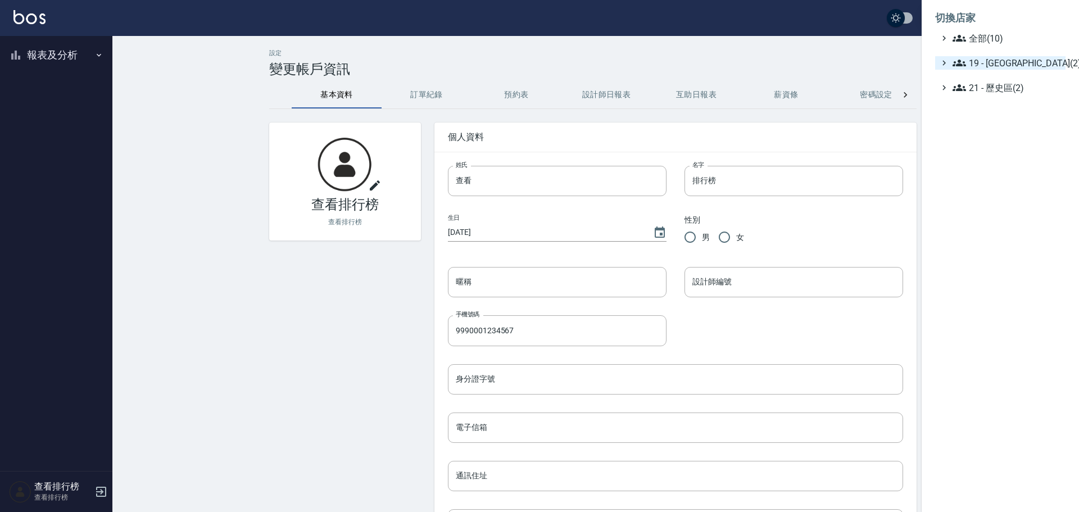
click at [1007, 65] on span "19 - [GEOGRAPHIC_DATA](2)" at bounding box center [1007, 62] width 108 height 13
click at [1021, 97] on span "19.02 - ENVY(5)" at bounding box center [1012, 95] width 97 height 13
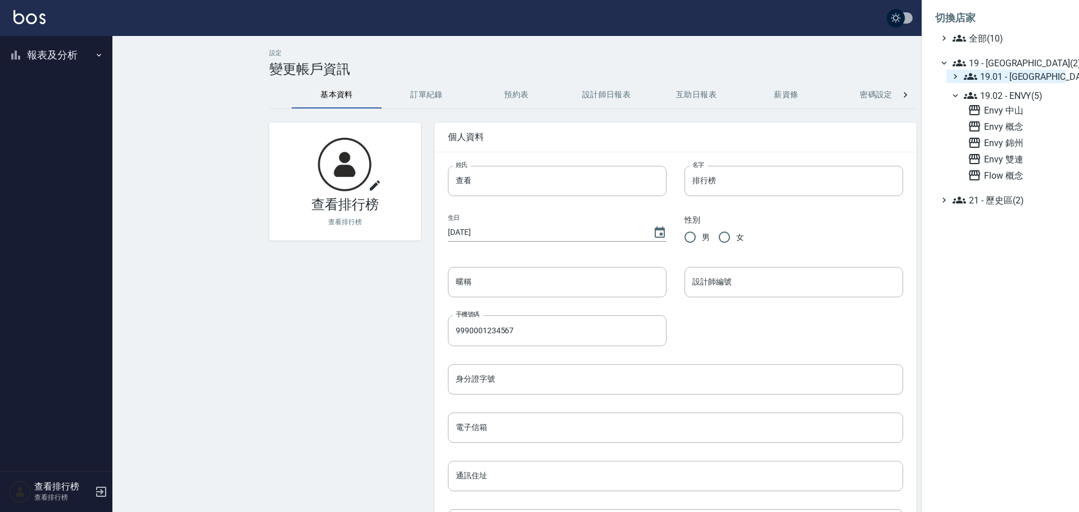
click at [1009, 73] on span "19.01 - [GEOGRAPHIC_DATA] (3)" at bounding box center [1012, 76] width 97 height 13
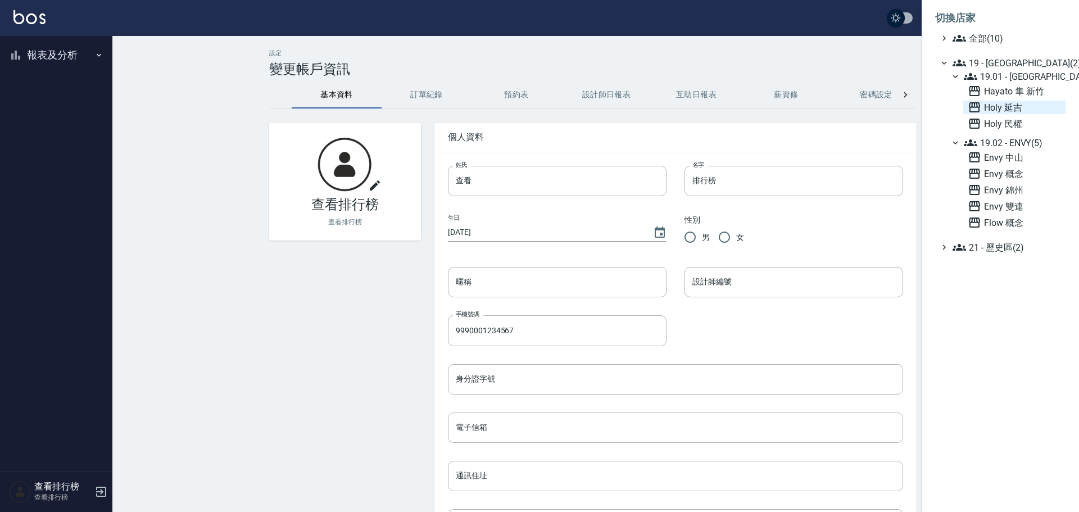
click at [1012, 107] on span "Holy 延吉" at bounding box center [1014, 107] width 93 height 13
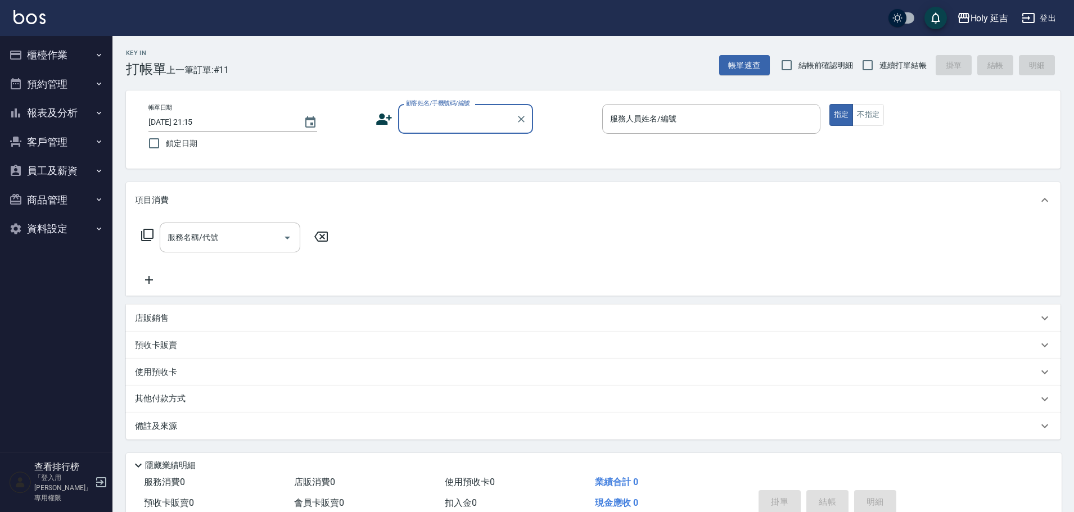
click at [72, 115] on button "報表及分析" at bounding box center [55, 112] width 103 height 29
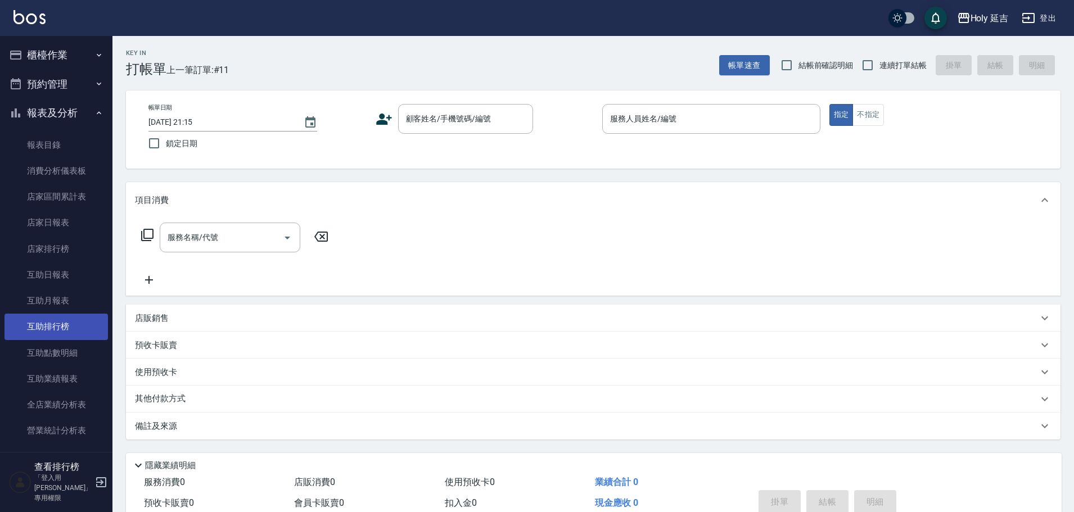
drag, startPoint x: 69, startPoint y: 325, endPoint x: 81, endPoint y: 325, distance: 11.8
click at [69, 325] on link "互助排行榜" at bounding box center [55, 327] width 103 height 26
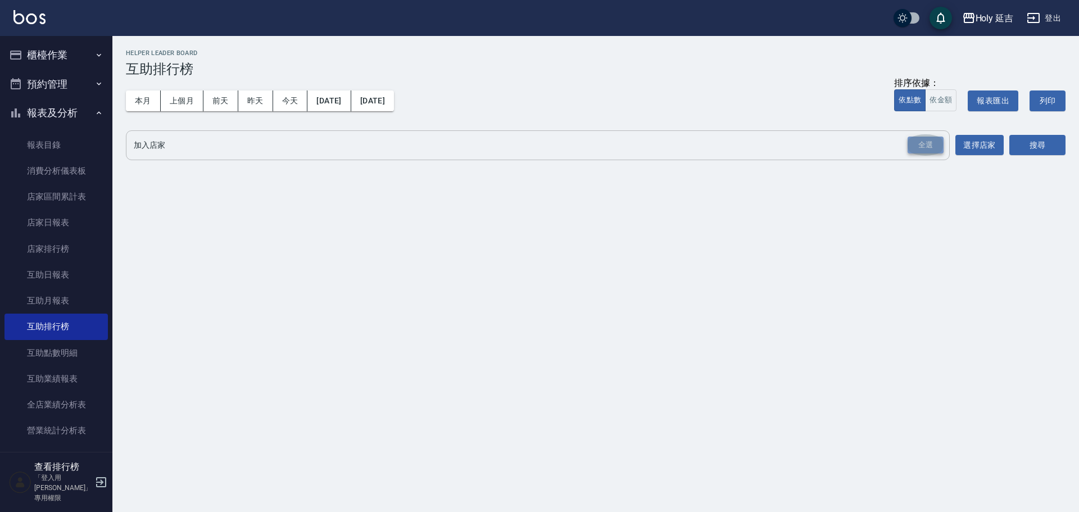
click at [920, 152] on div "全選" at bounding box center [926, 145] width 36 height 17
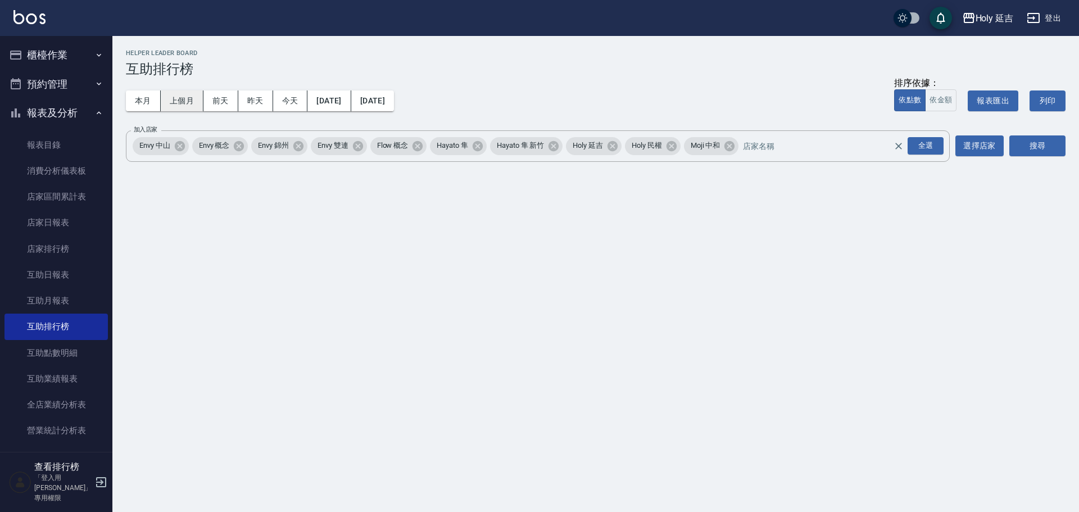
drag, startPoint x: 189, startPoint y: 103, endPoint x: 183, endPoint y: 106, distance: 6.3
click at [189, 105] on button "上個月" at bounding box center [182, 101] width 43 height 21
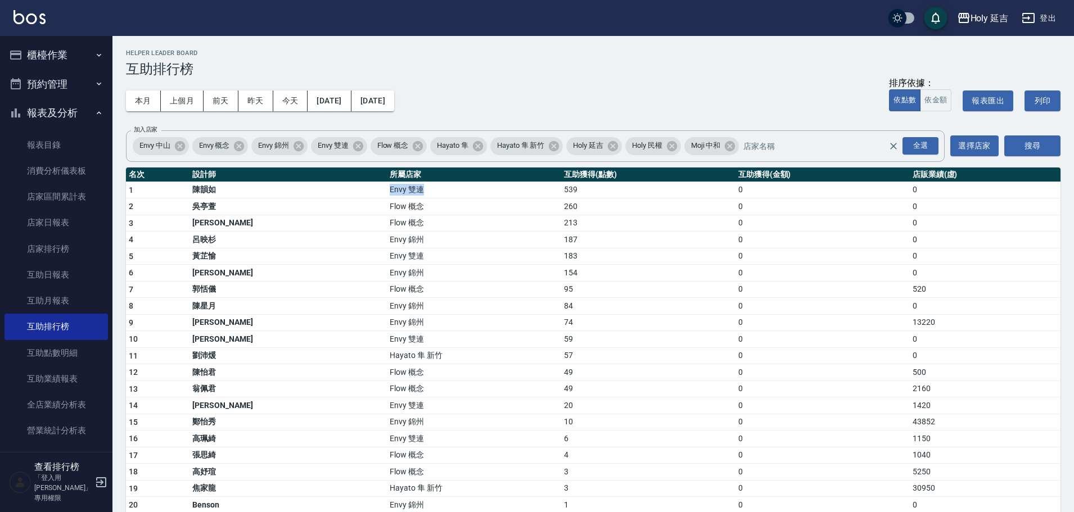
drag, startPoint x: 302, startPoint y: 191, endPoint x: 390, endPoint y: 191, distance: 88.3
click at [390, 191] on tr "1 [PERSON_NAME]Envy 雙連 539 0 0" at bounding box center [593, 190] width 934 height 17
click at [1012, 18] on div "Holy 延吉 登出" at bounding box center [537, 18] width 1074 height 36
click at [1011, 18] on button "Holy 延吉" at bounding box center [982, 18] width 61 height 23
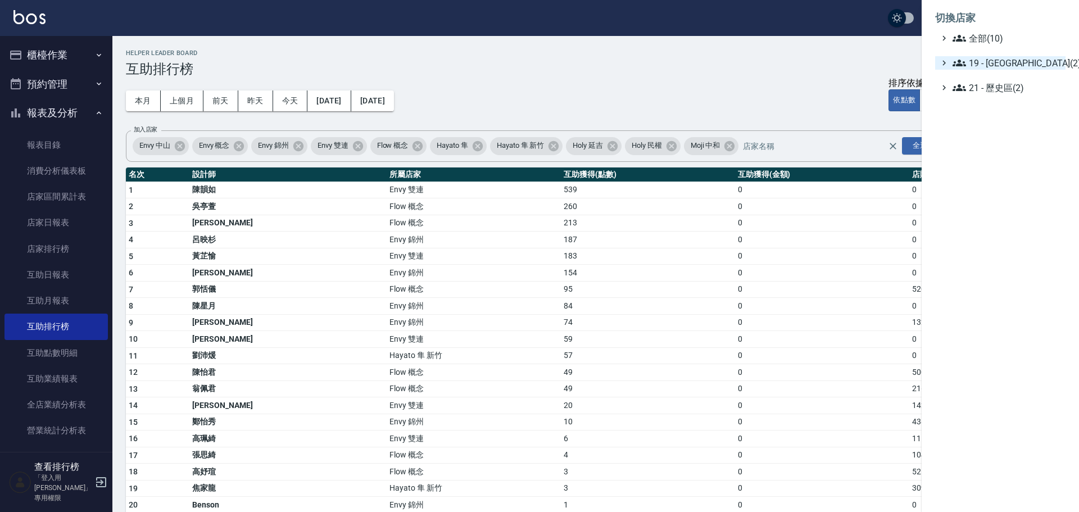
click at [1011, 65] on span "19 - [GEOGRAPHIC_DATA](2)" at bounding box center [1007, 62] width 108 height 13
click at [1011, 96] on span "19.02 - ENVY(5)" at bounding box center [1012, 95] width 97 height 13
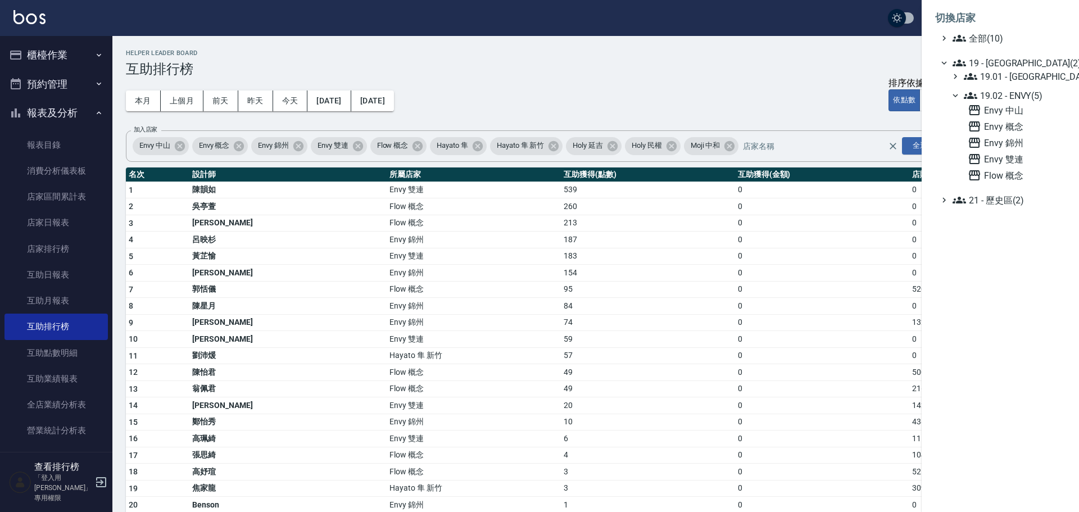
click at [1020, 166] on div "Envy 中山 Envy 概念 Envy 錦州 Envy 雙連 Flow 概念" at bounding box center [1015, 142] width 102 height 79
click at [1020, 161] on span "Envy 雙連" at bounding box center [1014, 158] width 93 height 13
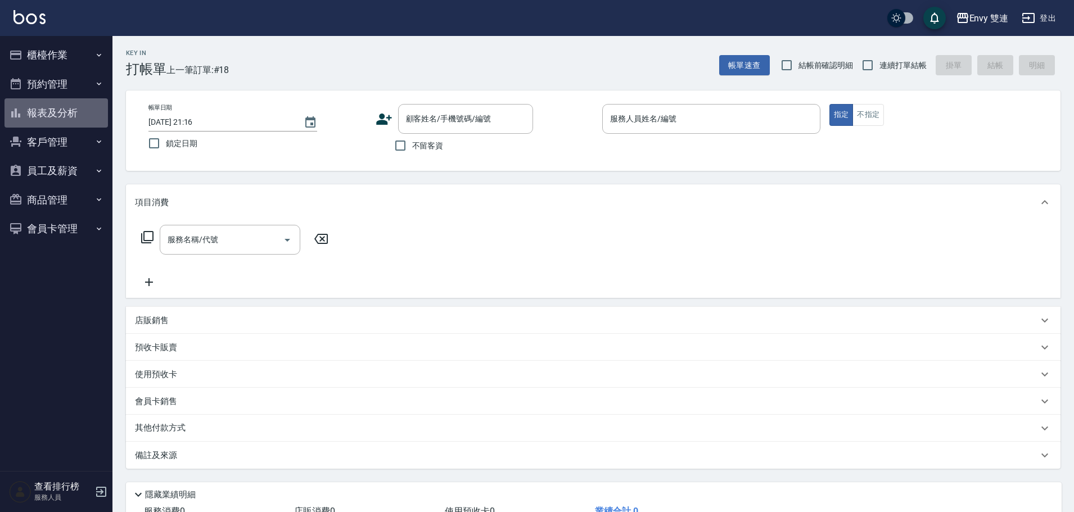
click at [75, 119] on button "報表及分析" at bounding box center [55, 112] width 103 height 29
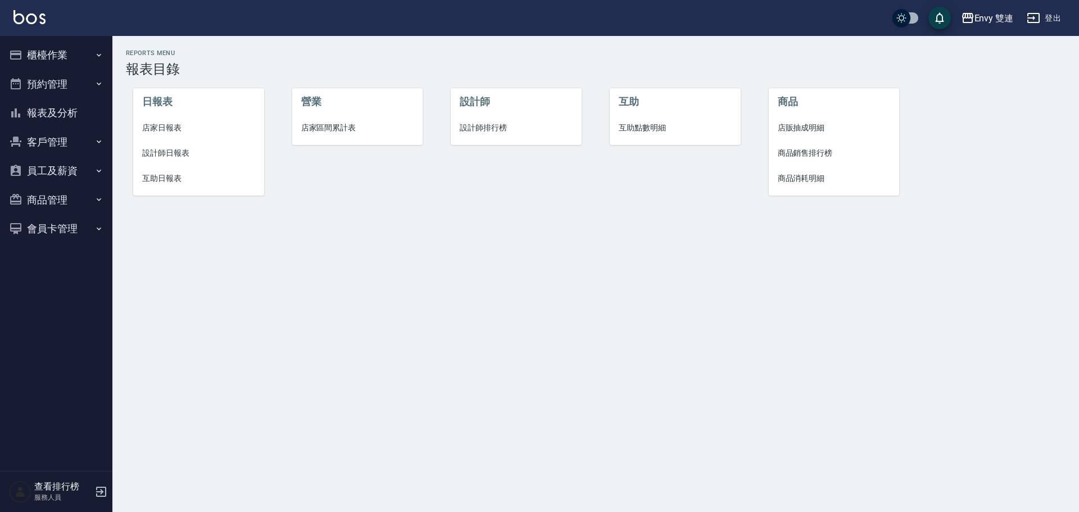
click at [162, 177] on span "互助日報表" at bounding box center [198, 179] width 113 height 12
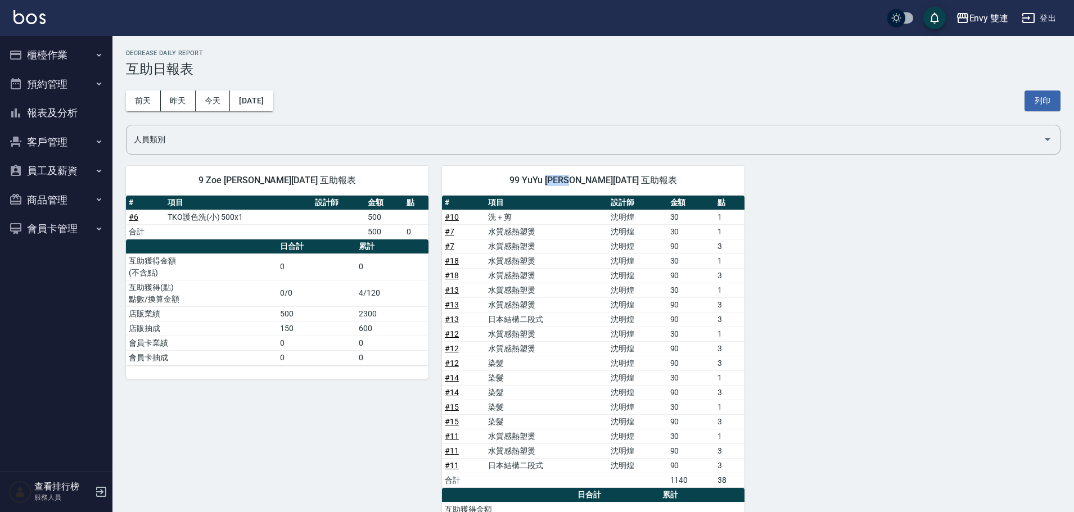
drag, startPoint x: 555, startPoint y: 175, endPoint x: 586, endPoint y: 175, distance: 30.4
click at [586, 175] on span "99 YuYu [PERSON_NAME][DATE] 互助報表" at bounding box center [592, 180] width 275 height 11
click at [641, 198] on th "設計師" at bounding box center [637, 203] width 59 height 15
click at [963, 30] on div "Envy 雙連 登出" at bounding box center [537, 18] width 1074 height 36
click at [998, 14] on div "Envy 雙連" at bounding box center [988, 18] width 39 height 14
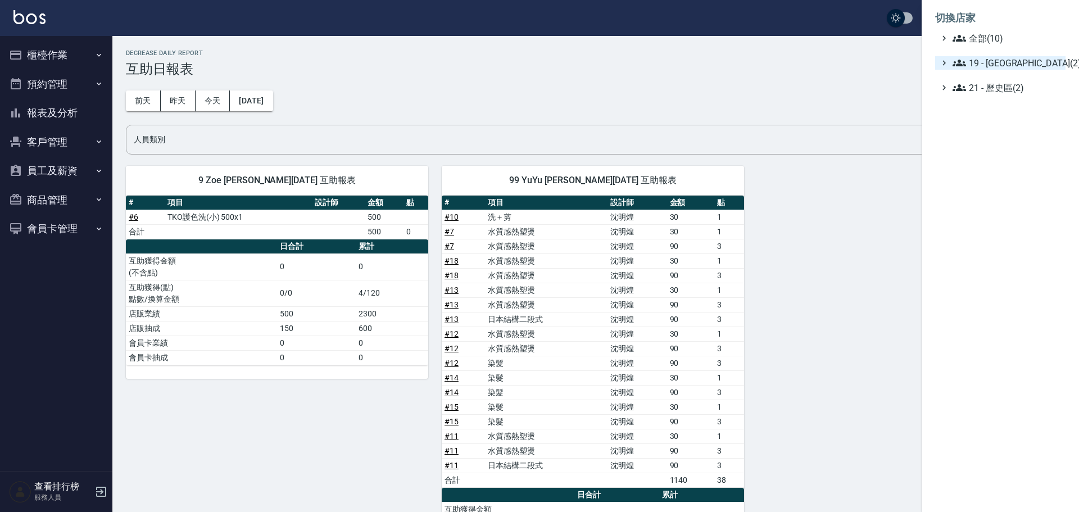
click at [1006, 64] on span "19 - [GEOGRAPHIC_DATA](2)" at bounding box center [1007, 62] width 108 height 13
click at [1013, 76] on span "19.01 - [GEOGRAPHIC_DATA] (3)" at bounding box center [1012, 76] width 97 height 13
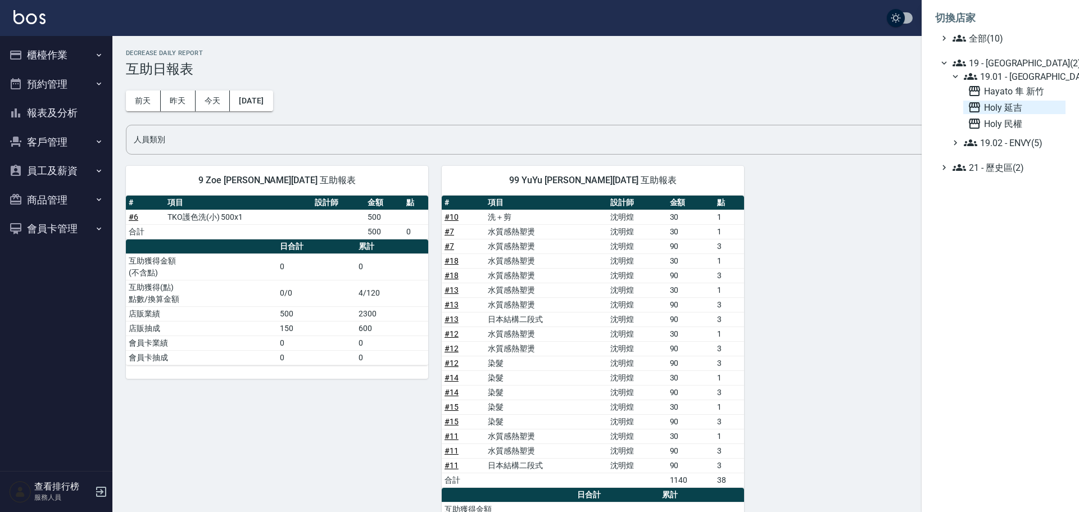
click at [1008, 111] on span "Holy 延吉" at bounding box center [1014, 107] width 93 height 13
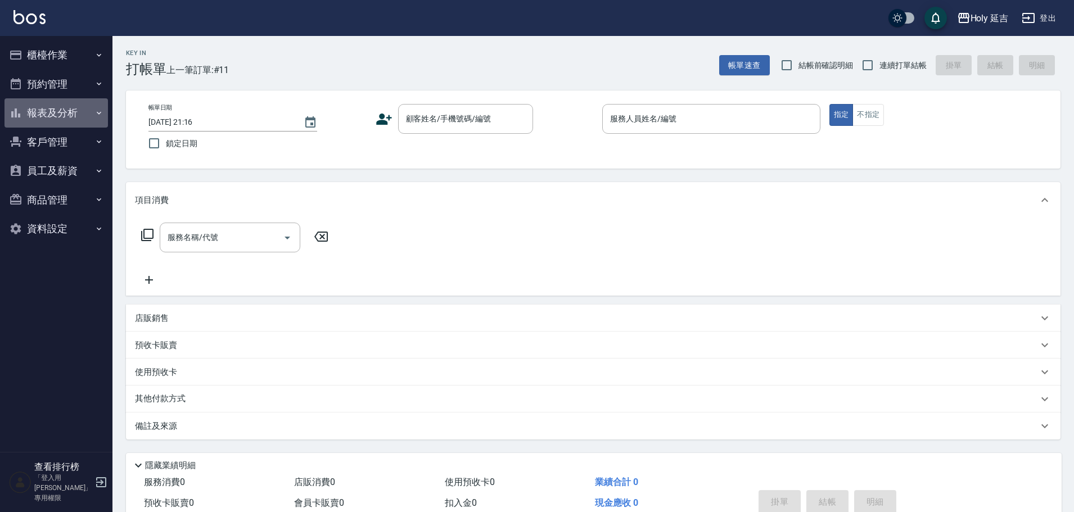
click at [61, 123] on button "報表及分析" at bounding box center [55, 112] width 103 height 29
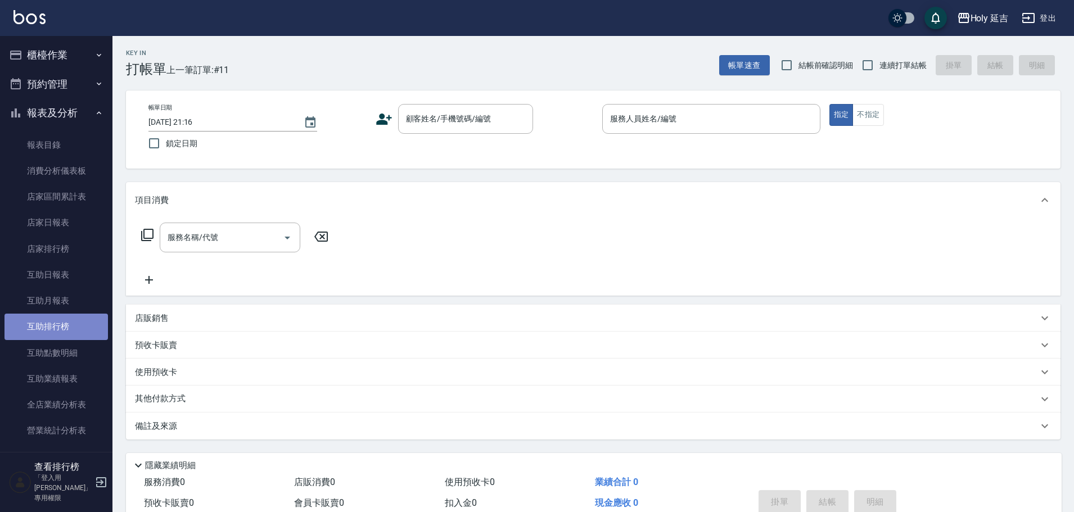
click at [62, 328] on link "互助排行榜" at bounding box center [55, 327] width 103 height 26
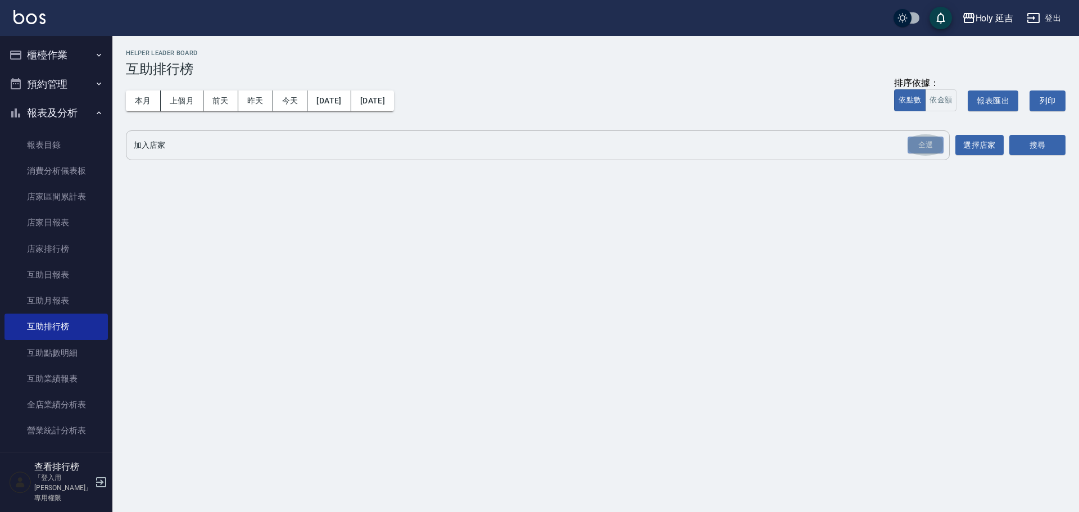
drag, startPoint x: 917, startPoint y: 149, endPoint x: 822, endPoint y: 132, distance: 95.9
click at [918, 149] on div "全選" at bounding box center [926, 145] width 36 height 17
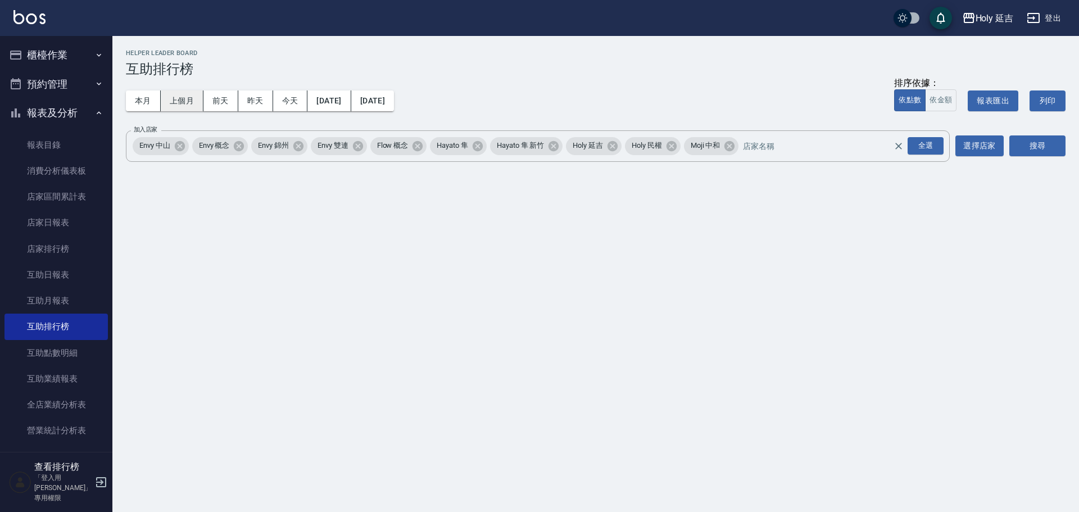
click at [177, 98] on button "上個月" at bounding box center [182, 101] width 43 height 21
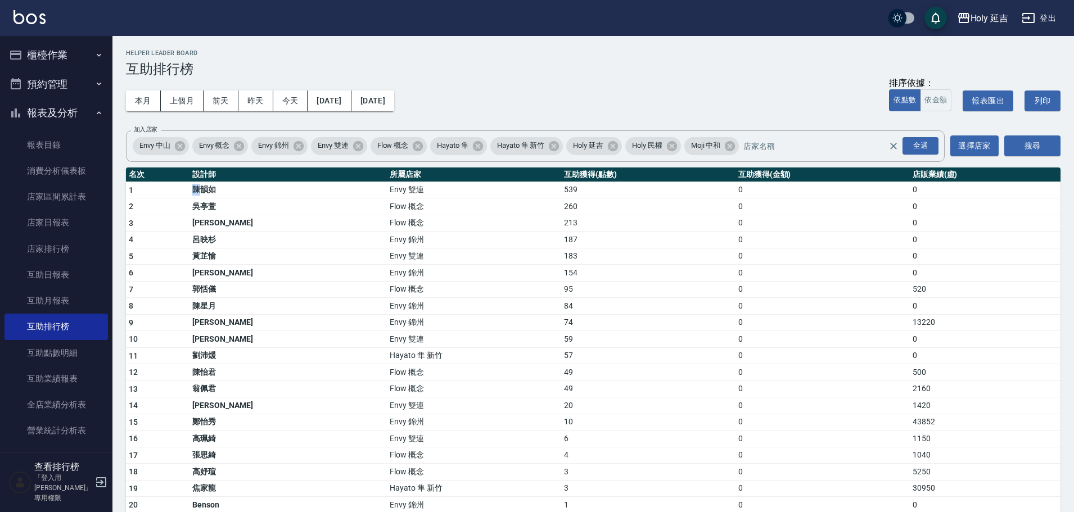
drag, startPoint x: 198, startPoint y: 189, endPoint x: 808, endPoint y: 87, distance: 619.1
click at [340, 190] on tr "1 [PERSON_NAME]Envy 雙連 539 0 0" at bounding box center [593, 190] width 934 height 17
click at [990, 15] on div "Holy 延吉" at bounding box center [989, 18] width 38 height 14
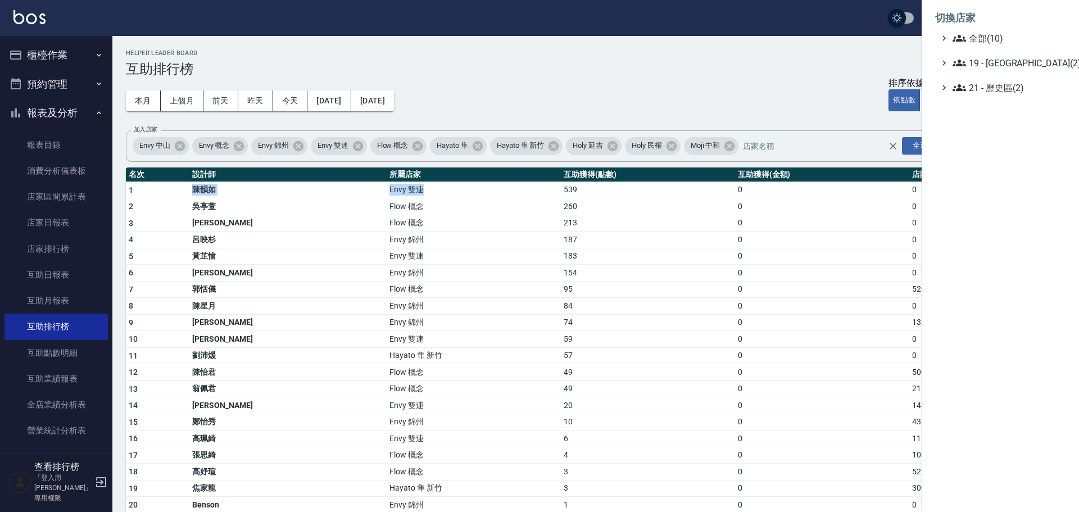
click at [1016, 64] on span "19 - [GEOGRAPHIC_DATA](2)" at bounding box center [1007, 62] width 108 height 13
click at [1011, 96] on span "19.02 - ENVY(5)" at bounding box center [1012, 95] width 97 height 13
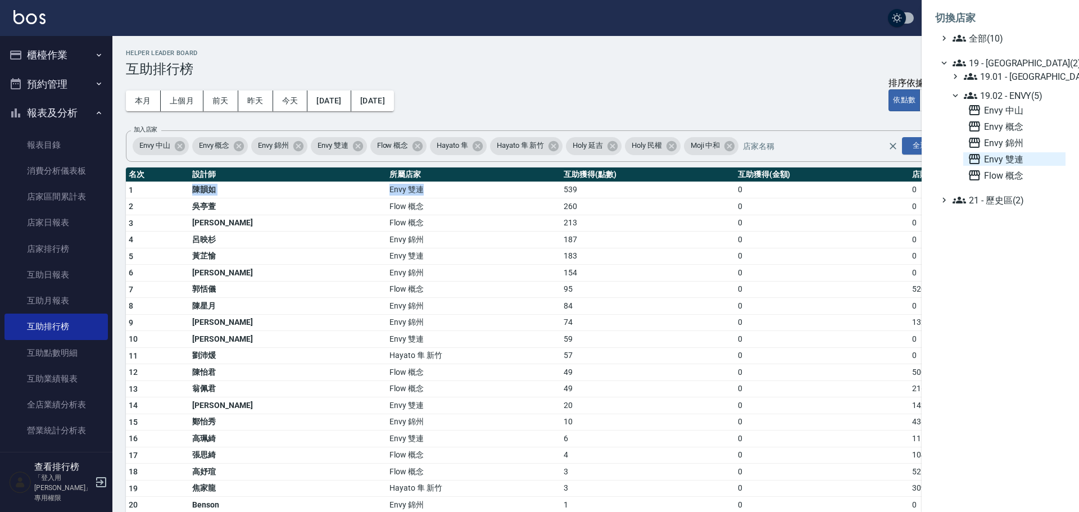
click at [996, 161] on span "Envy 雙連" at bounding box center [1014, 158] width 93 height 13
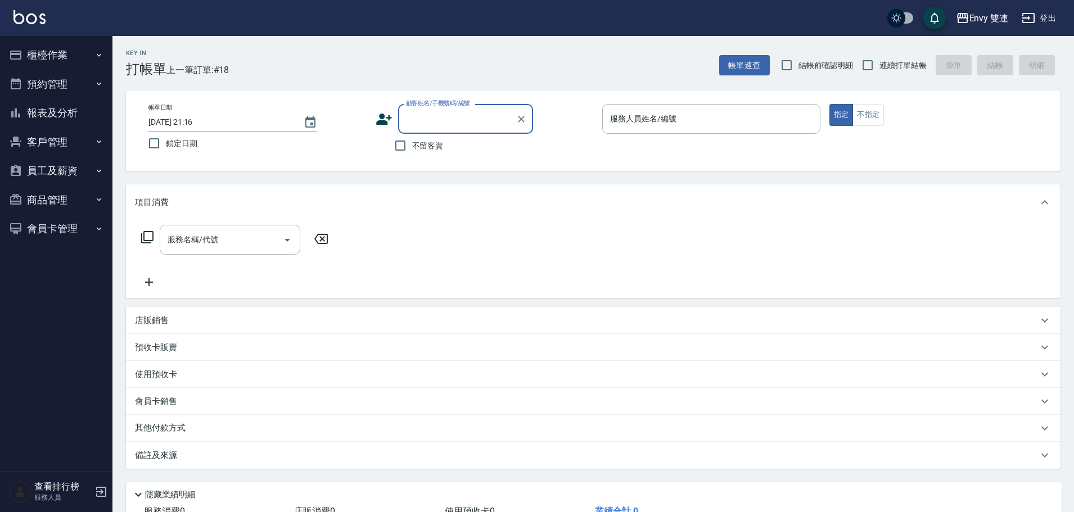
click at [74, 111] on button "報表及分析" at bounding box center [55, 112] width 103 height 29
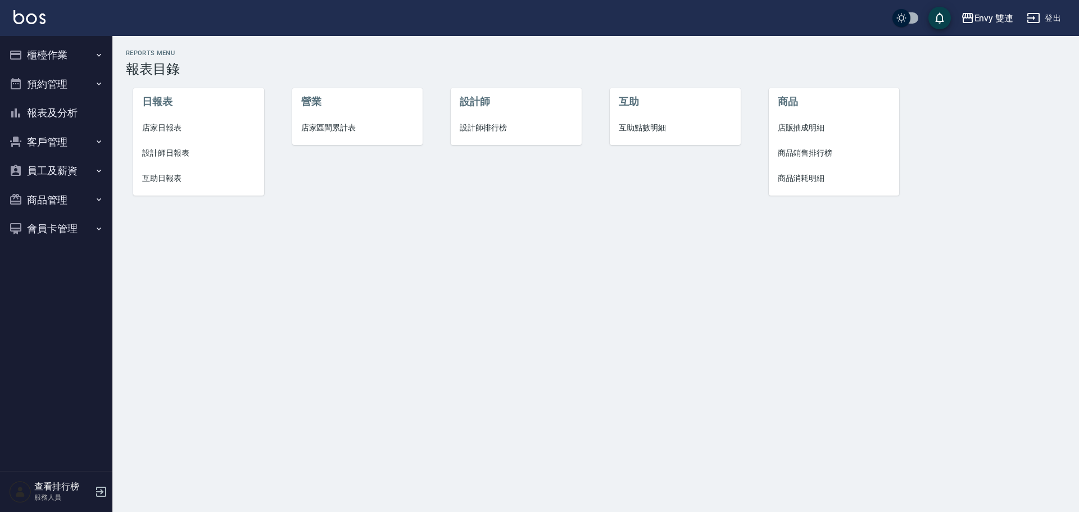
click at [162, 180] on span "互助日報表" at bounding box center [198, 179] width 113 height 12
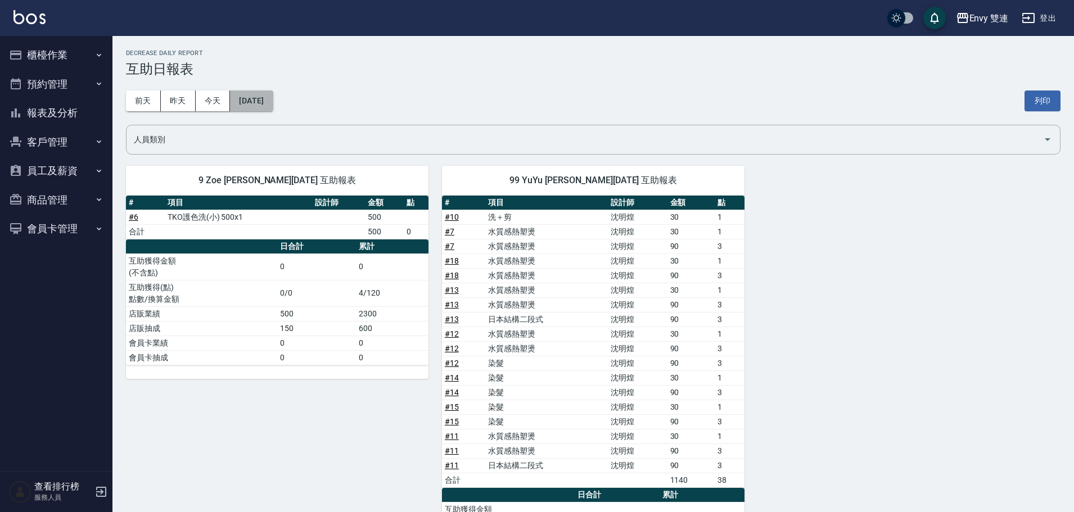
click at [265, 98] on button "[DATE]" at bounding box center [251, 101] width 43 height 21
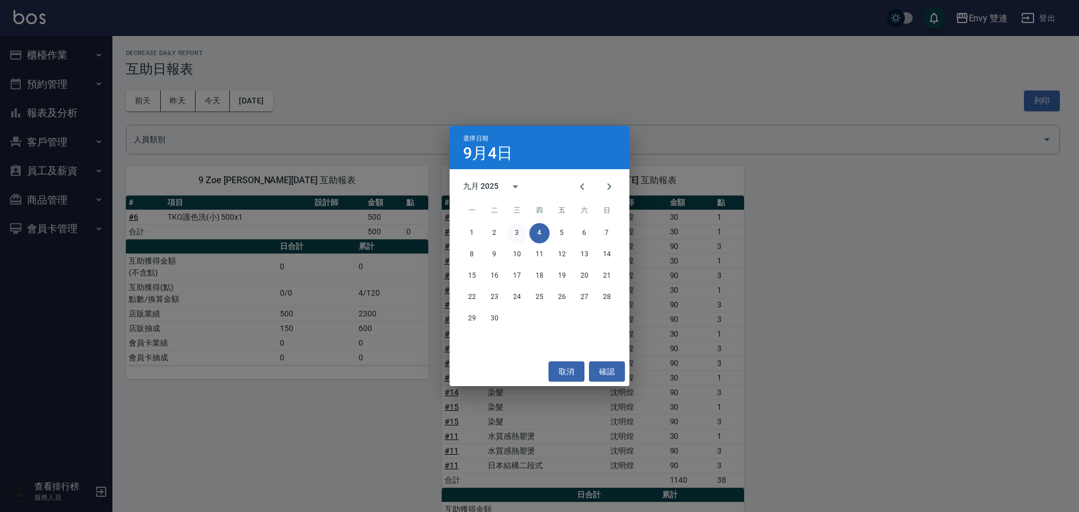
click at [516, 234] on button "3" at bounding box center [517, 233] width 20 height 20
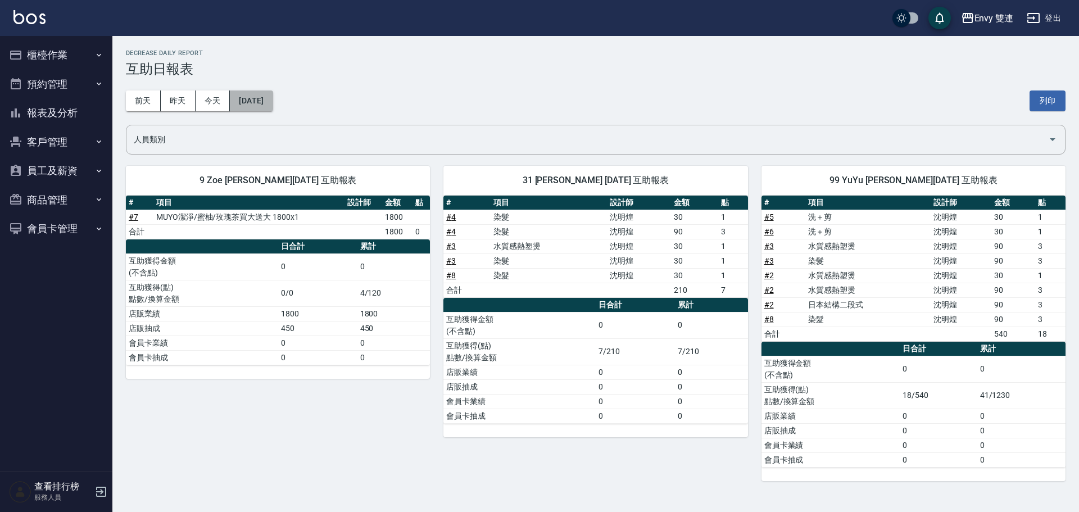
click at [272, 102] on button "[DATE]" at bounding box center [251, 101] width 43 height 21
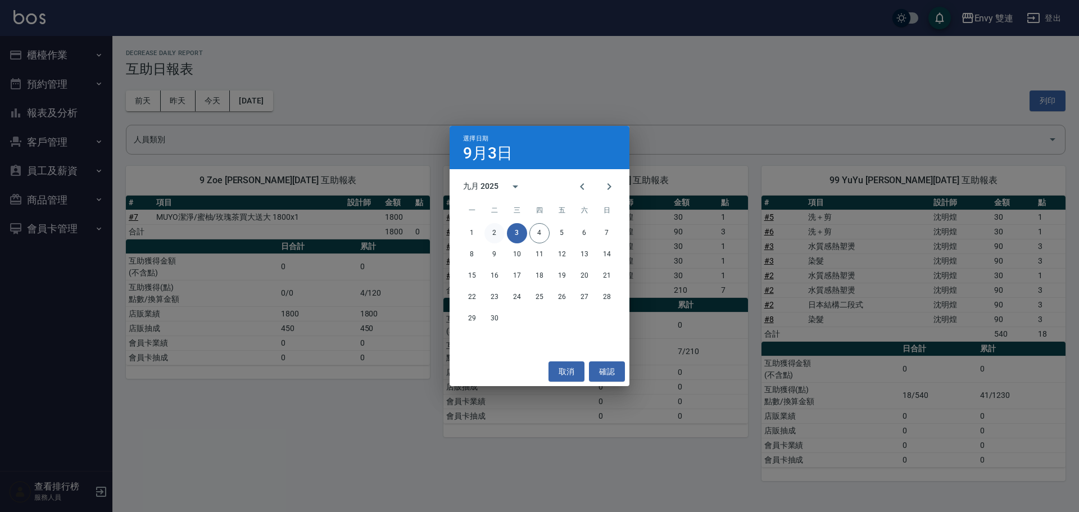
click at [496, 232] on button "2" at bounding box center [495, 233] width 20 height 20
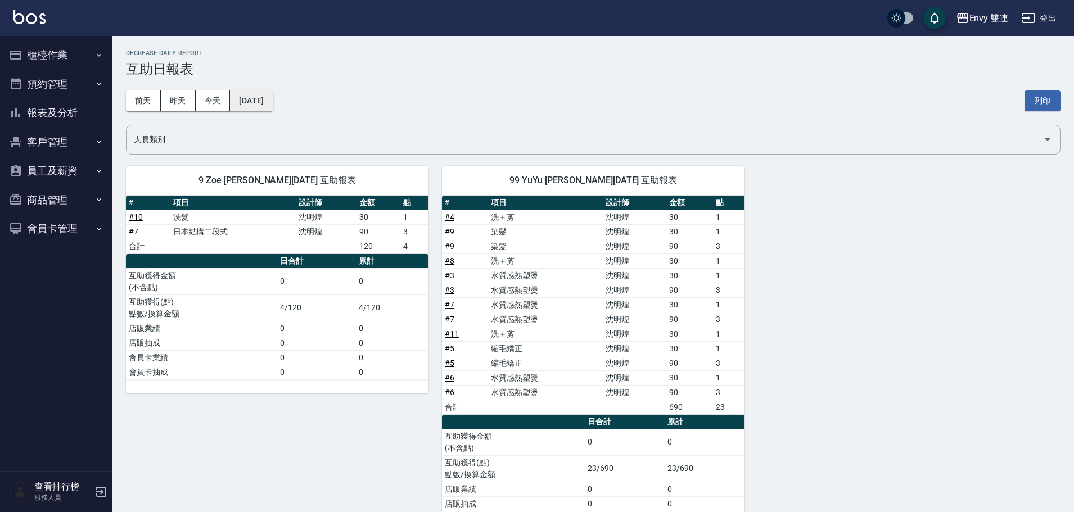
click at [268, 103] on button "2025/09/02" at bounding box center [251, 101] width 43 height 21
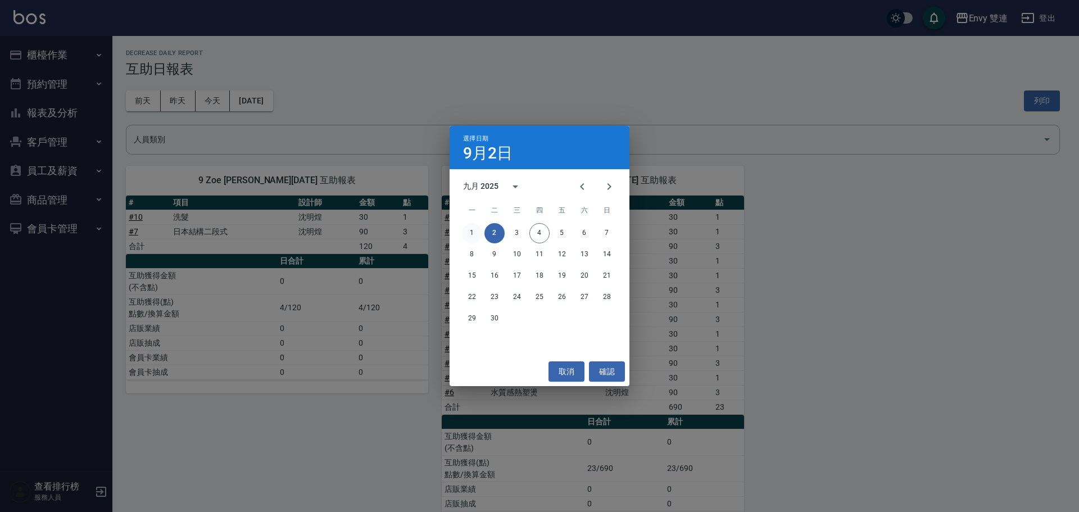
click at [470, 234] on button "1" at bounding box center [472, 233] width 20 height 20
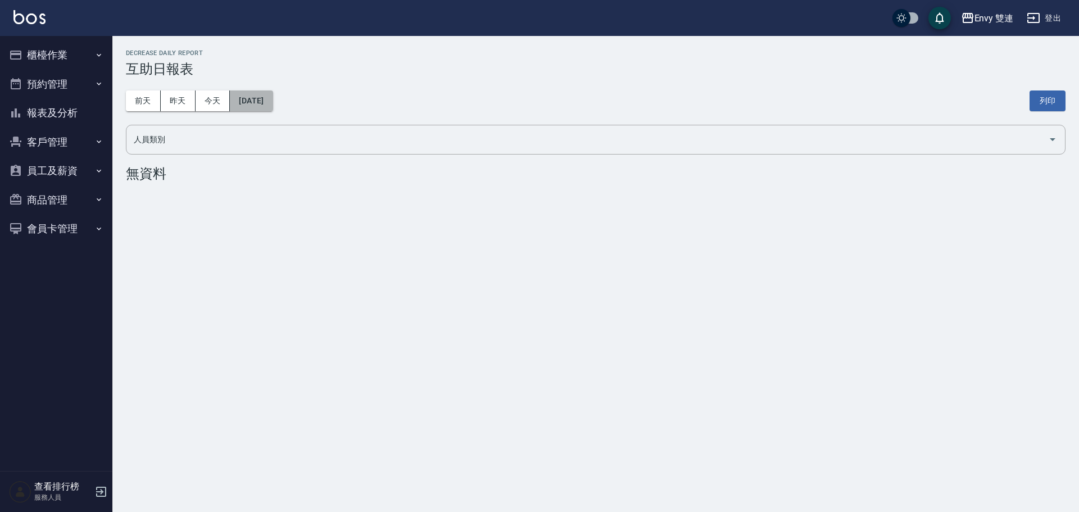
click at [252, 97] on button "[DATE]" at bounding box center [251, 101] width 43 height 21
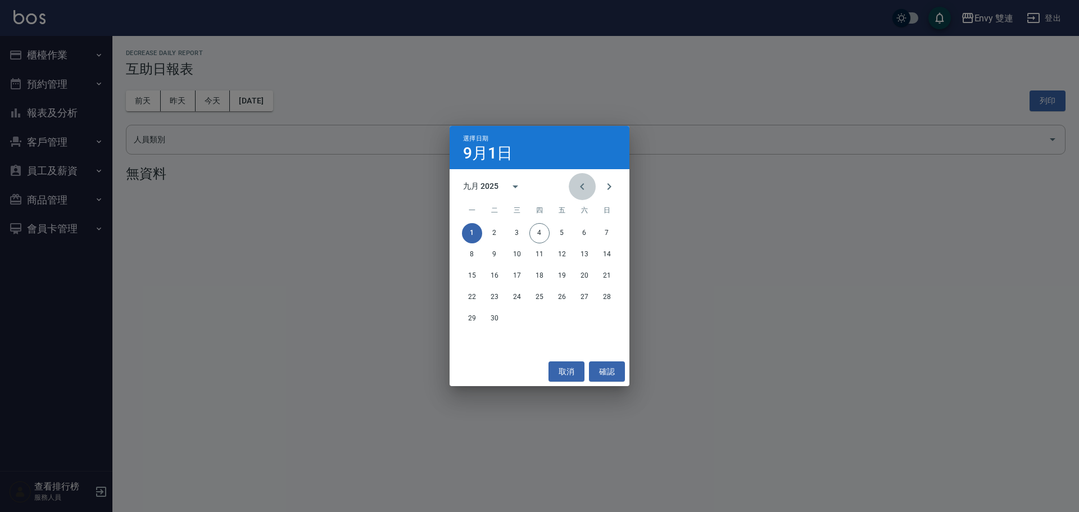
click at [578, 189] on icon "Previous month" at bounding box center [582, 186] width 13 height 13
click at [609, 323] on button "31" at bounding box center [607, 319] width 20 height 20
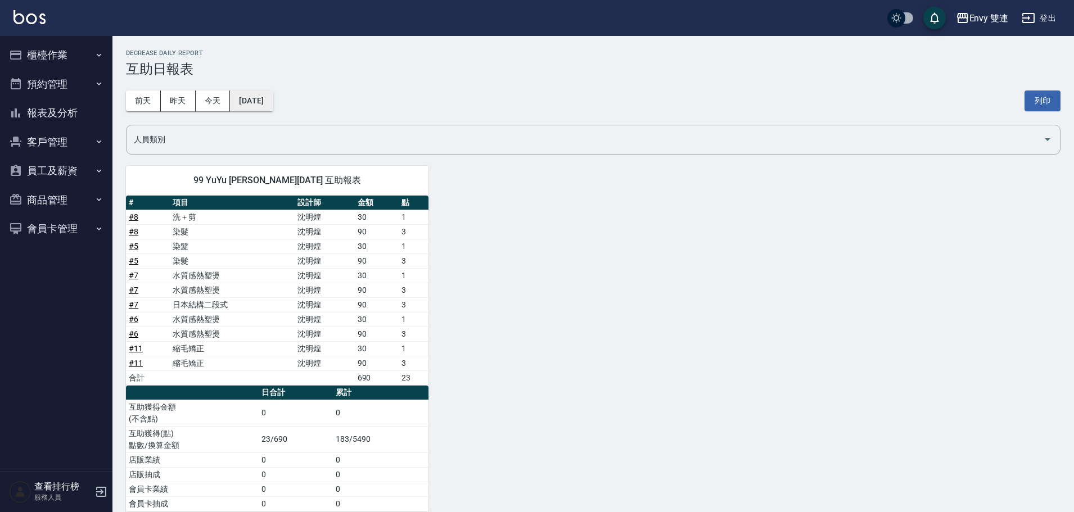
click at [272, 96] on button "2025/08/31" at bounding box center [251, 101] width 43 height 21
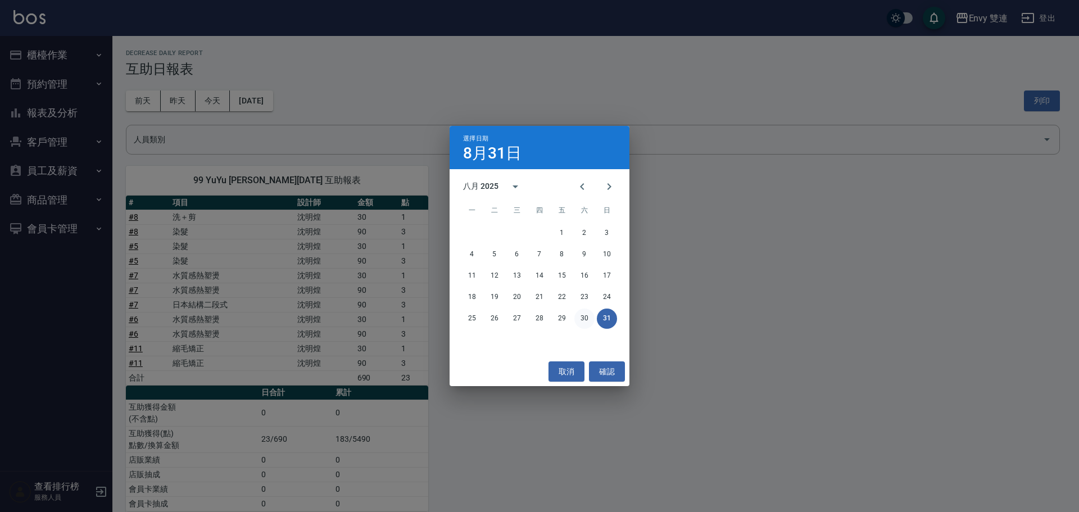
click at [578, 317] on button "30" at bounding box center [585, 319] width 20 height 20
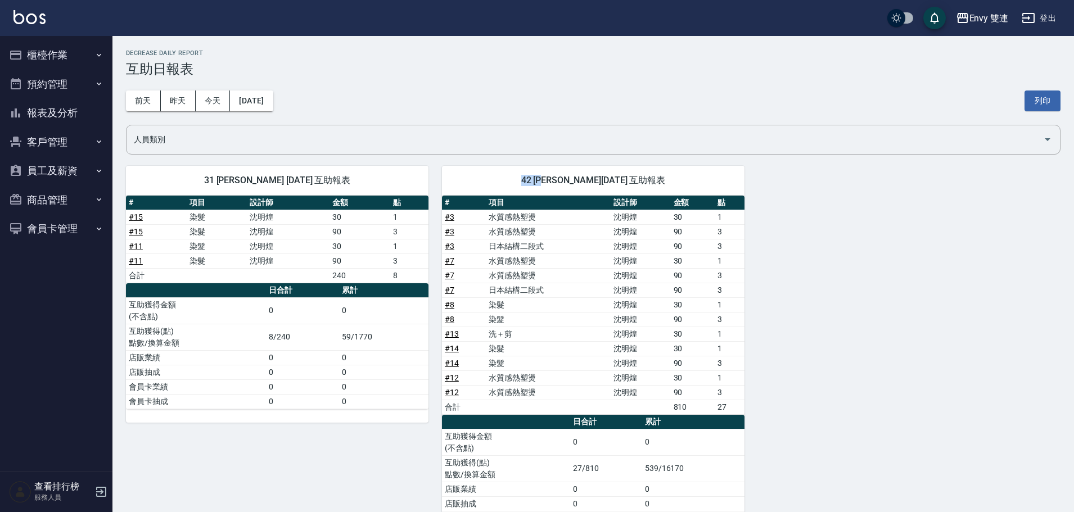
drag, startPoint x: 529, startPoint y: 191, endPoint x: 628, endPoint y: 191, distance: 99.5
click at [624, 191] on div "42 陳韻如 08/30/2025 互助報表" at bounding box center [593, 180] width 302 height 29
click at [613, 235] on td "沈明煌" at bounding box center [641, 231] width 60 height 15
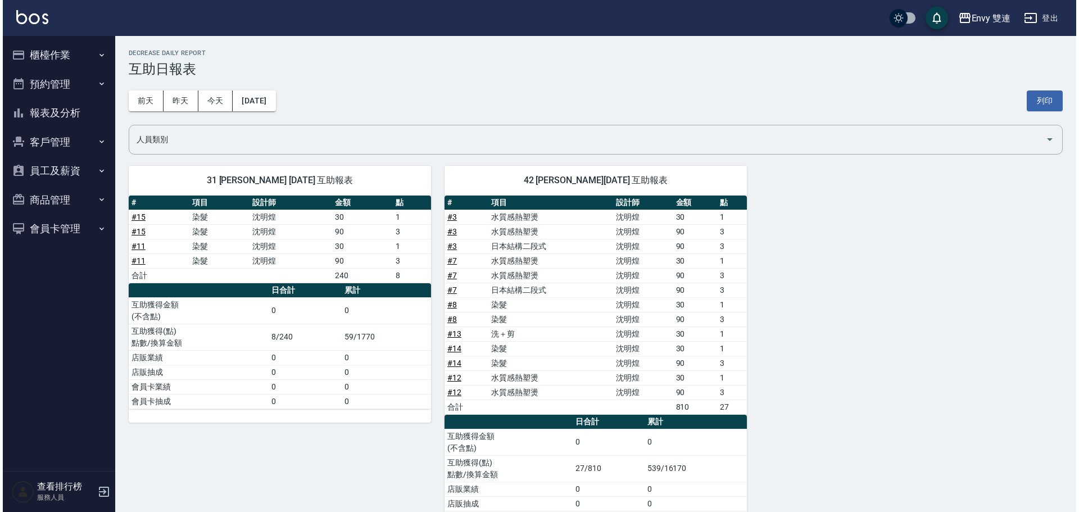
scroll to position [56, 0]
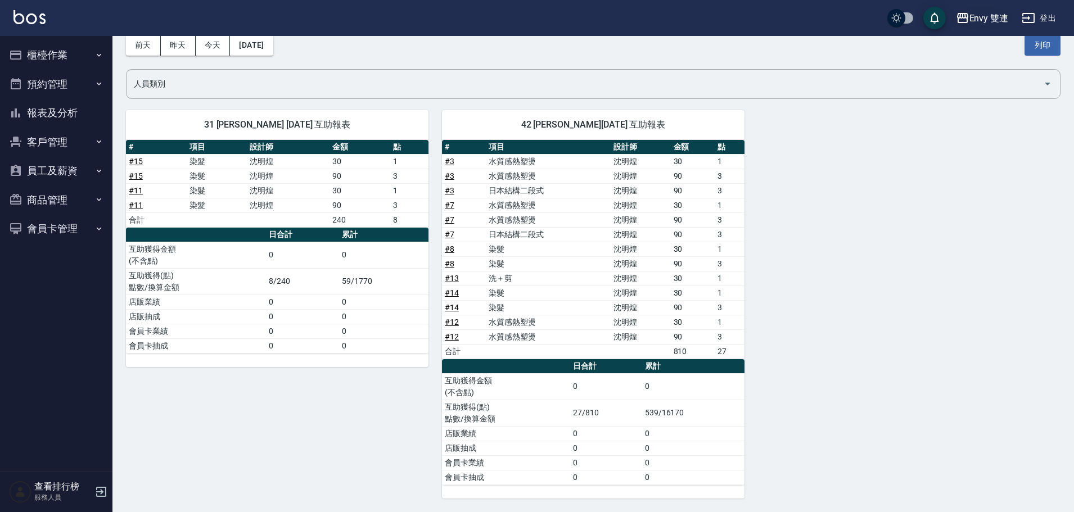
click at [969, 15] on div "Envy 雙連" at bounding box center [988, 18] width 39 height 14
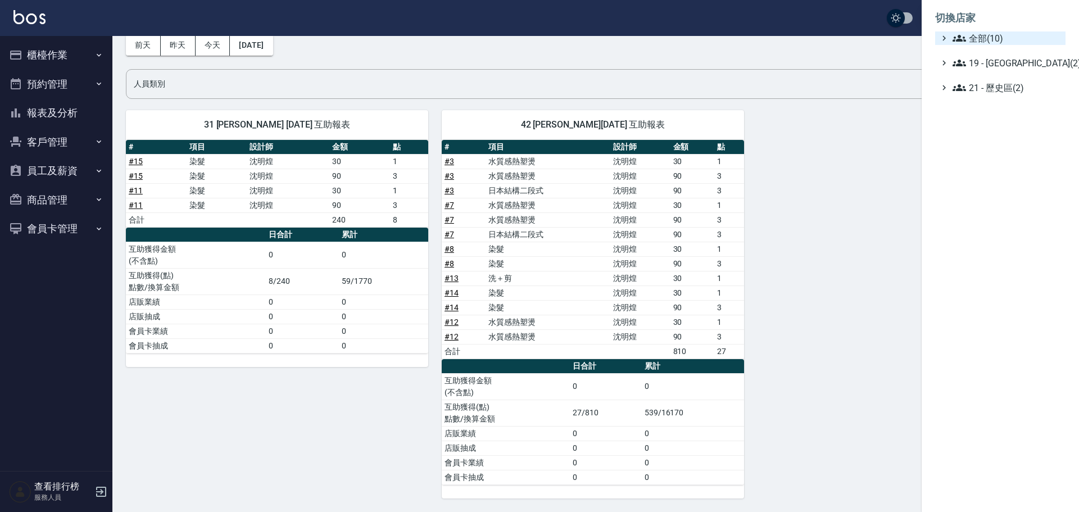
drag, startPoint x: 983, startPoint y: 39, endPoint x: 989, endPoint y: 42, distance: 6.6
click at [984, 39] on span "全部(10)" at bounding box center [1007, 37] width 108 height 13
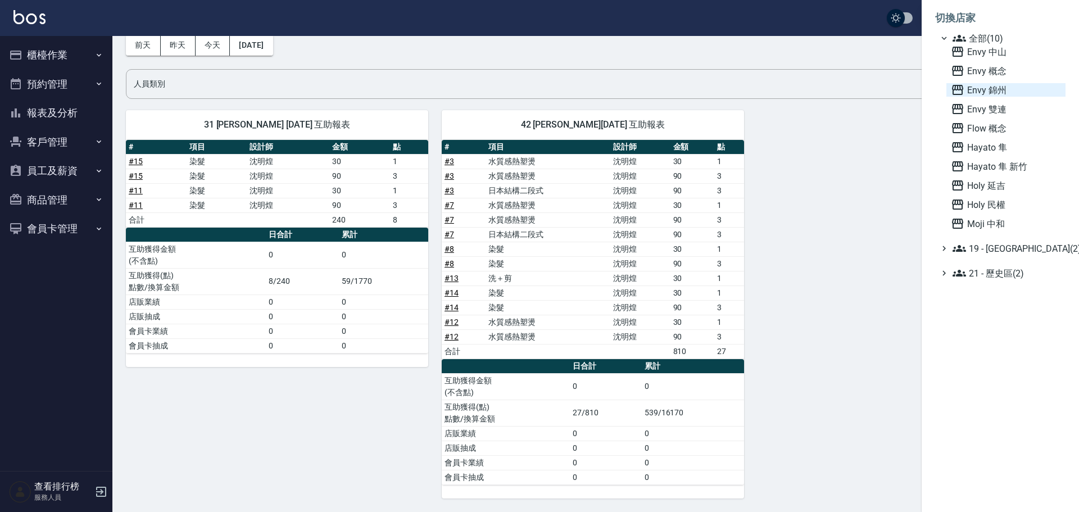
click at [990, 94] on span "Envy 錦州" at bounding box center [1006, 89] width 110 height 13
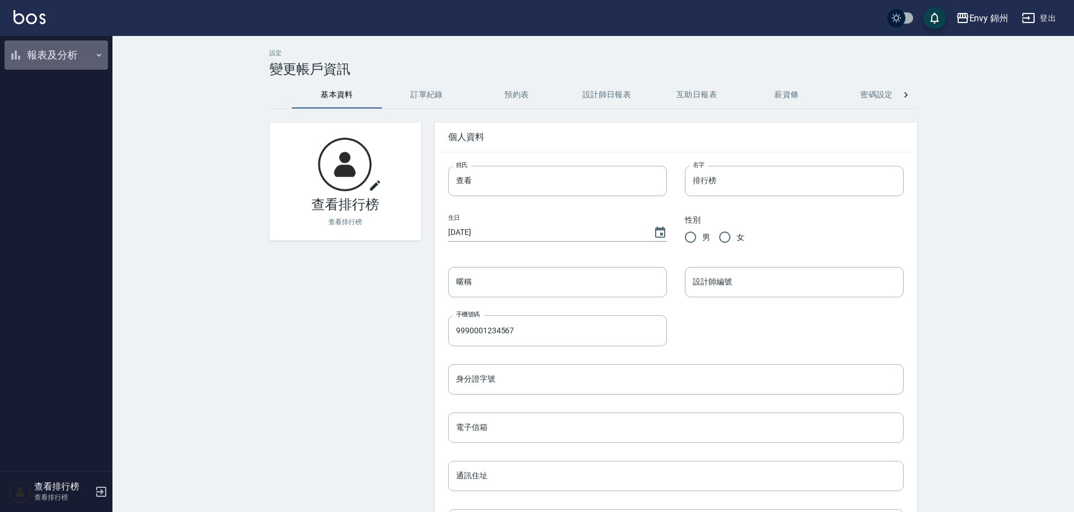
click at [42, 63] on button "報表及分析" at bounding box center [55, 54] width 103 height 29
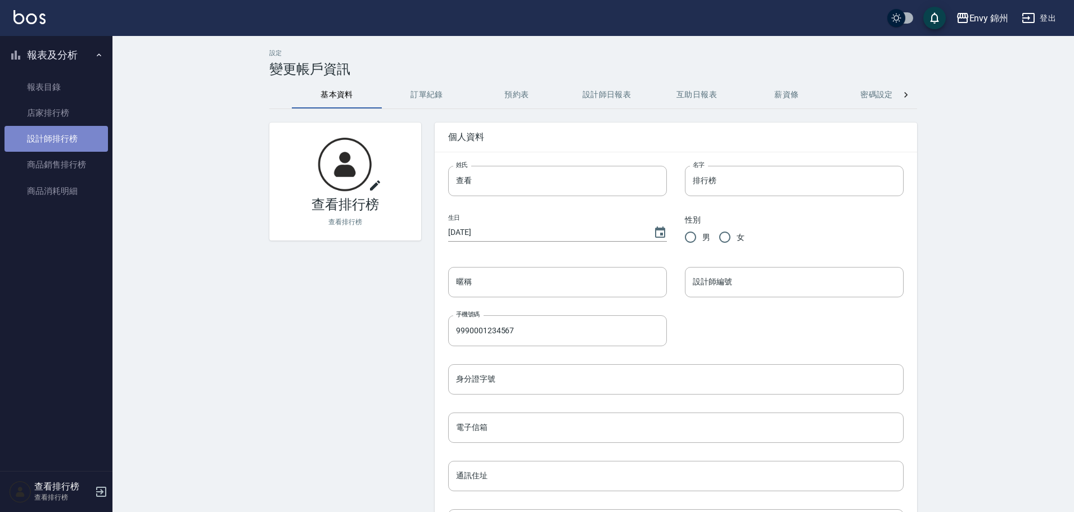
click at [62, 138] on link "設計師排行榜" at bounding box center [55, 139] width 103 height 26
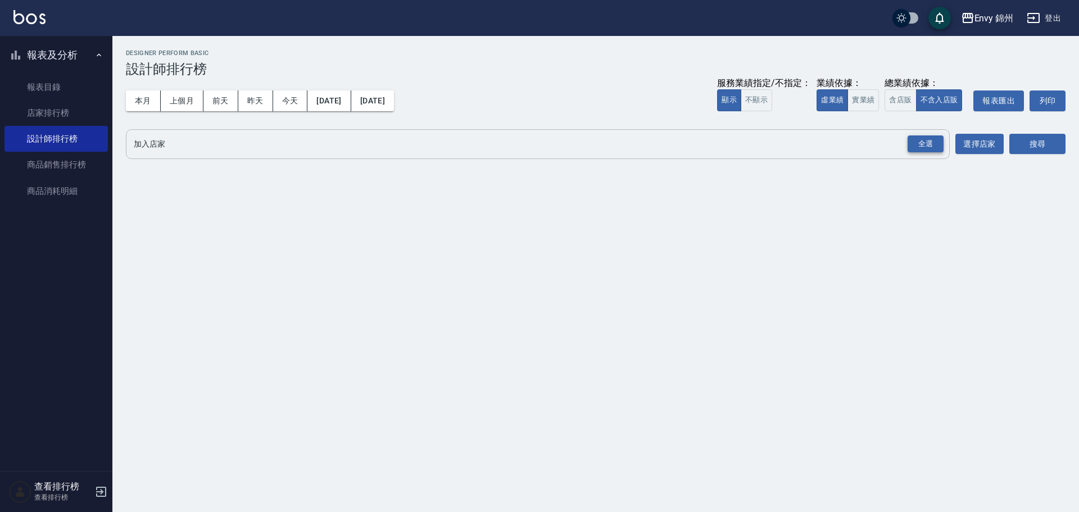
click at [938, 141] on div "全選" at bounding box center [926, 143] width 36 height 17
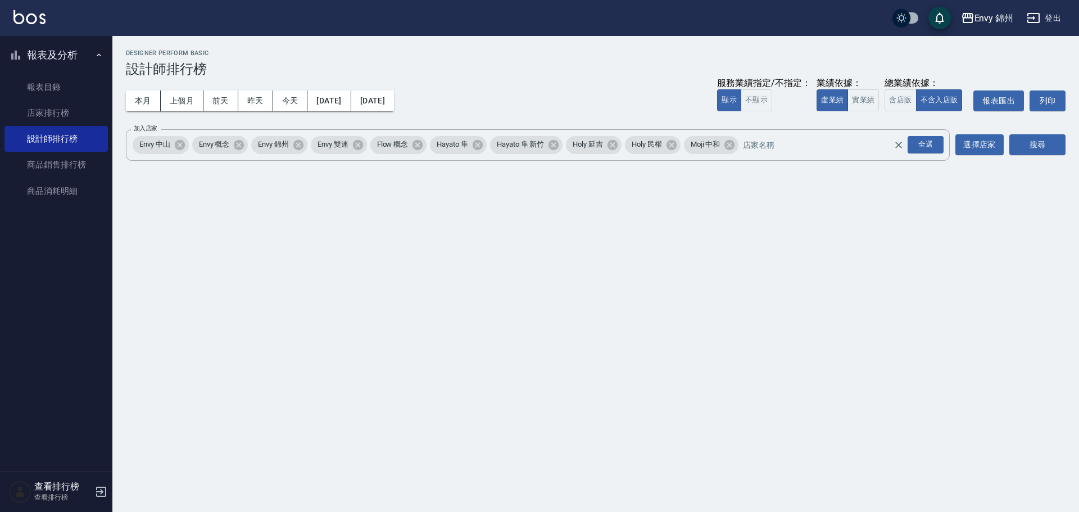
click at [1079, 141] on div "Envy 錦州 [DATE] - [DATE] 設計師排行榜 列印時間： [DATE][PHONE_NUMBER]:17 Designer Perform B…" at bounding box center [595, 107] width 967 height 143
click at [1050, 135] on button "搜尋" at bounding box center [1038, 144] width 56 height 21
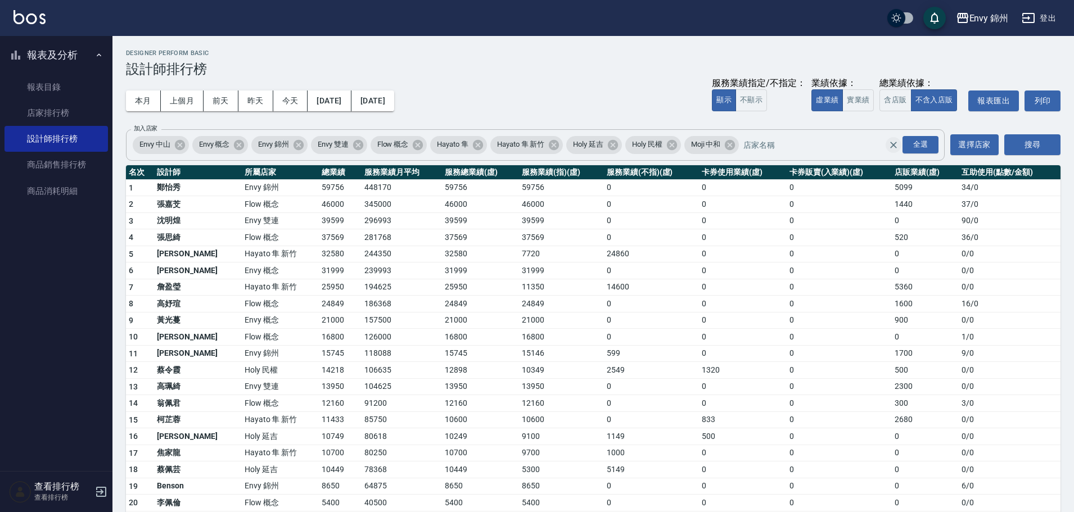
click at [894, 144] on icon "Clear" at bounding box center [893, 145] width 7 height 7
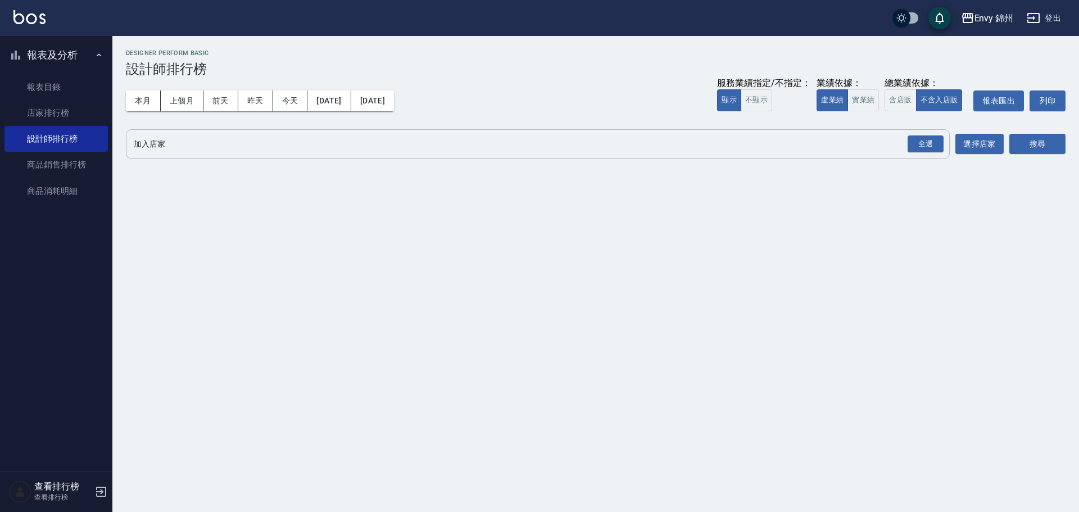
click at [315, 168] on div "Envy 錦州 [DATE] - [DATE] 設計師排行榜 列印時間： [DATE][PHONE_NUMBER]:17 Designer Perform B…" at bounding box center [595, 106] width 967 height 141
click at [329, 149] on input "加入店家" at bounding box center [529, 144] width 797 height 20
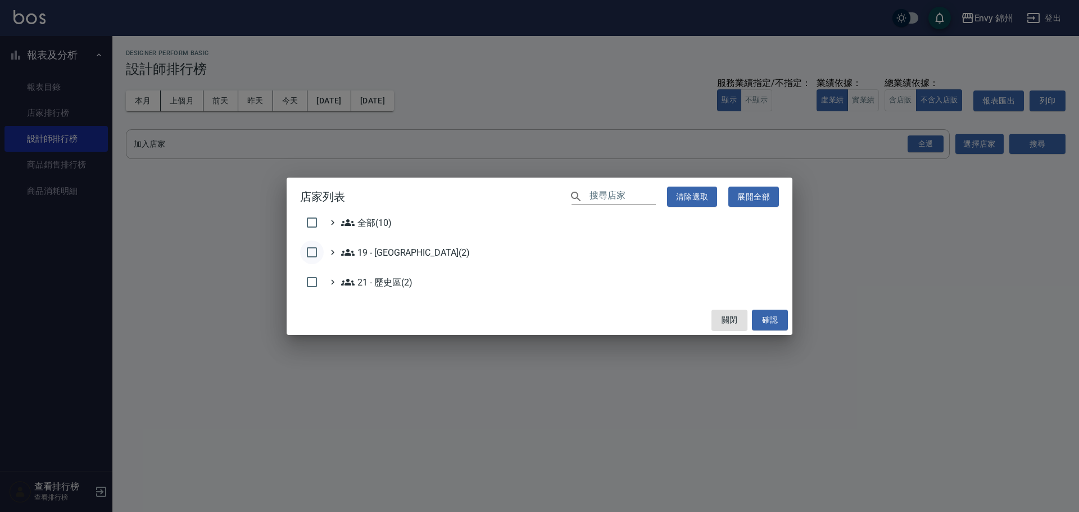
drag, startPoint x: 314, startPoint y: 252, endPoint x: 337, endPoint y: 272, distance: 30.3
click at [314, 252] on input "checkbox" at bounding box center [312, 253] width 24 height 24
click at [309, 252] on input "checkbox" at bounding box center [312, 253] width 24 height 24
checkbox input "false"
click at [334, 255] on icon at bounding box center [333, 252] width 10 height 10
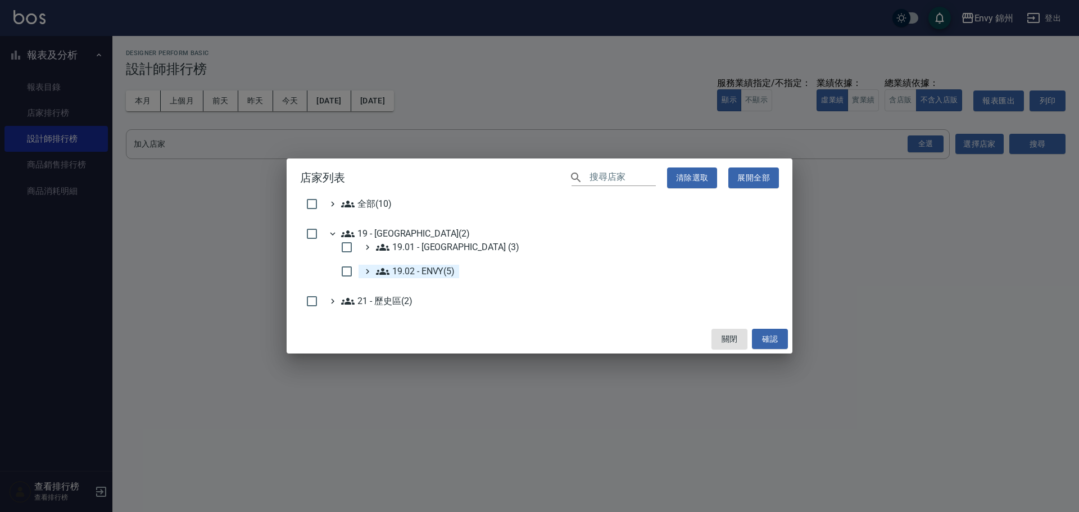
click at [366, 274] on icon at bounding box center [368, 271] width 10 height 10
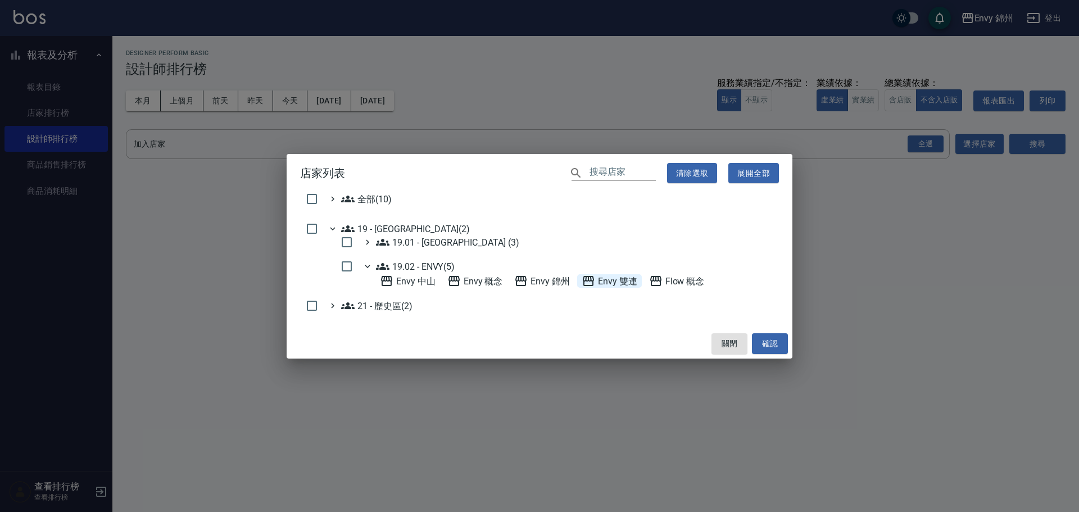
click at [603, 278] on 雙連 "Envy 雙連" at bounding box center [610, 280] width 56 height 13
click at [753, 338] on button "確認" at bounding box center [770, 343] width 36 height 21
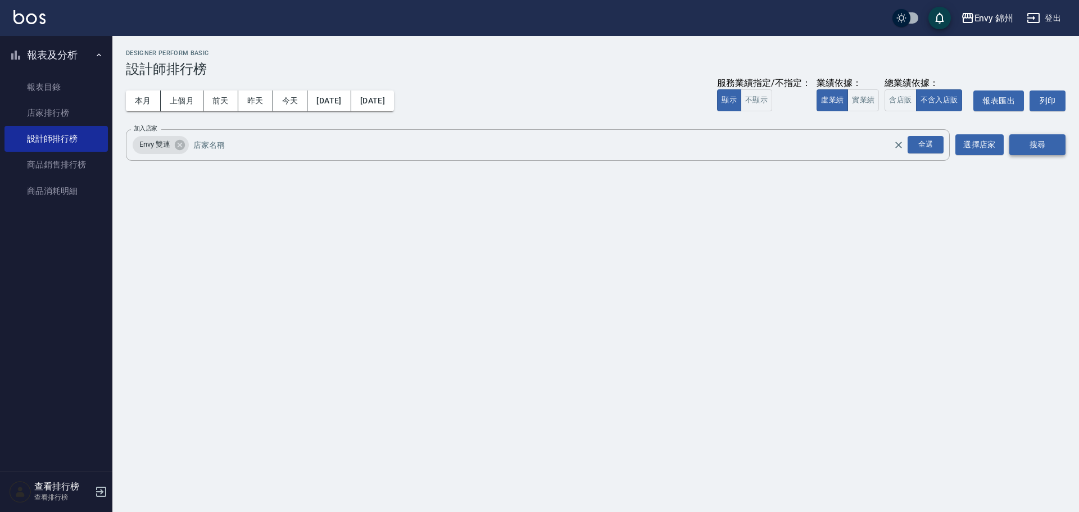
click at [1033, 149] on button "搜尋" at bounding box center [1038, 144] width 56 height 21
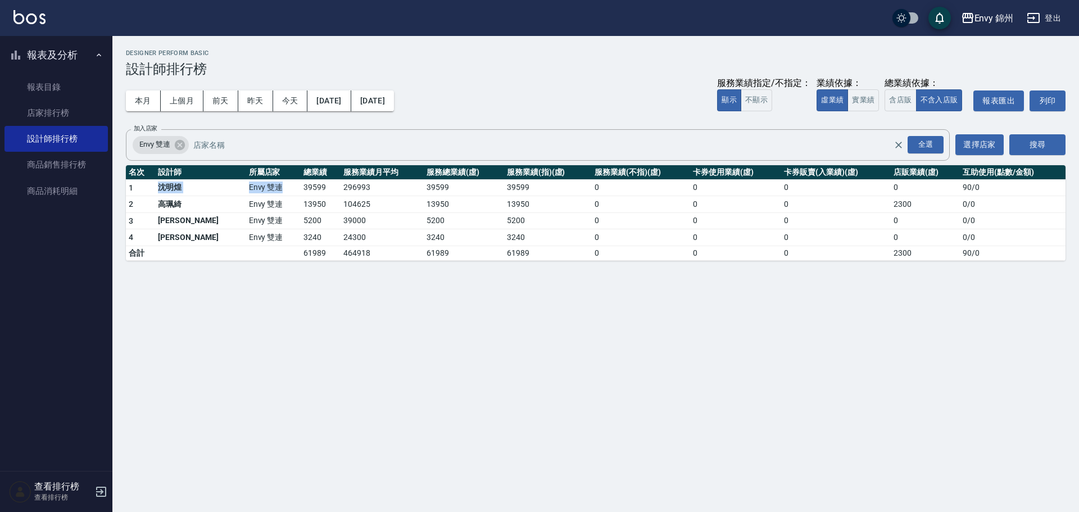
drag, startPoint x: 160, startPoint y: 187, endPoint x: 409, endPoint y: 200, distance: 250.0
click at [409, 200] on tbody "1 [PERSON_NAME]Envy 雙連 39599 296993 39599 39599 0 0 0 0 90 / 0 2 [PERSON_NAME]E…" at bounding box center [596, 219] width 940 height 81
click at [397, 265] on div "Envy 錦州 [DATE] - [DATE] 設計師排行榜 列印時間： [DATE][PHONE_NUMBER]:17 Designer Perform B…" at bounding box center [595, 155] width 967 height 238
drag, startPoint x: 291, startPoint y: 249, endPoint x: 583, endPoint y: 241, distance: 291.9
click at [513, 245] on tr "4 [PERSON_NAME] Envy 雙連 3240 24300 3240 3240 0 0 0 0 0 / 0" at bounding box center [596, 237] width 940 height 17
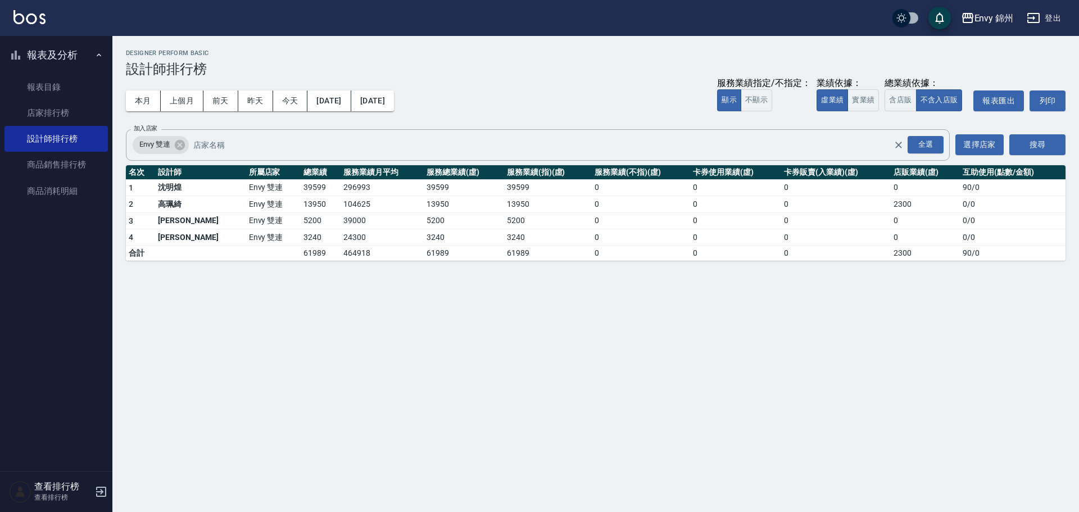
drag, startPoint x: 427, startPoint y: 222, endPoint x: 319, endPoint y: 215, distance: 107.6
click at [424, 221] on td "5200" at bounding box center [464, 220] width 80 height 17
drag, startPoint x: 173, startPoint y: 202, endPoint x: 205, endPoint y: 220, distance: 36.5
click at [184, 214] on tbody "1 [PERSON_NAME]Envy 雙連 39599 296993 39599 39599 0 0 0 0 90 / 0 2 [PERSON_NAME]E…" at bounding box center [596, 219] width 940 height 81
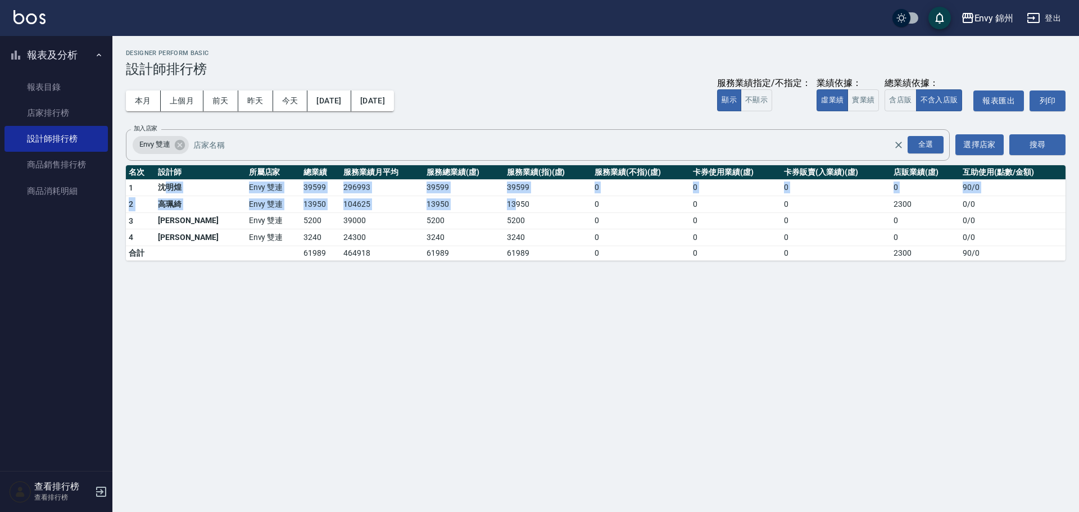
drag, startPoint x: 211, startPoint y: 196, endPoint x: 781, endPoint y: 208, distance: 570.2
click at [613, 207] on tbody "1 [PERSON_NAME]Envy 雙連 39599 296993 39599 39599 0 0 0 0 90 / 0 2 [PERSON_NAME]E…" at bounding box center [596, 219] width 940 height 81
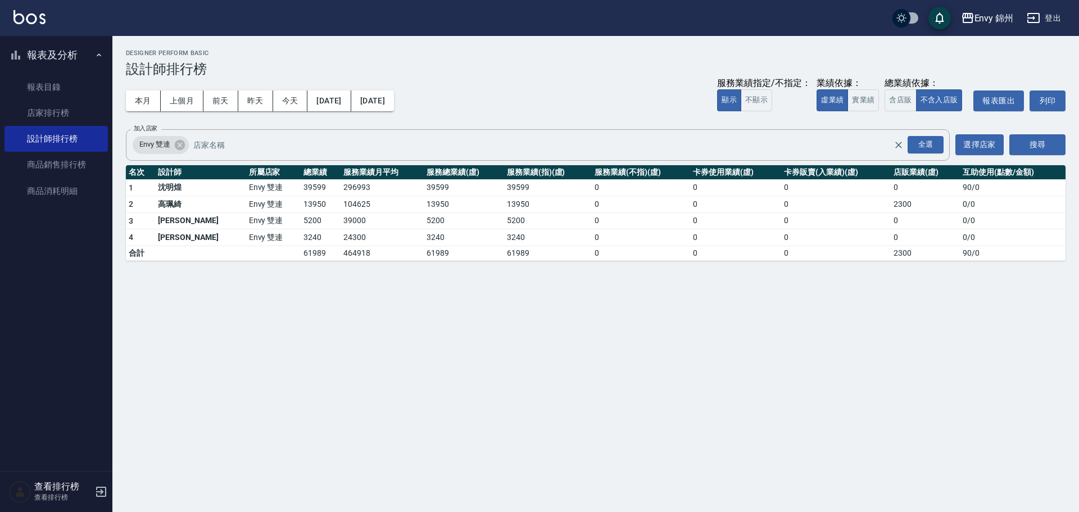
click at [645, 293] on div "Envy 錦州 [DATE] - [DATE] 設計師排行榜 列印時間： [DATE][PHONE_NUMBER]:17 Designer Perform B…" at bounding box center [539, 256] width 1079 height 512
click at [899, 151] on button "Clear" at bounding box center [899, 145] width 16 height 16
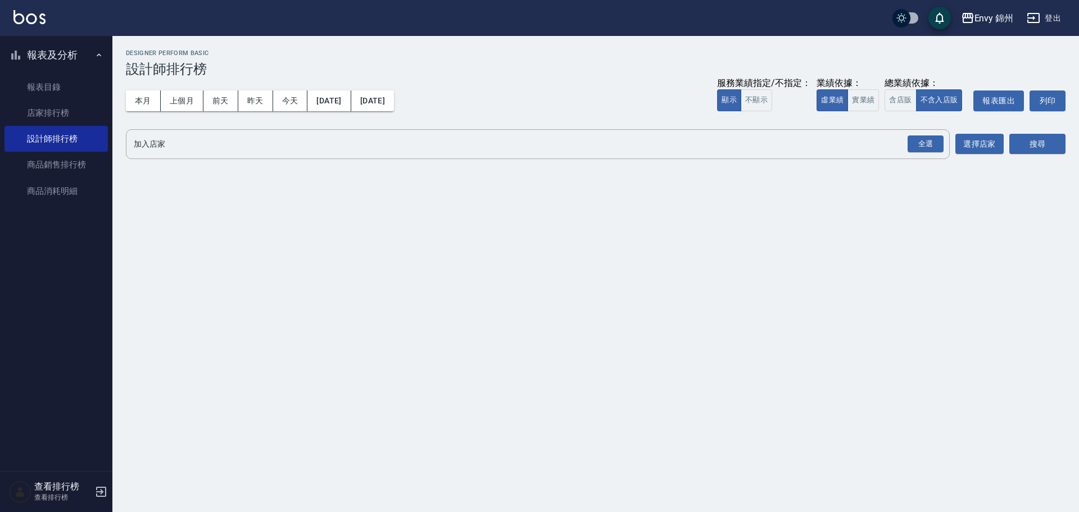
click at [1042, 8] on button "登出" at bounding box center [1044, 18] width 43 height 21
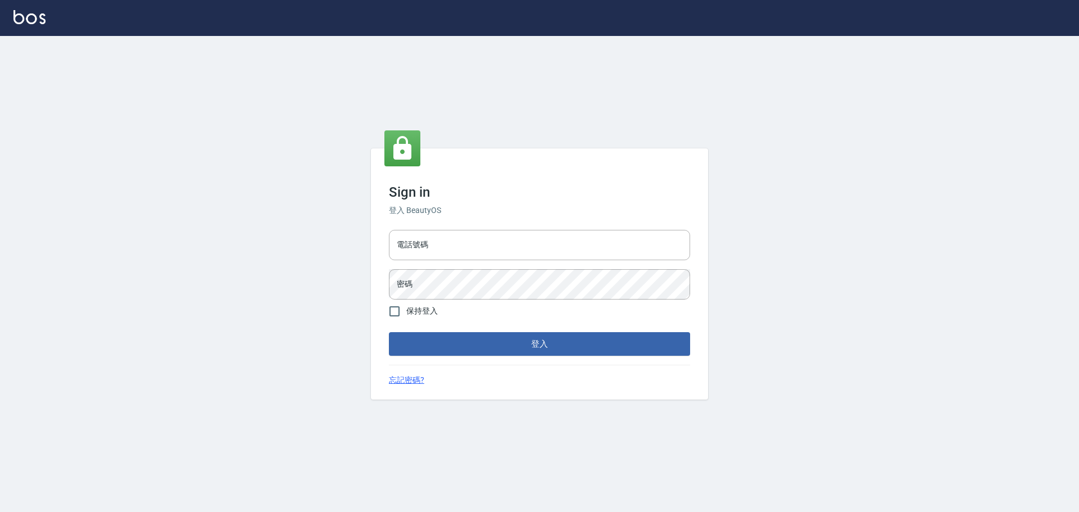
type input "9990001234567"
